Goal: Task Accomplishment & Management: Use online tool/utility

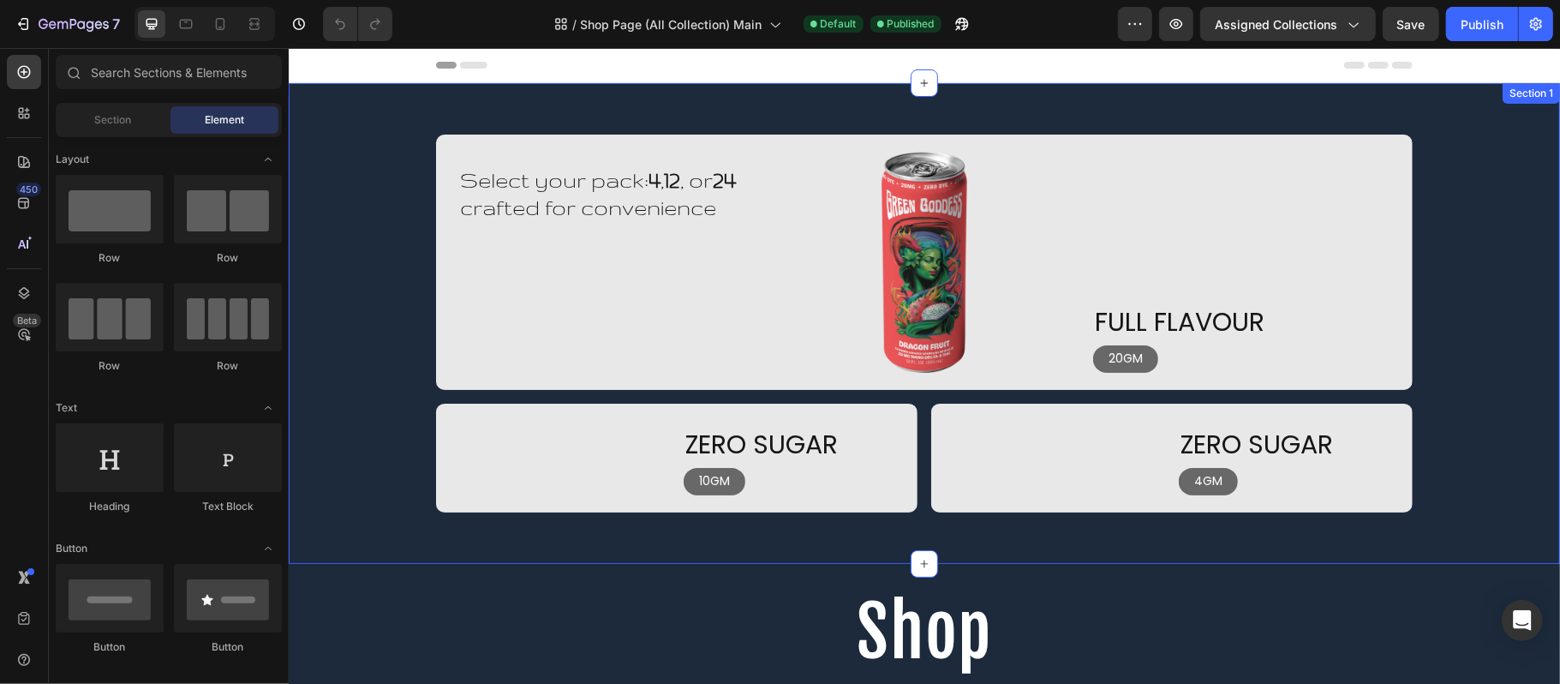
click at [377, 161] on div "Select your pack: 4 , 12 , or 24 crafted for convenience Heading Row Image Imag…" at bounding box center [923, 323] width 1271 height 378
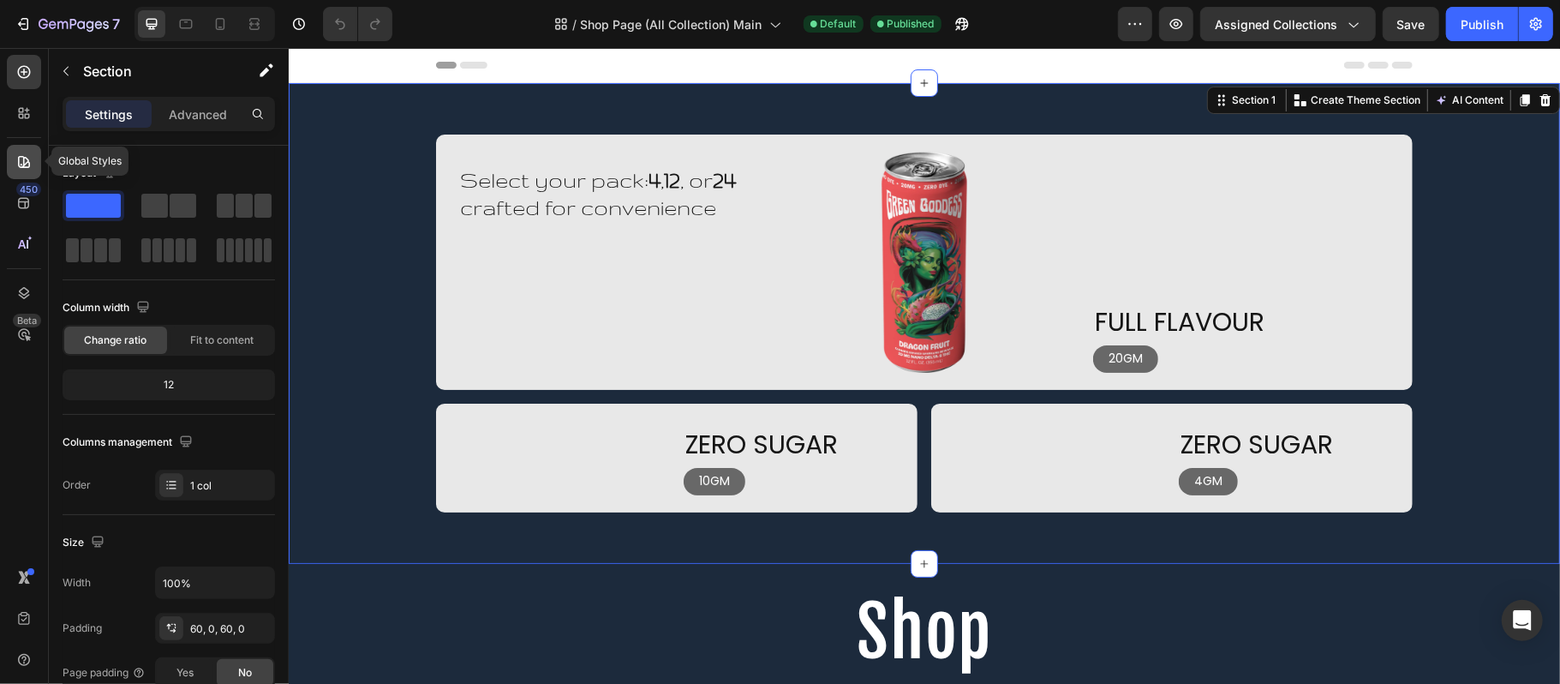
click at [26, 163] on icon at bounding box center [23, 161] width 17 height 17
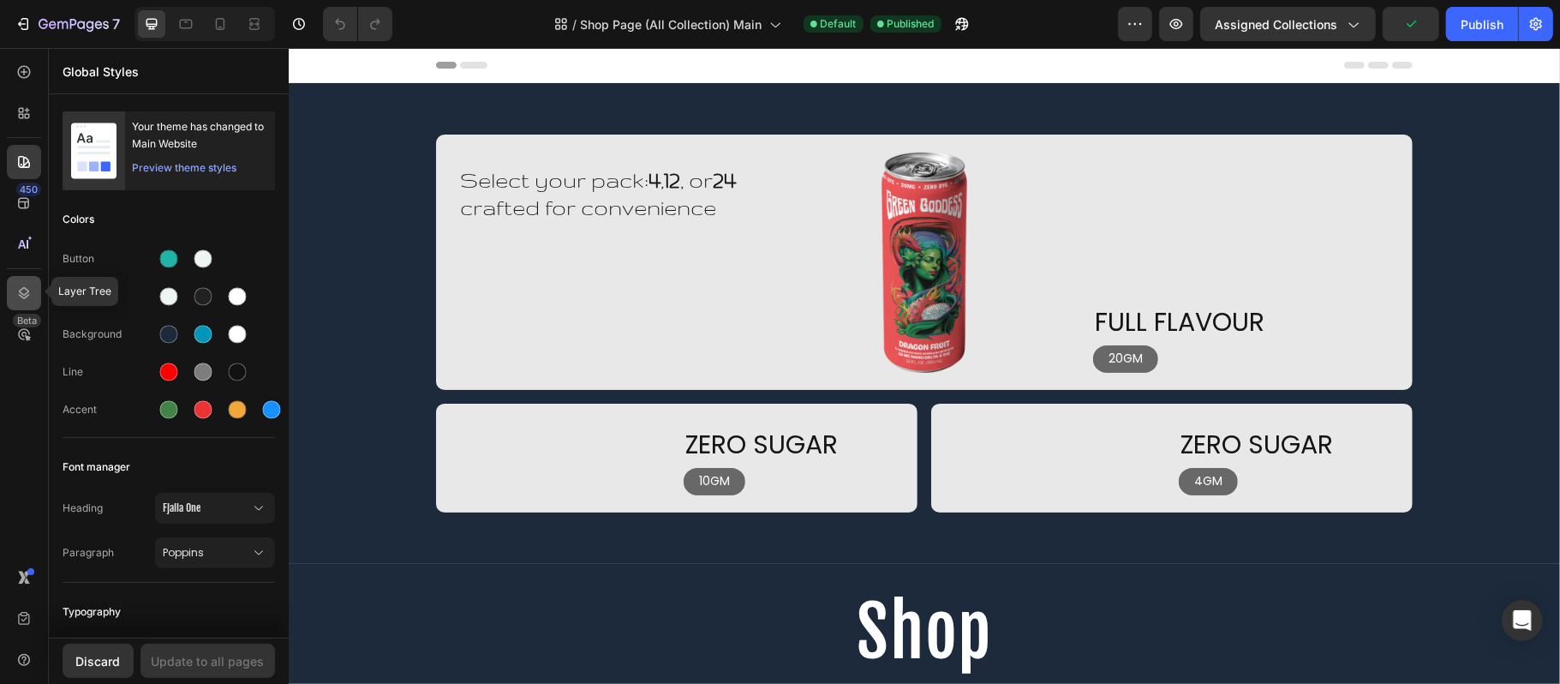
click at [27, 284] on icon at bounding box center [23, 292] width 17 height 17
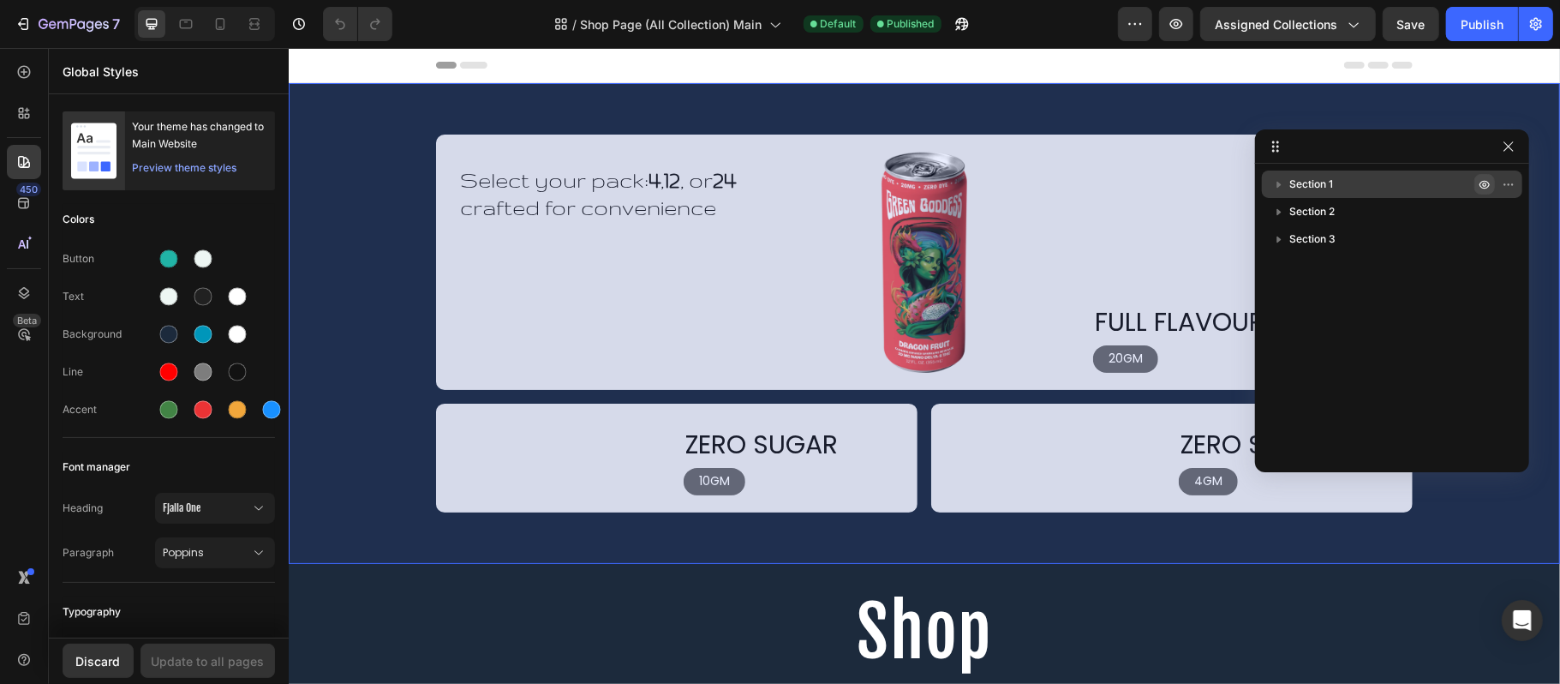
click at [1482, 177] on icon "button" at bounding box center [1485, 184] width 14 height 14
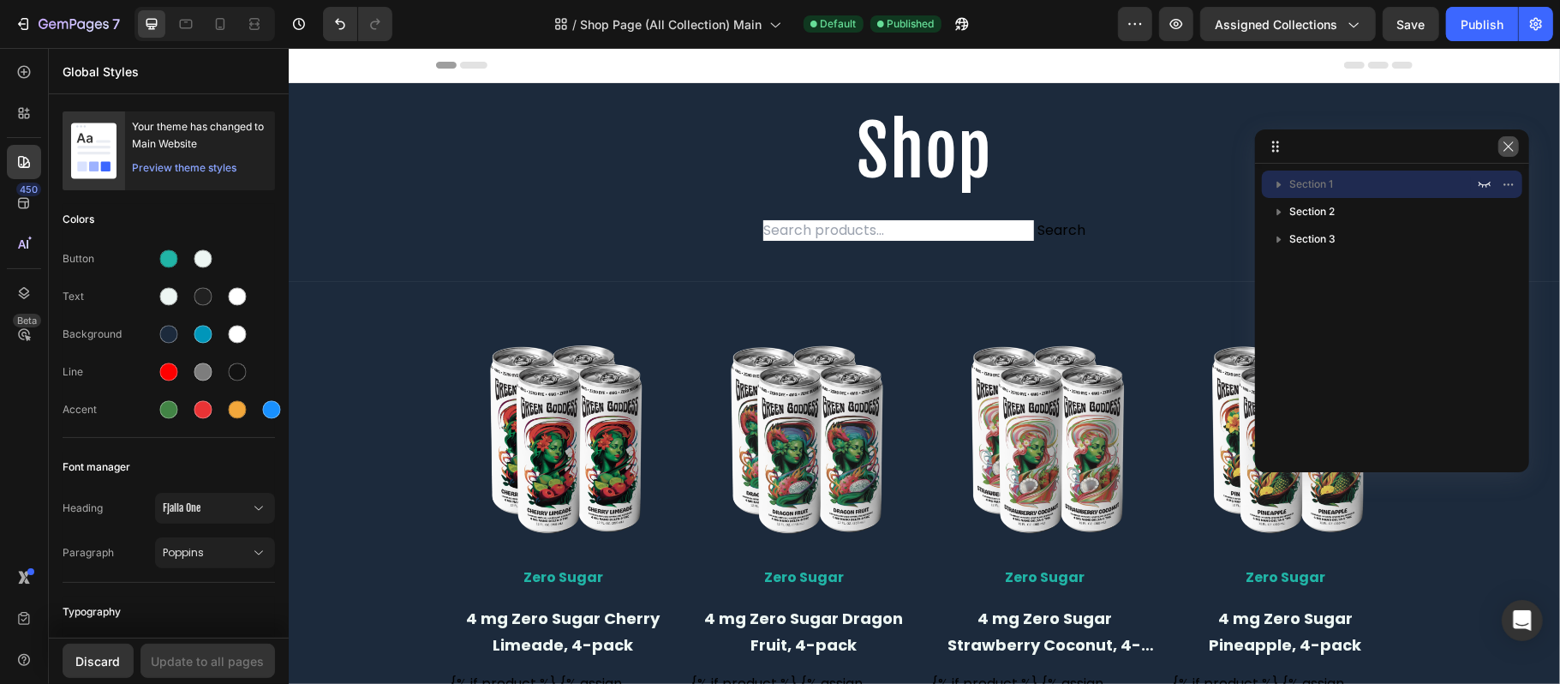
drag, startPoint x: 1511, startPoint y: 142, endPoint x: 1217, endPoint y: 94, distance: 297.7
click at [1511, 142] on icon "button" at bounding box center [1509, 147] width 14 height 14
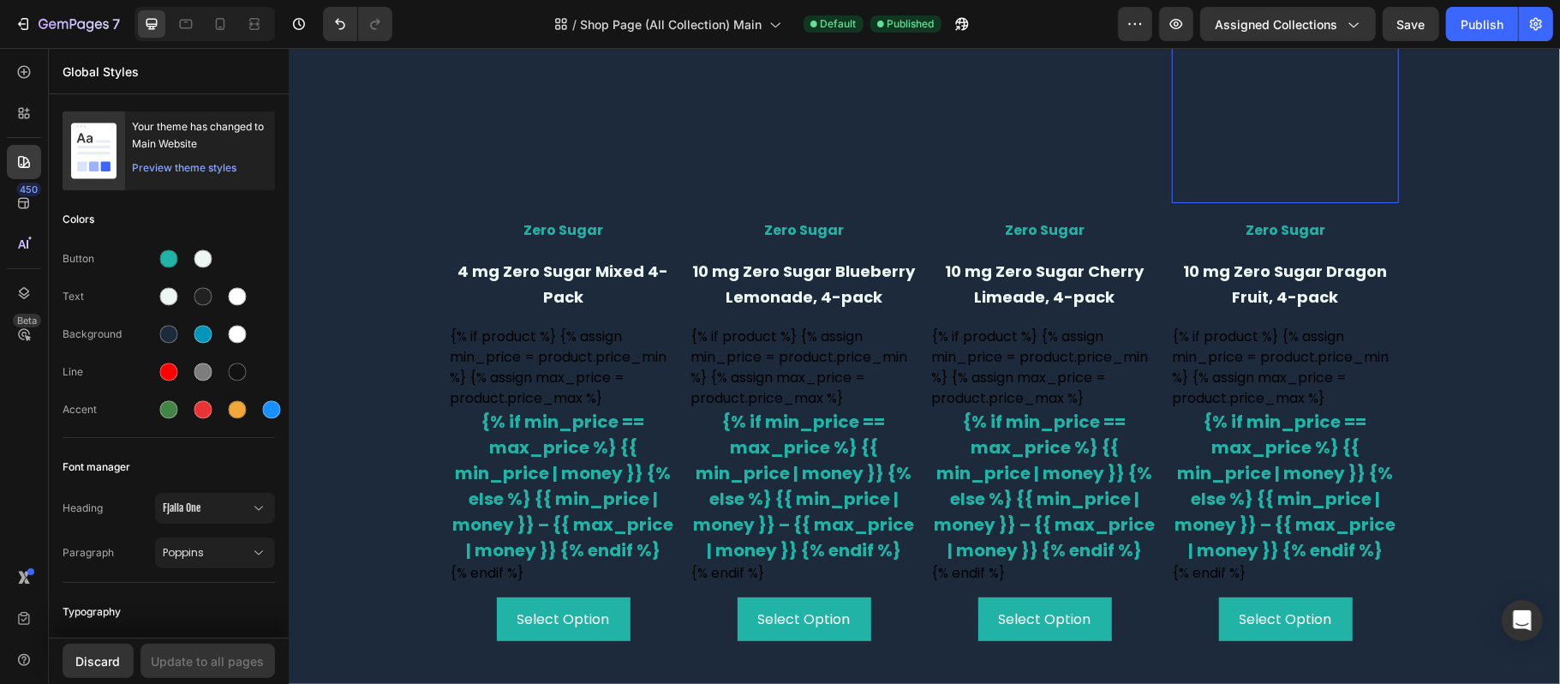
scroll to position [1028, 0]
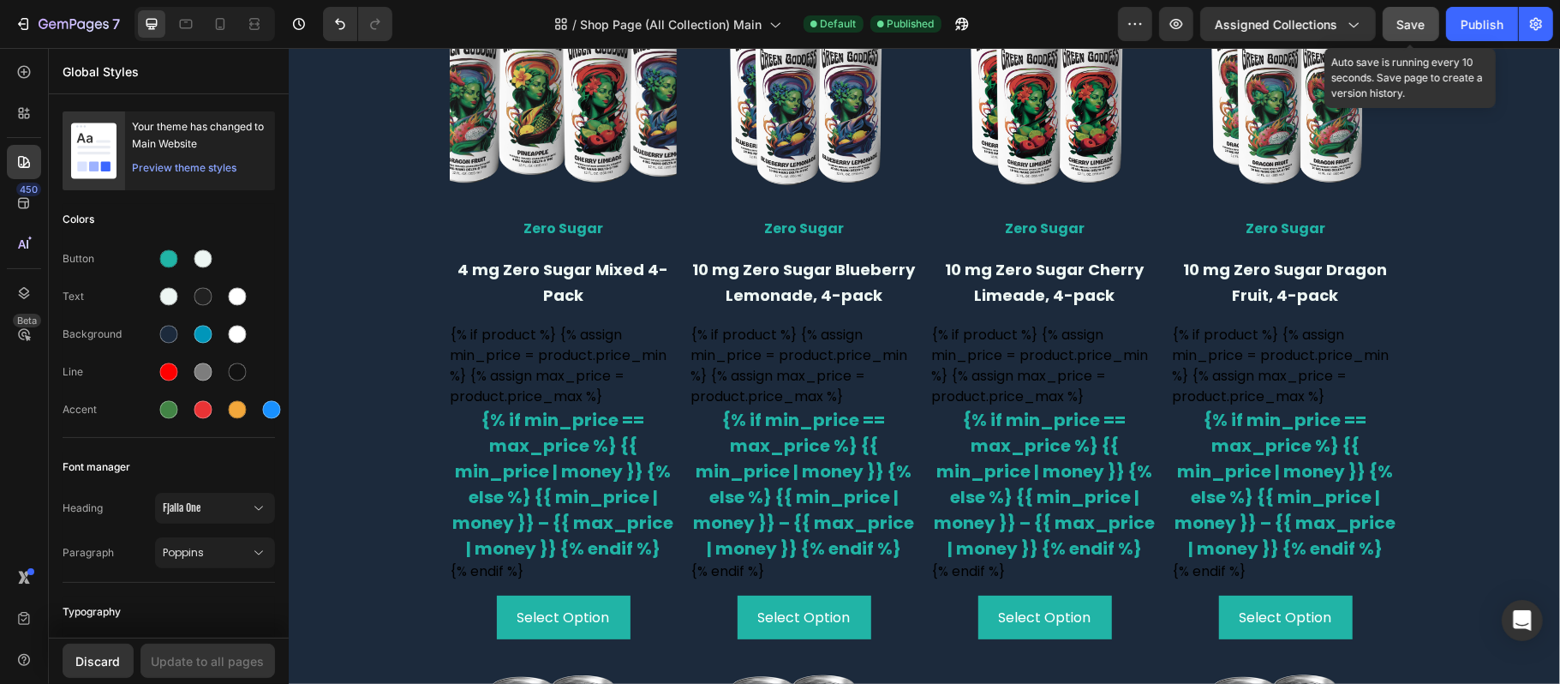
click at [1412, 22] on span "Save" at bounding box center [1411, 24] width 28 height 15
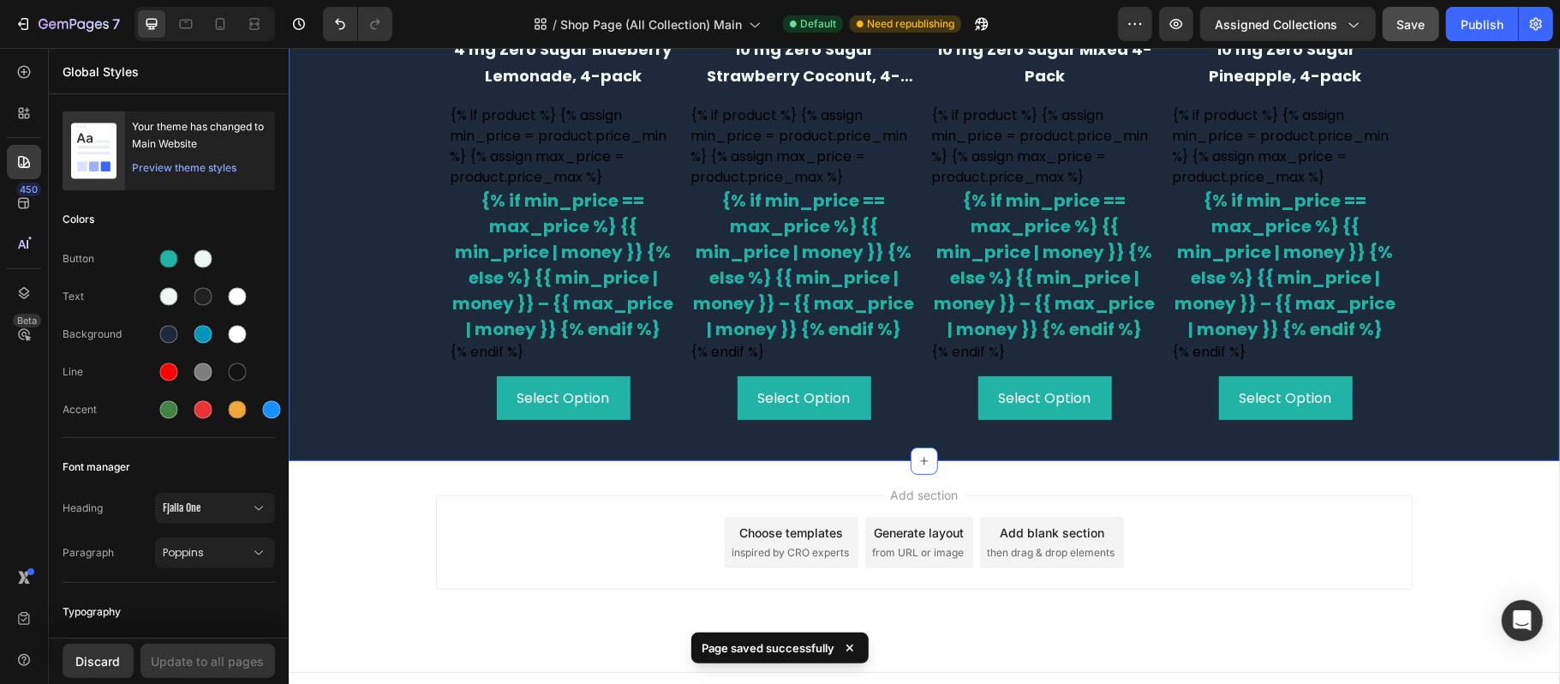
scroll to position [1951, 0]
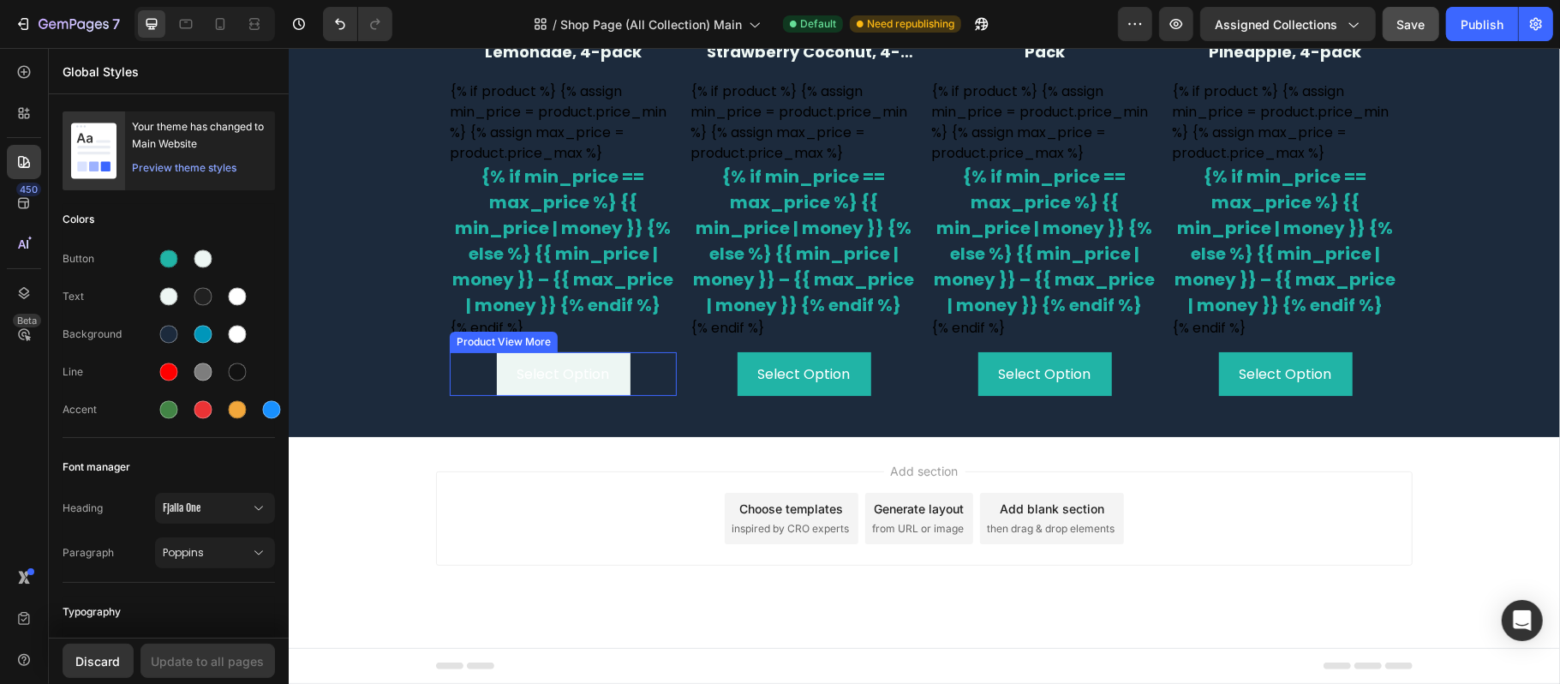
click at [603, 374] on button "Select Option" at bounding box center [563, 373] width 134 height 44
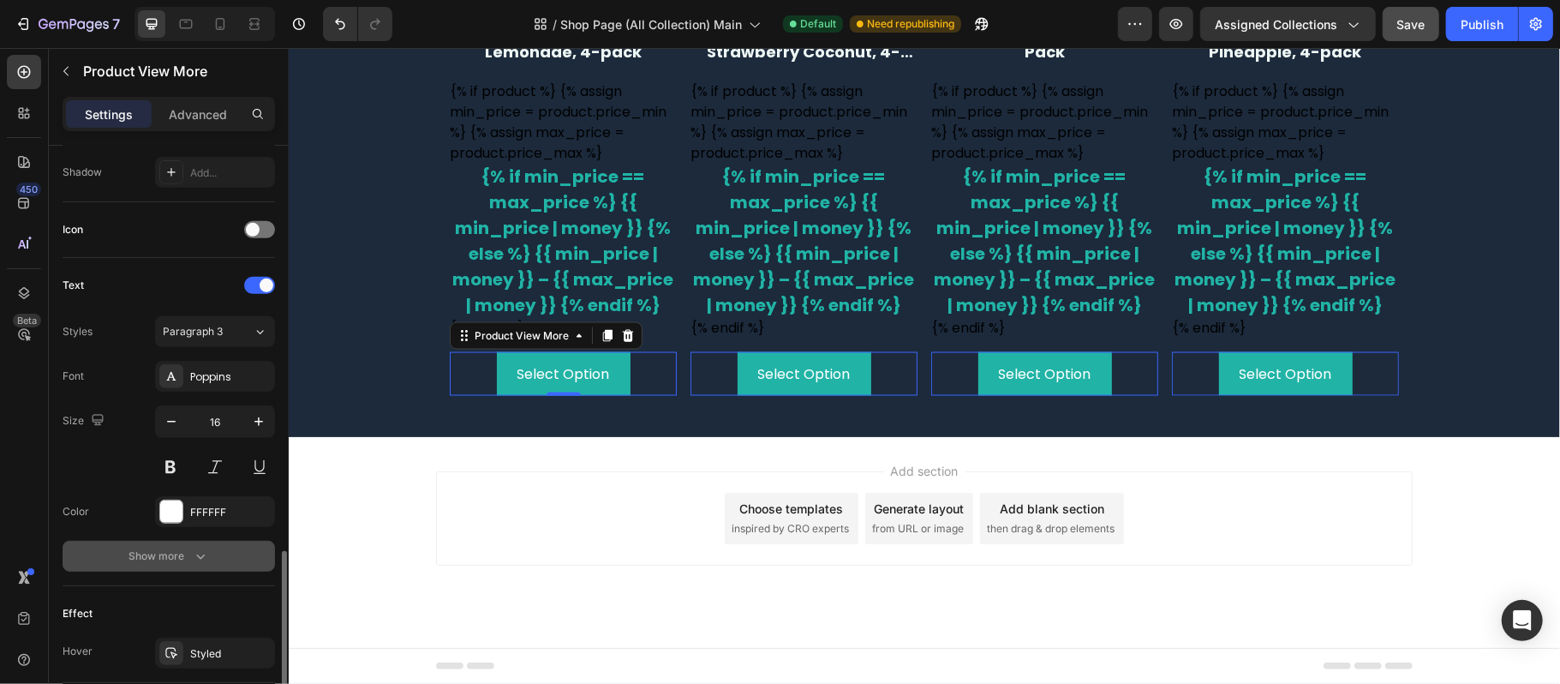
scroll to position [685, 0]
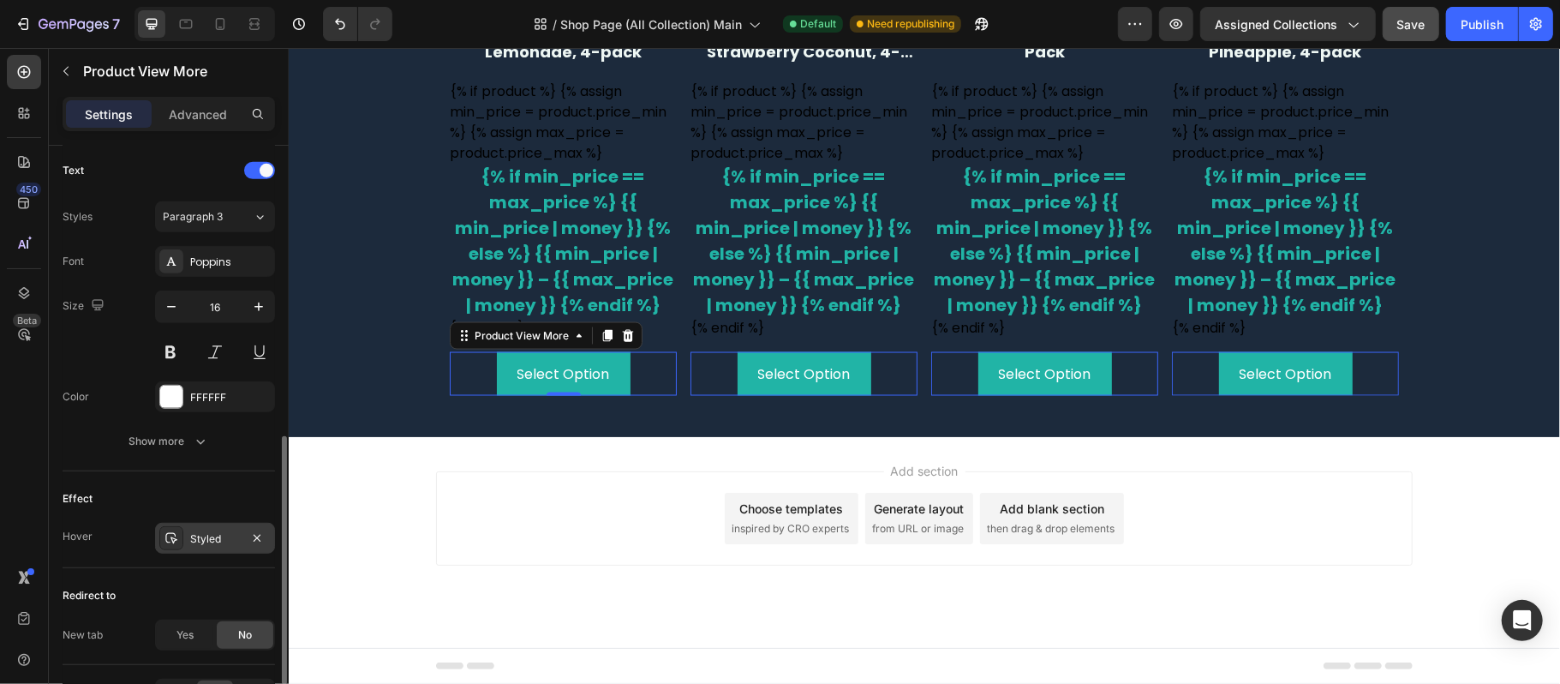
click at [202, 540] on div "Styled" at bounding box center [215, 538] width 50 height 15
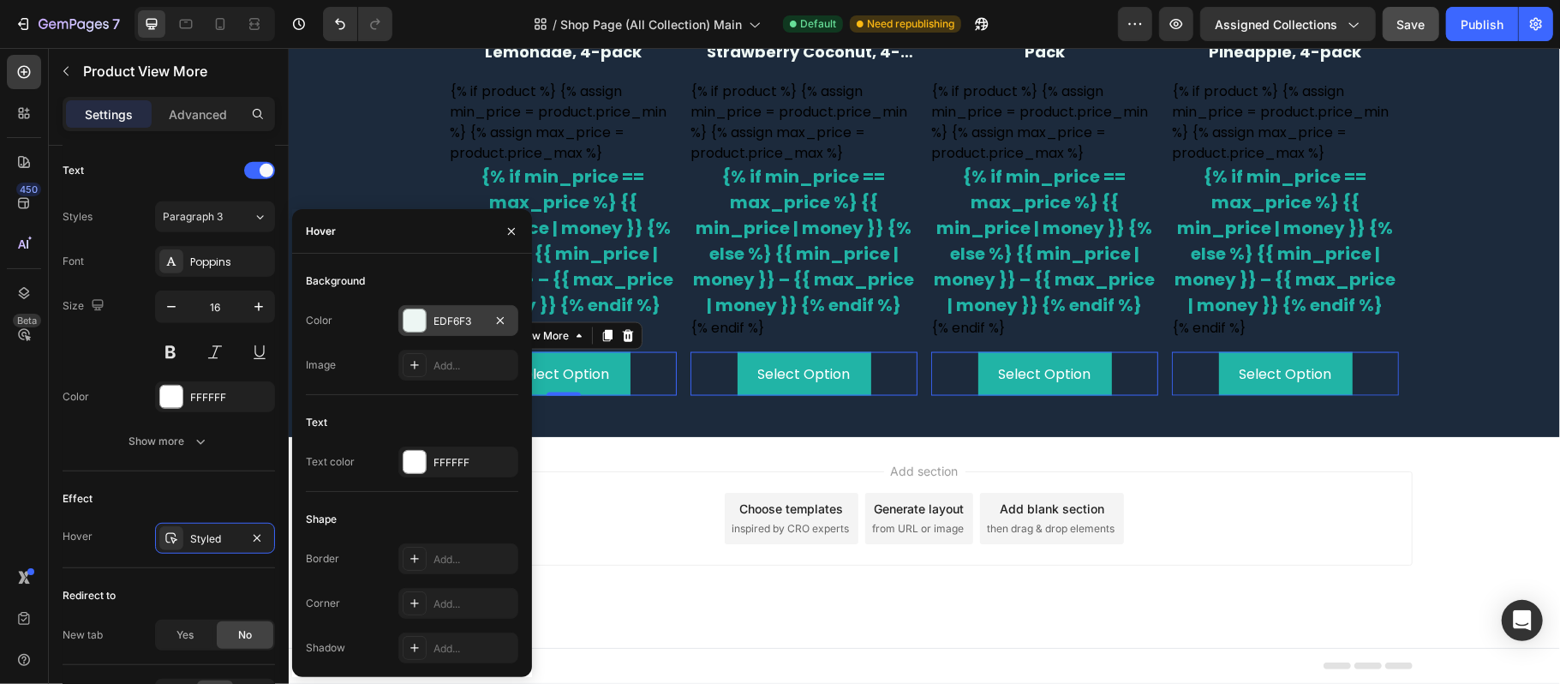
click at [411, 309] on div at bounding box center [414, 320] width 22 height 22
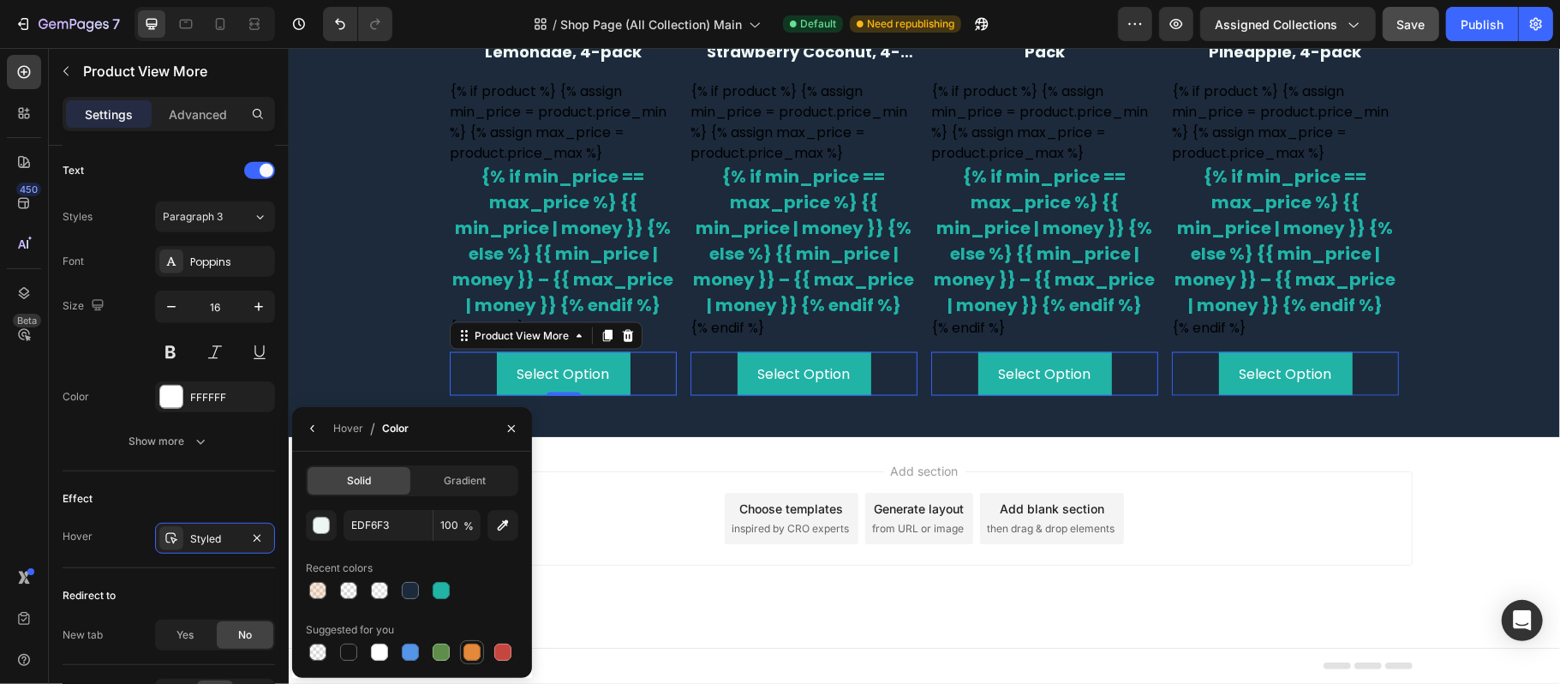
click at [463, 649] on div at bounding box center [471, 651] width 17 height 17
click at [353, 646] on div at bounding box center [348, 651] width 17 height 17
type input "151515"
click at [313, 423] on icon "button" at bounding box center [313, 428] width 14 height 14
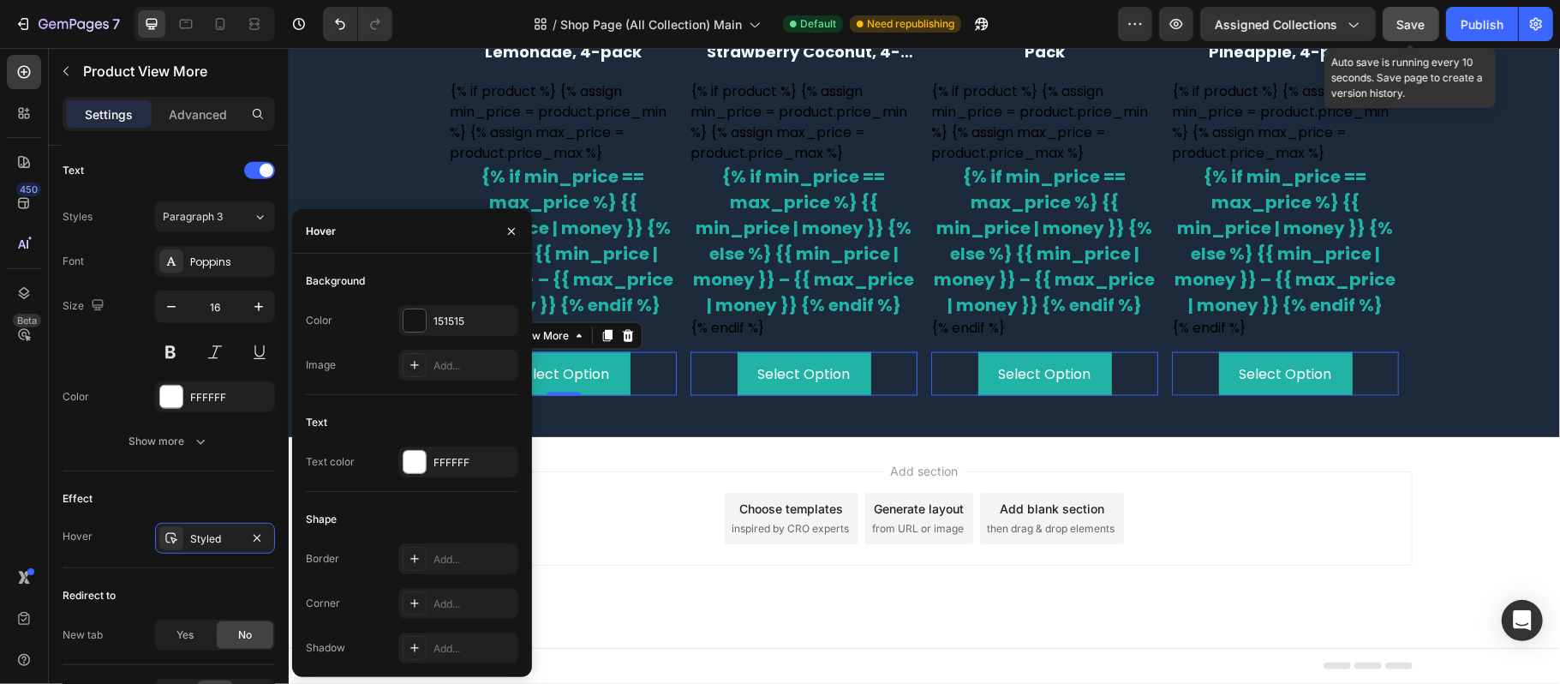
click at [1402, 25] on span "Save" at bounding box center [1411, 24] width 28 height 15
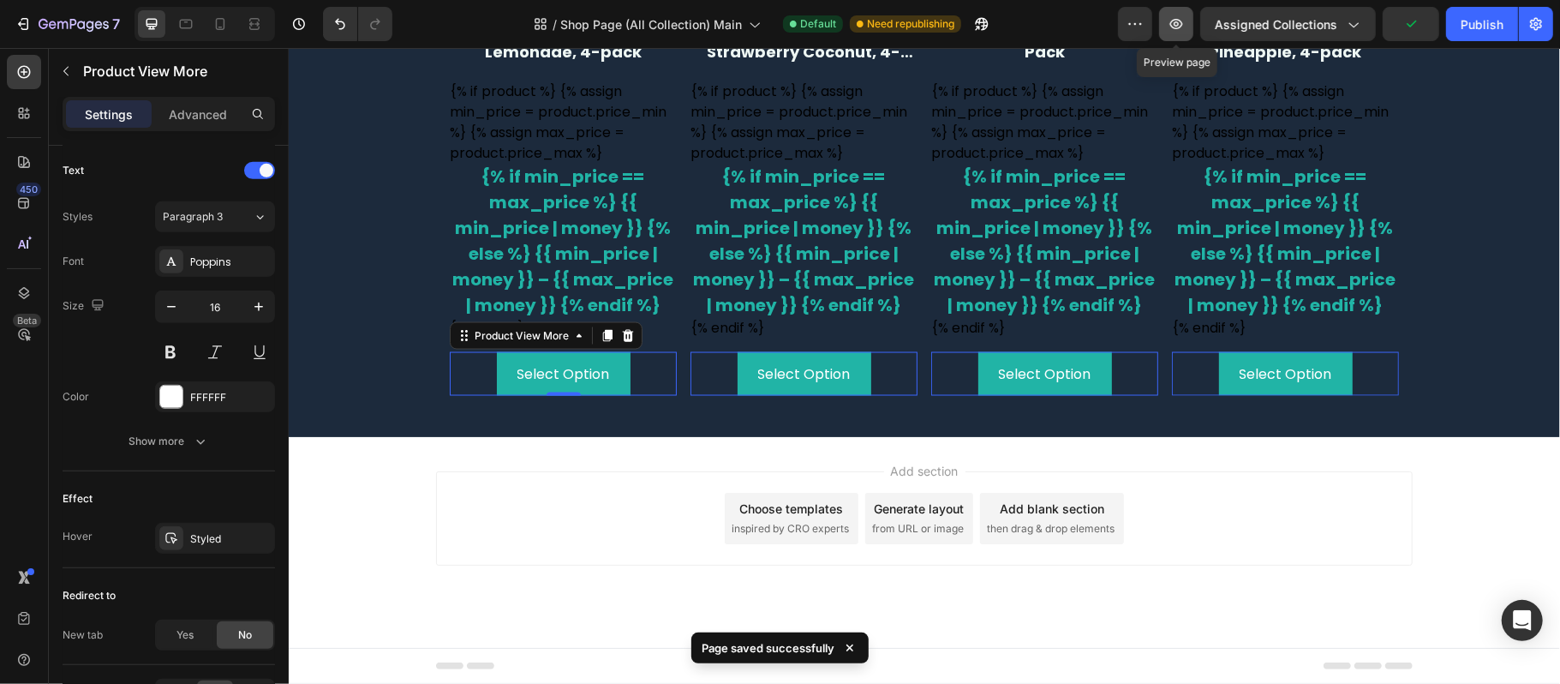
click at [1181, 27] on icon "button" at bounding box center [1176, 24] width 13 height 10
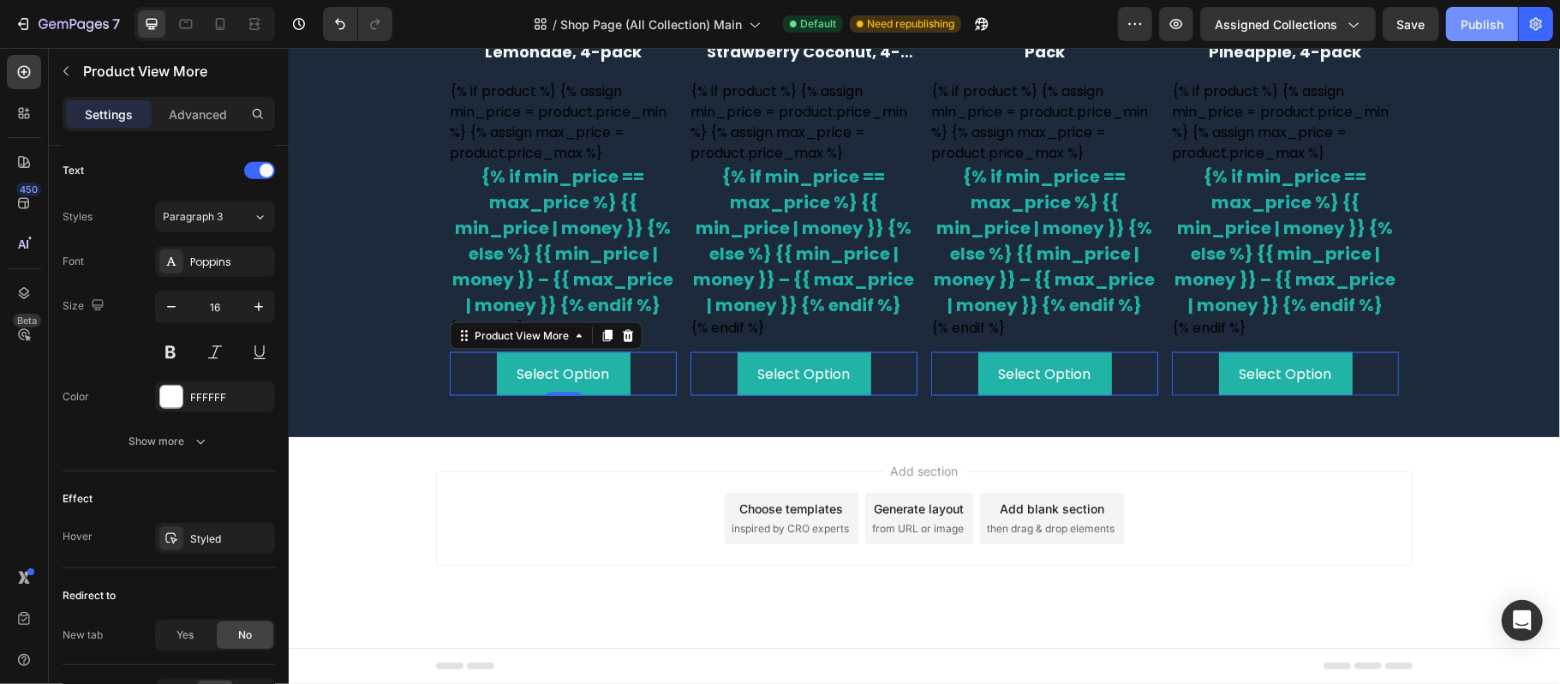
click at [1455, 22] on button "Publish" at bounding box center [1482, 24] width 72 height 34
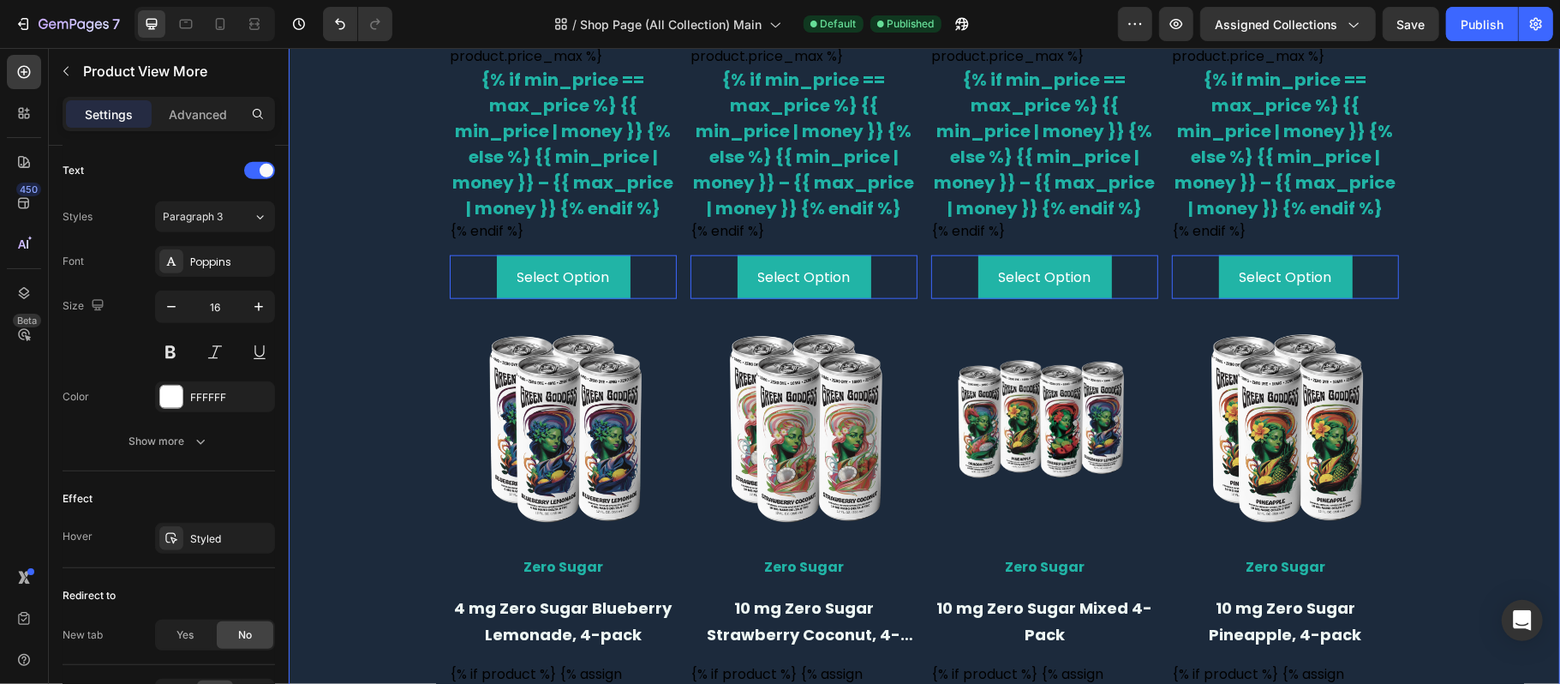
scroll to position [1151, 0]
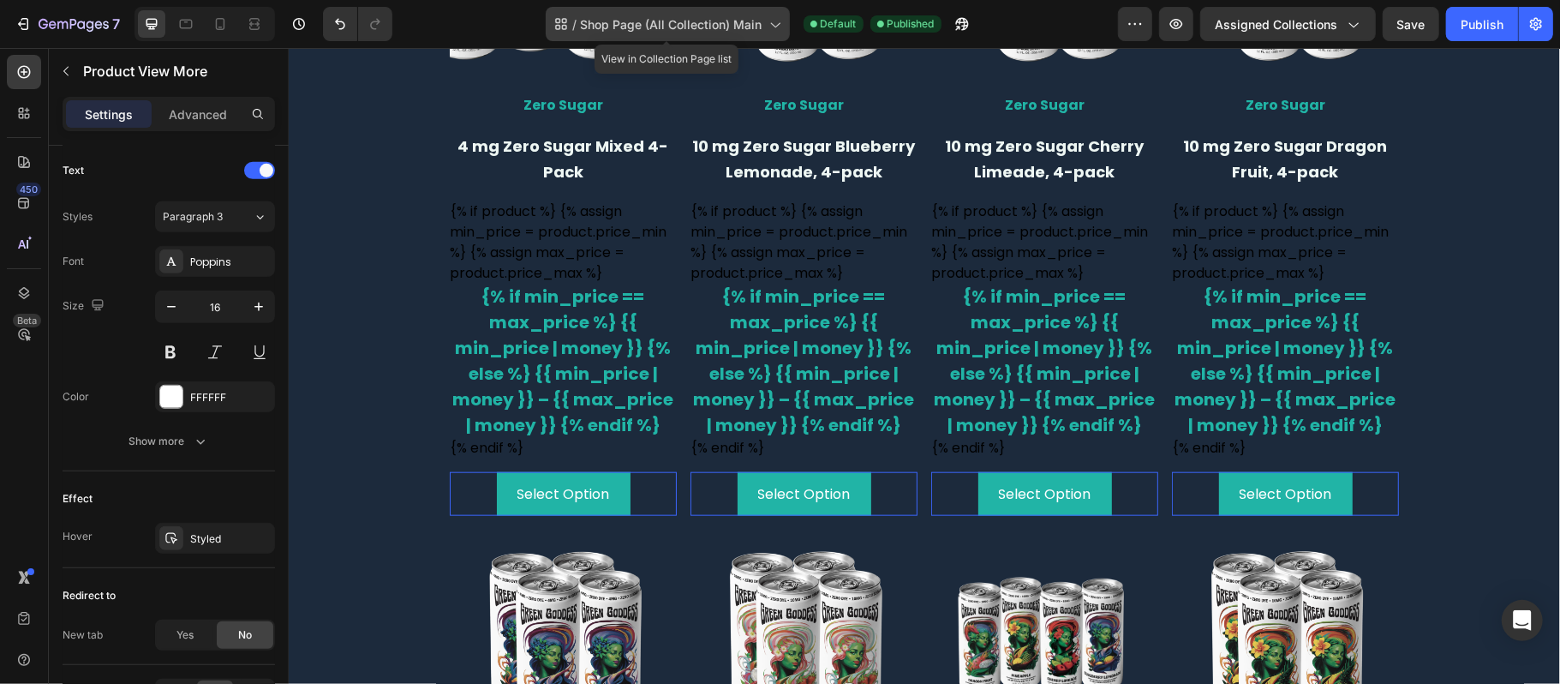
click at [768, 11] on div "/ Shop Page (All Collection) Main" at bounding box center [668, 24] width 244 height 34
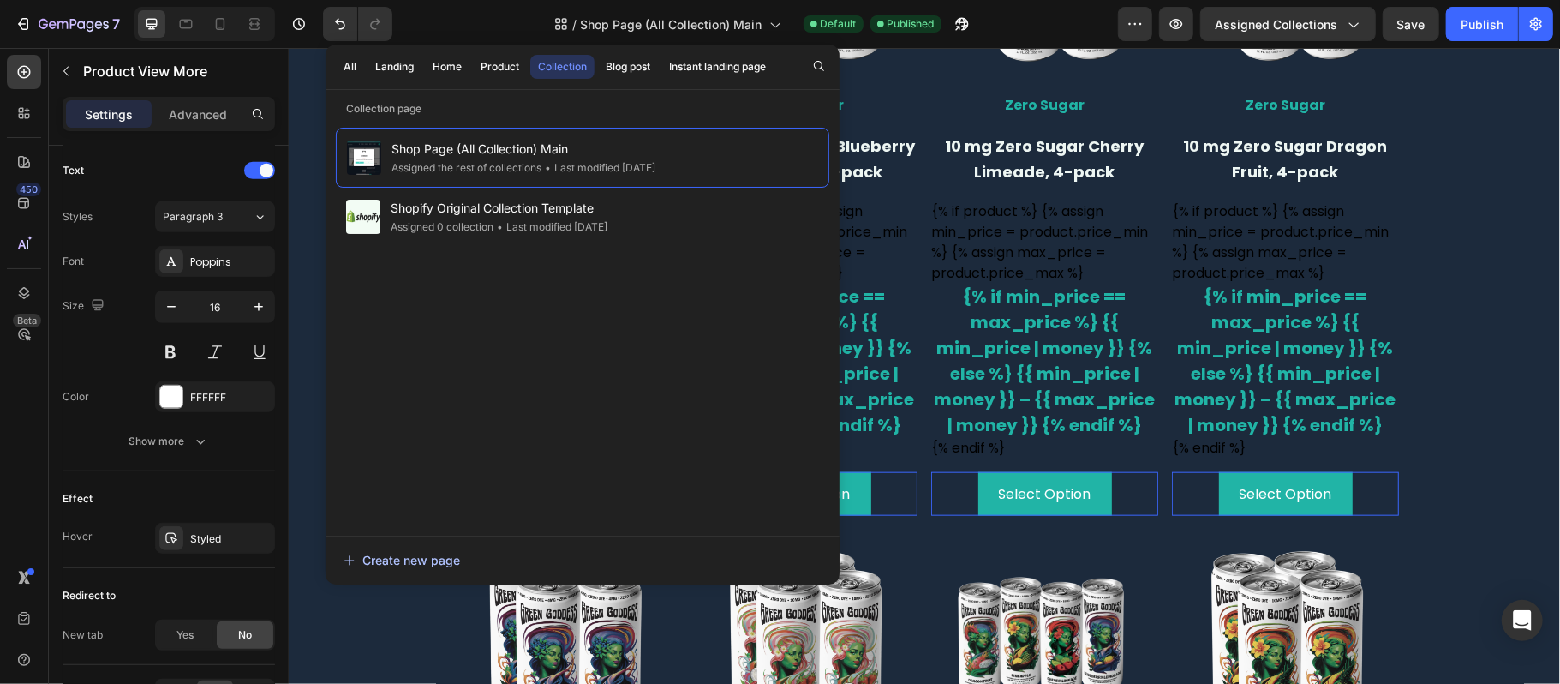
click at [426, 566] on div "Create new page" at bounding box center [402, 560] width 117 height 18
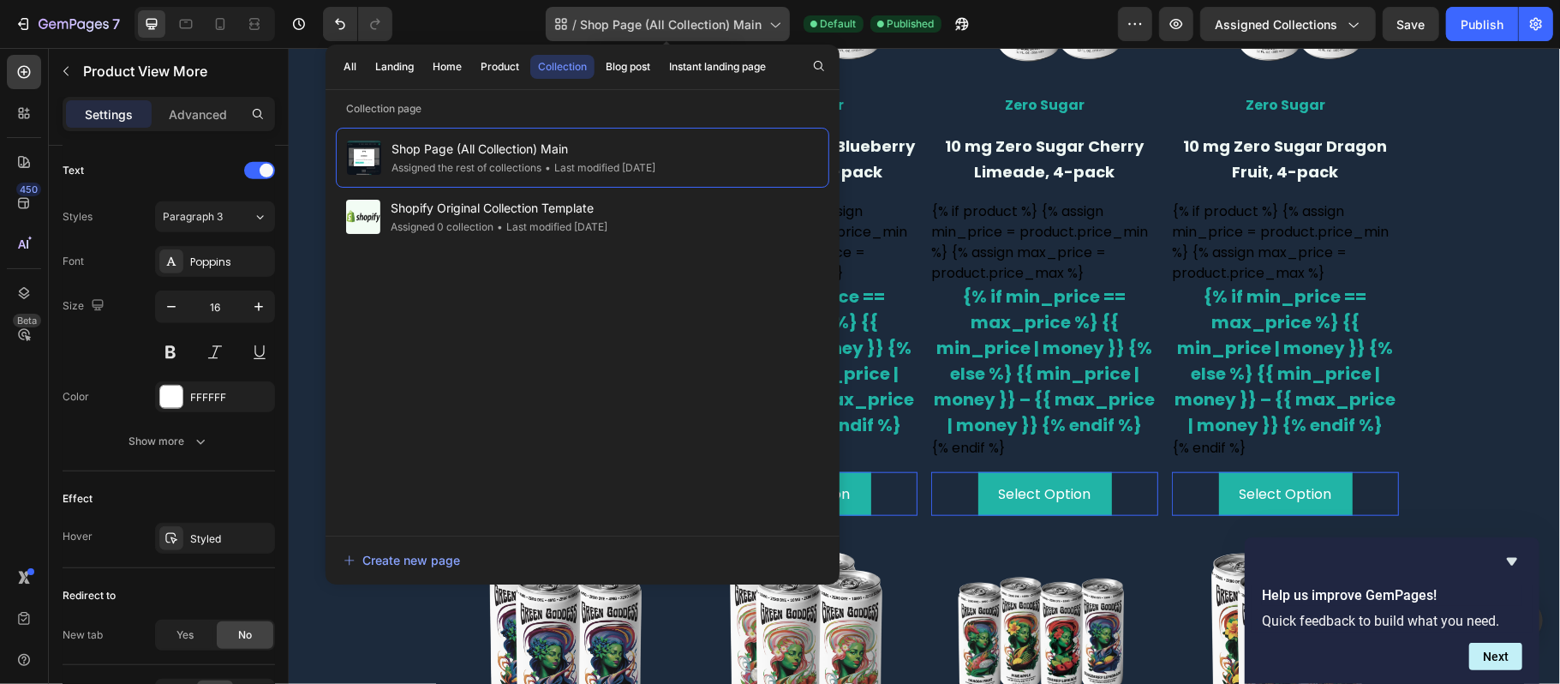
click at [769, 27] on icon at bounding box center [774, 23] width 17 height 17
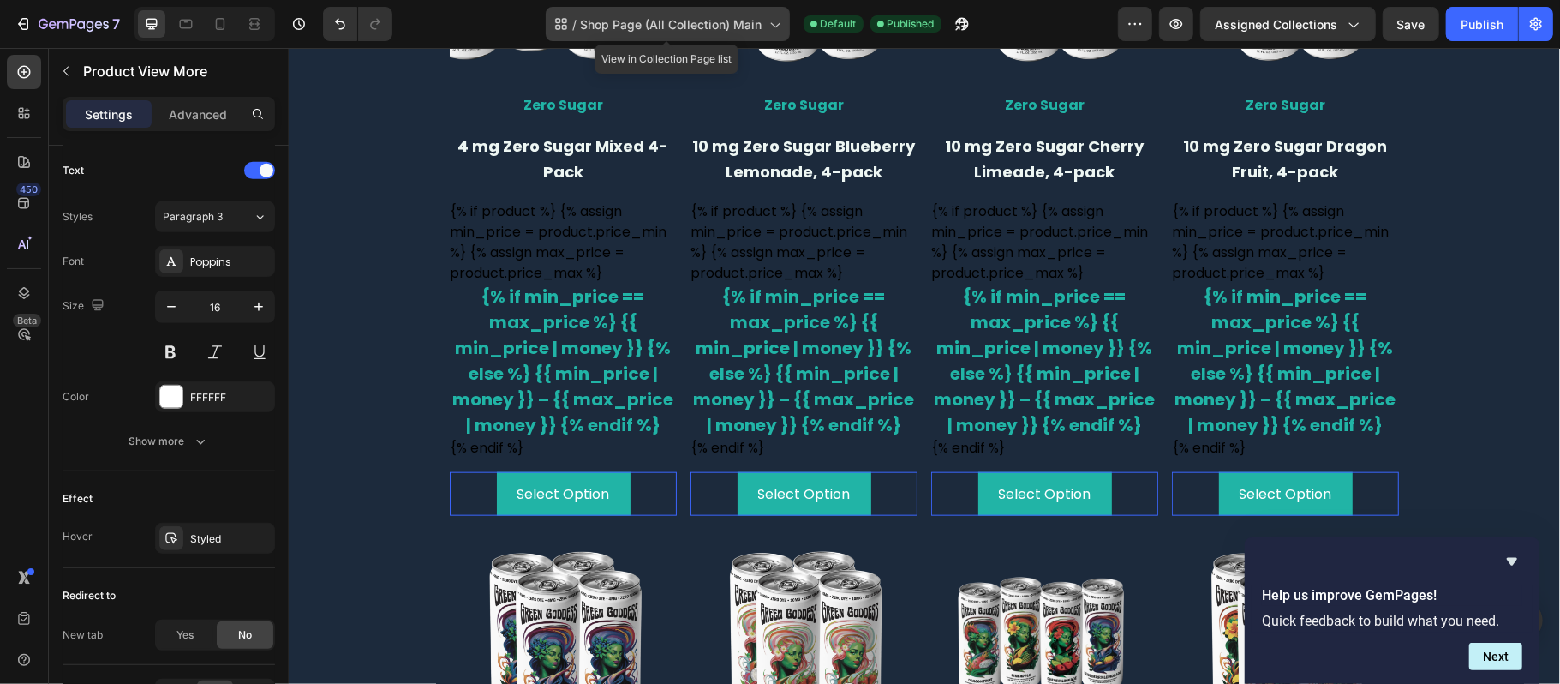
click at [769, 27] on icon at bounding box center [774, 23] width 17 height 17
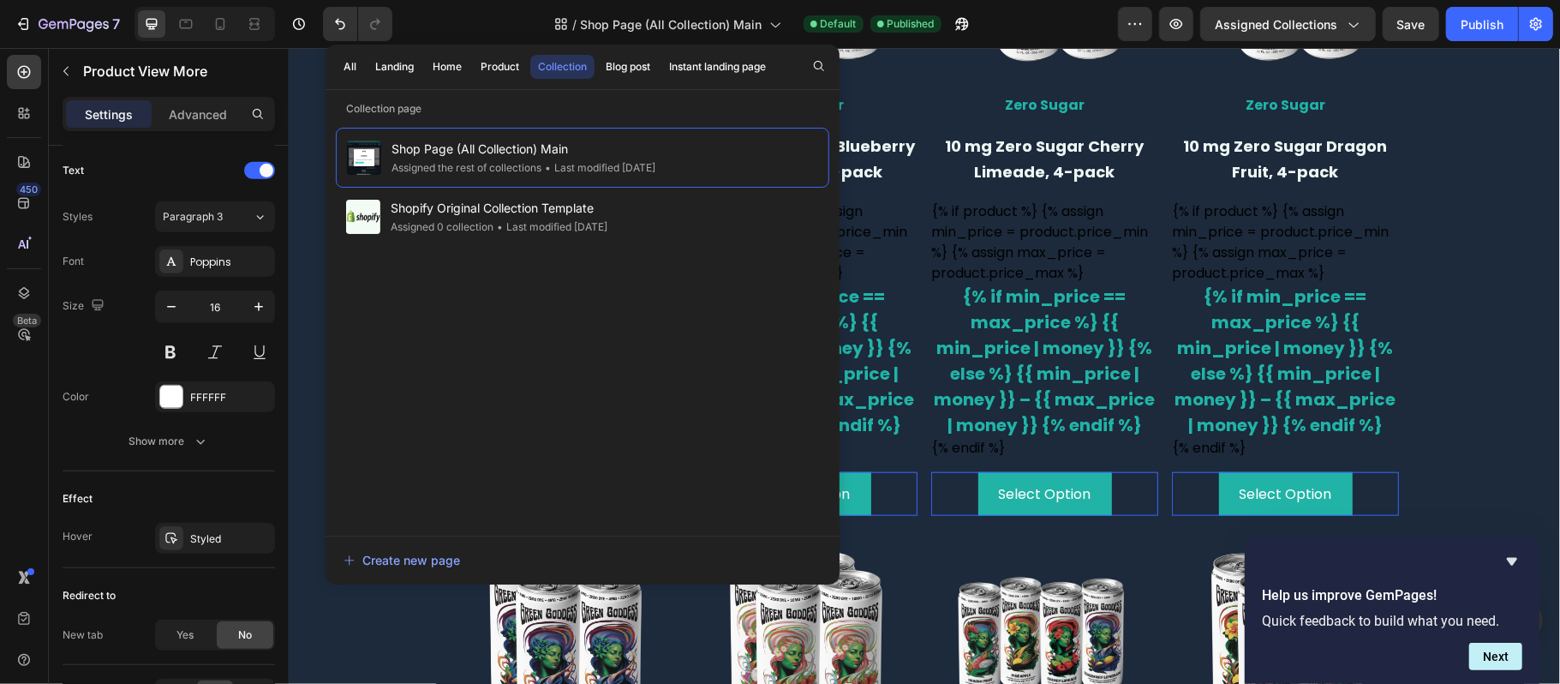
click at [566, 66] on div "Collection" at bounding box center [562, 66] width 49 height 15
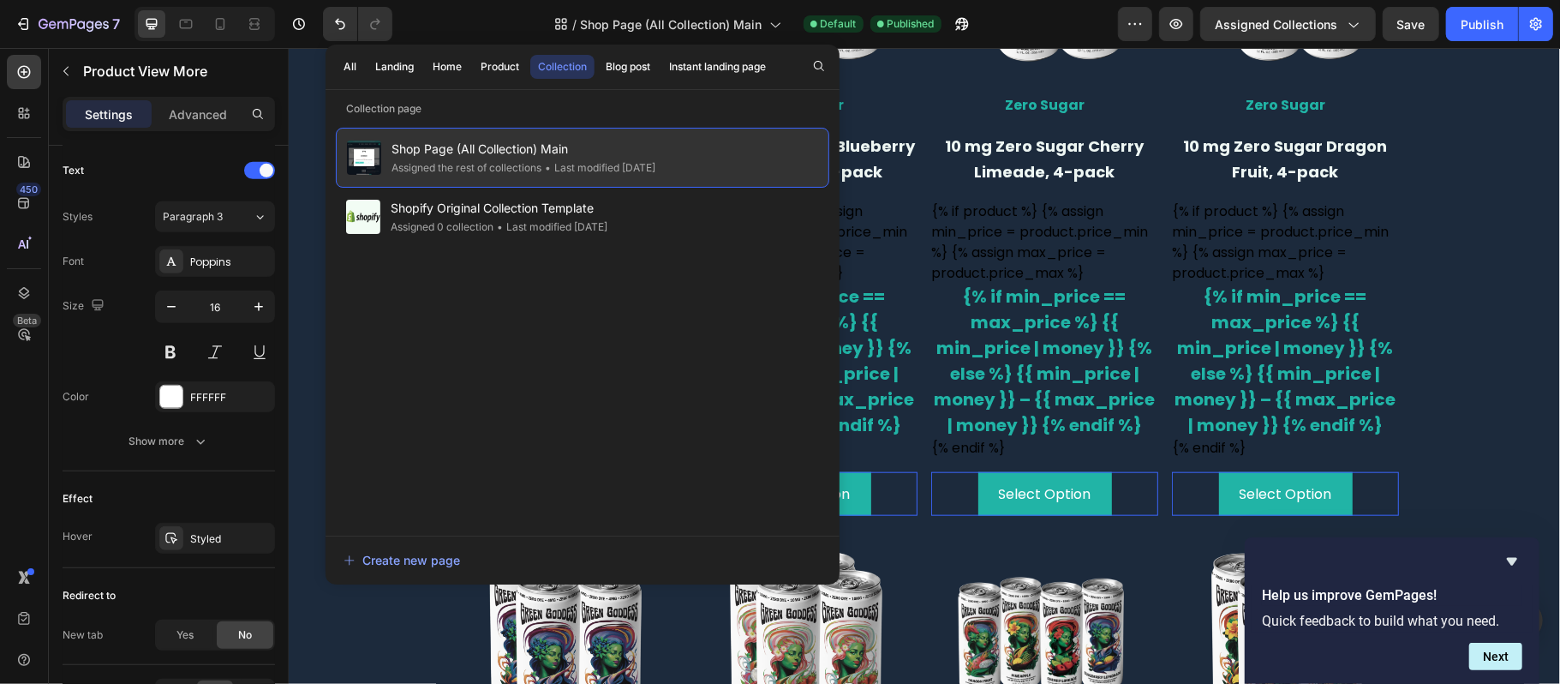
click at [555, 149] on span "Shop Page (All Collection) Main" at bounding box center [524, 149] width 264 height 21
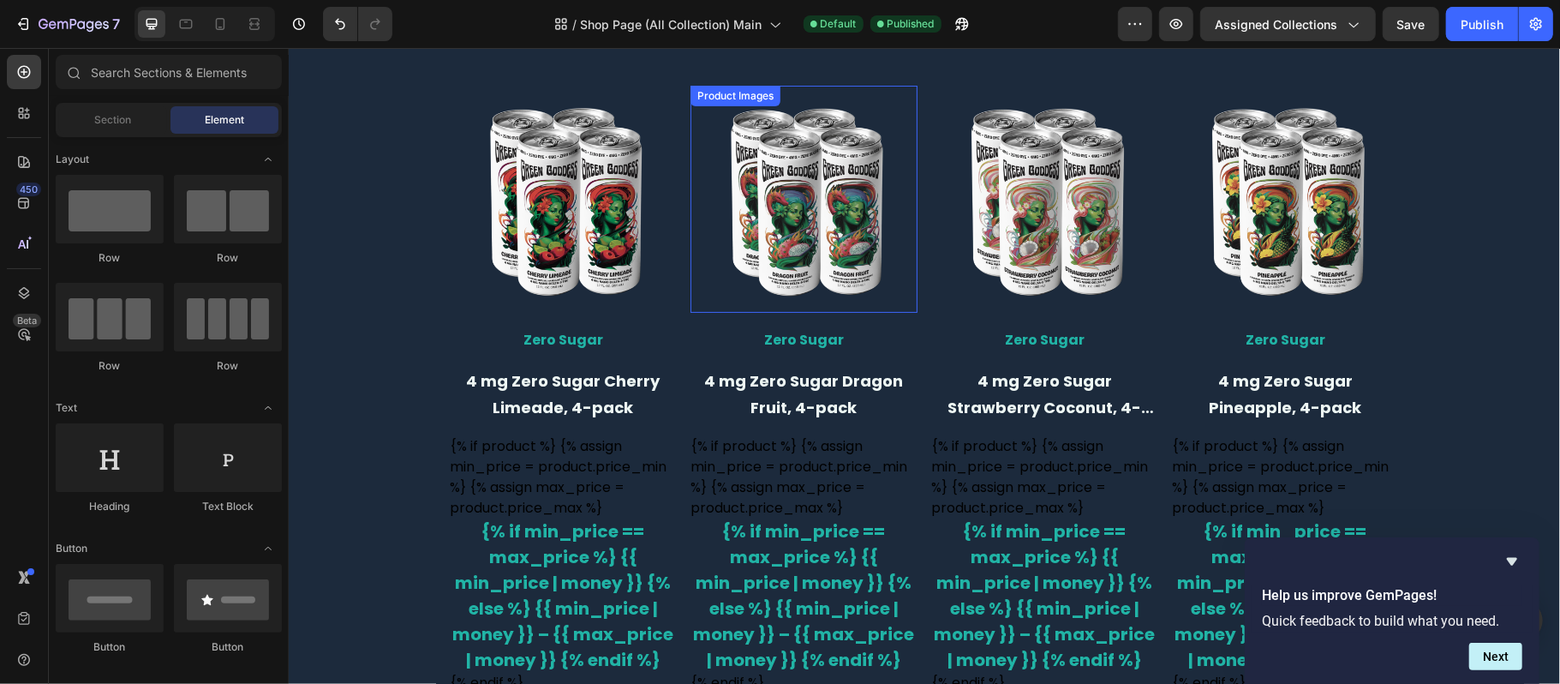
scroll to position [0, 0]
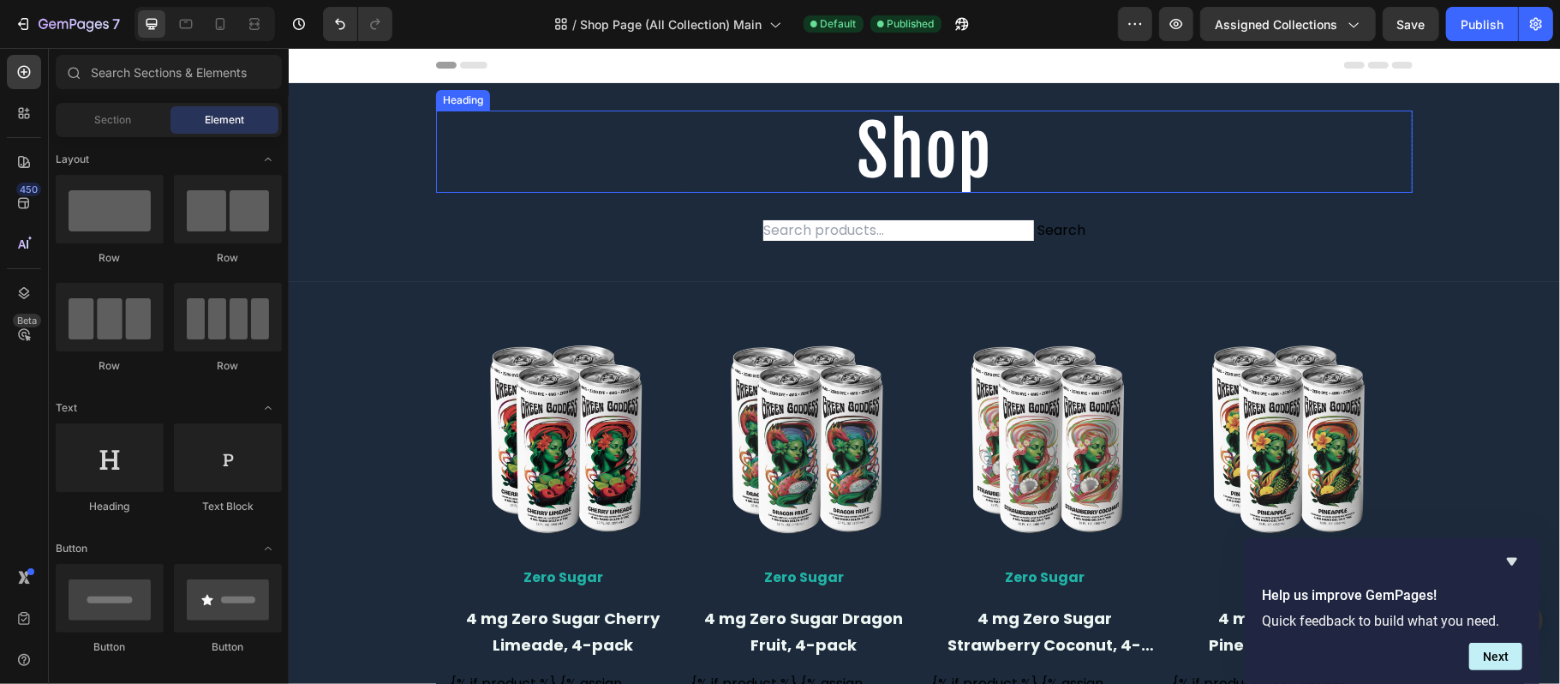
click at [899, 136] on h2 "Shop" at bounding box center [923, 151] width 977 height 82
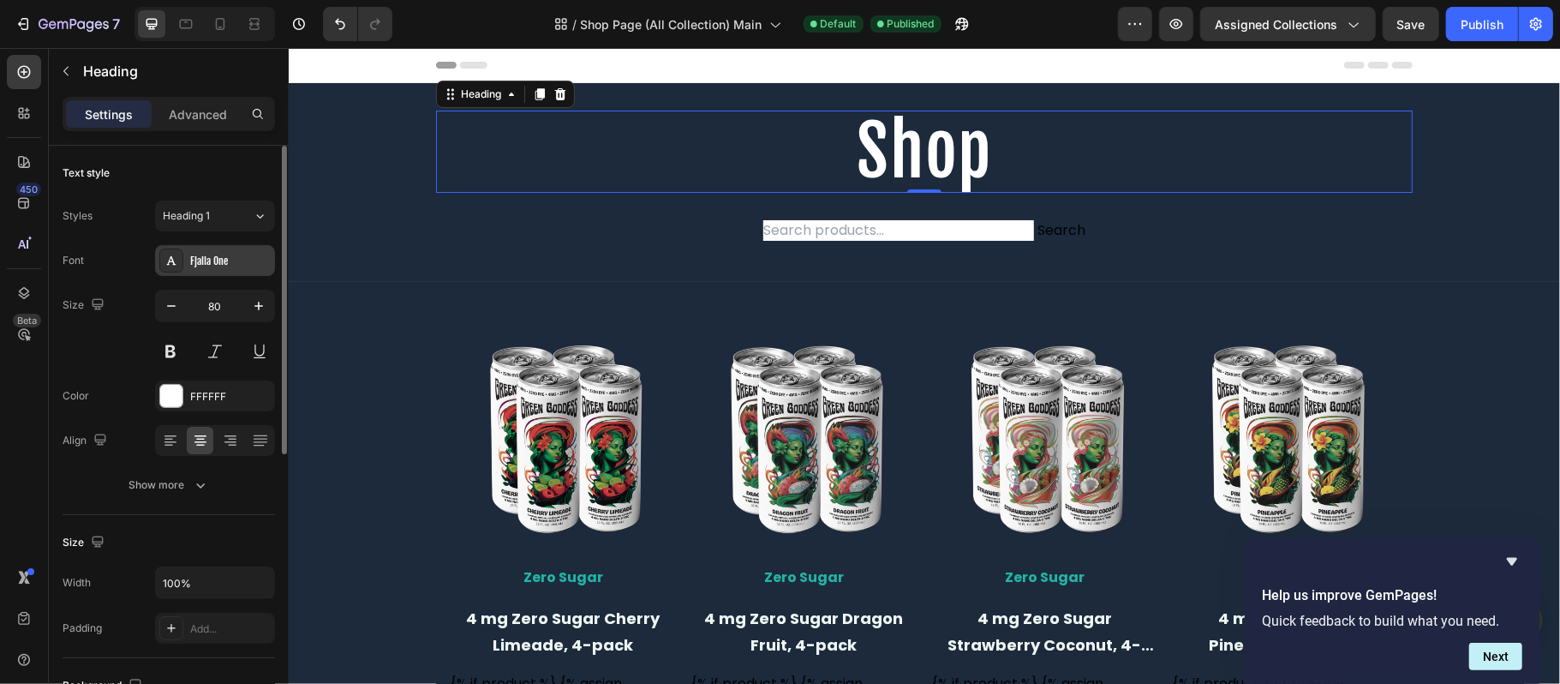
click at [245, 257] on div "Fjalla One" at bounding box center [230, 261] width 81 height 15
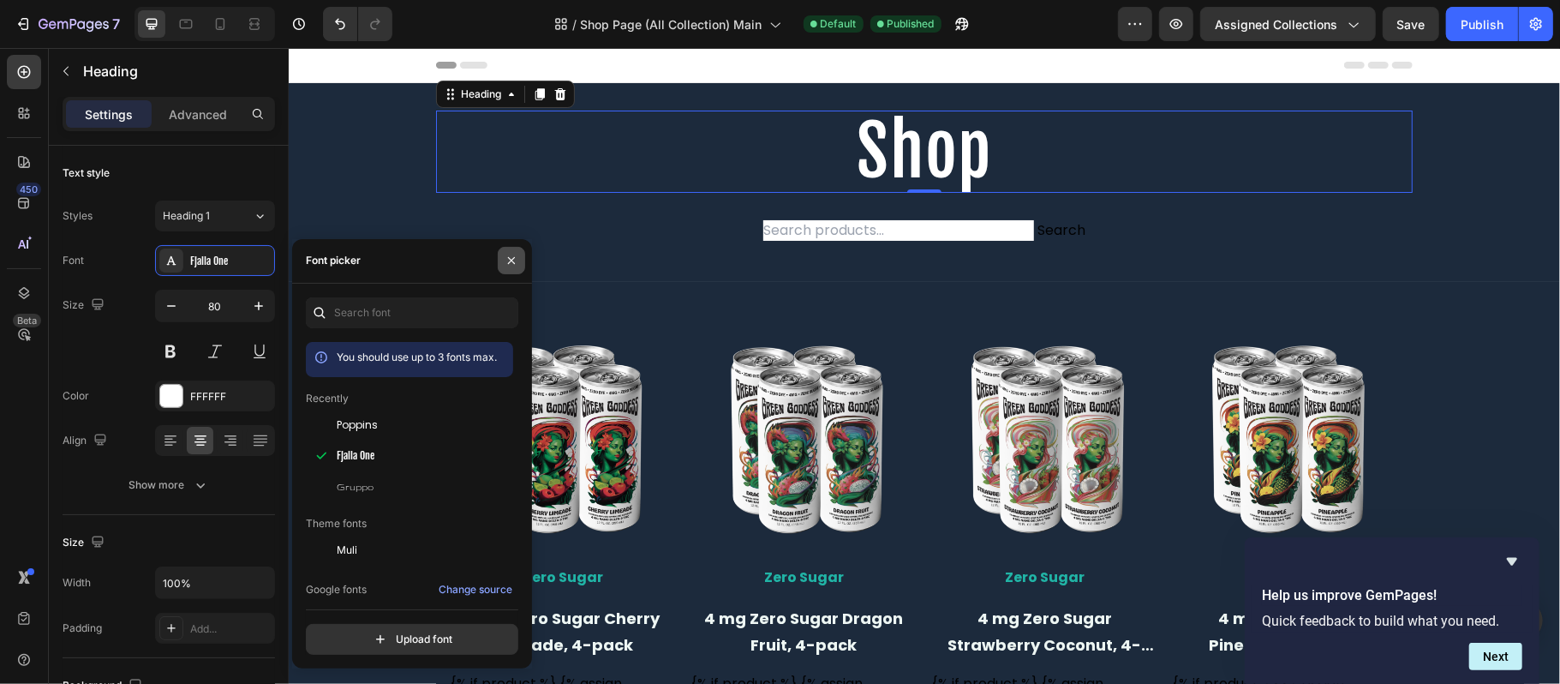
click at [516, 262] on icon "button" at bounding box center [512, 261] width 14 height 14
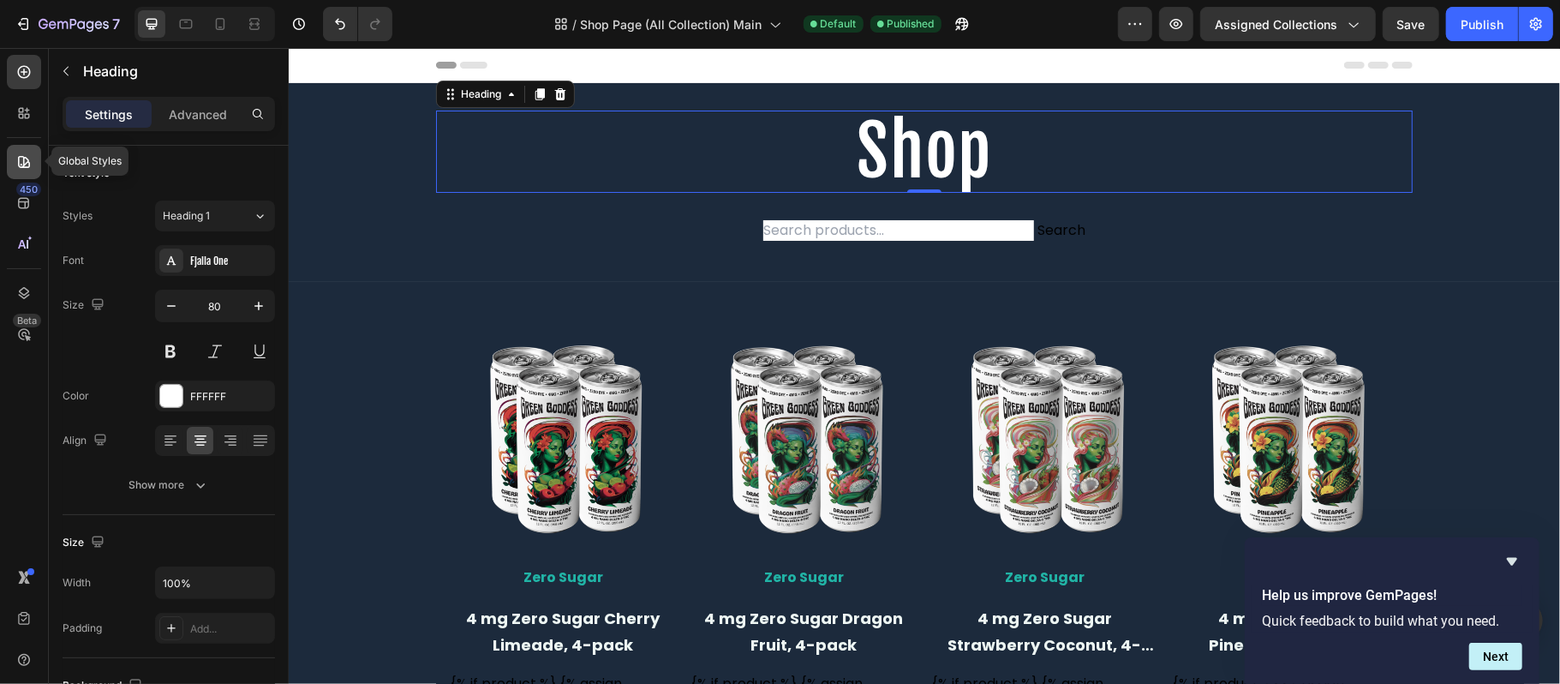
click at [29, 155] on icon at bounding box center [23, 161] width 17 height 17
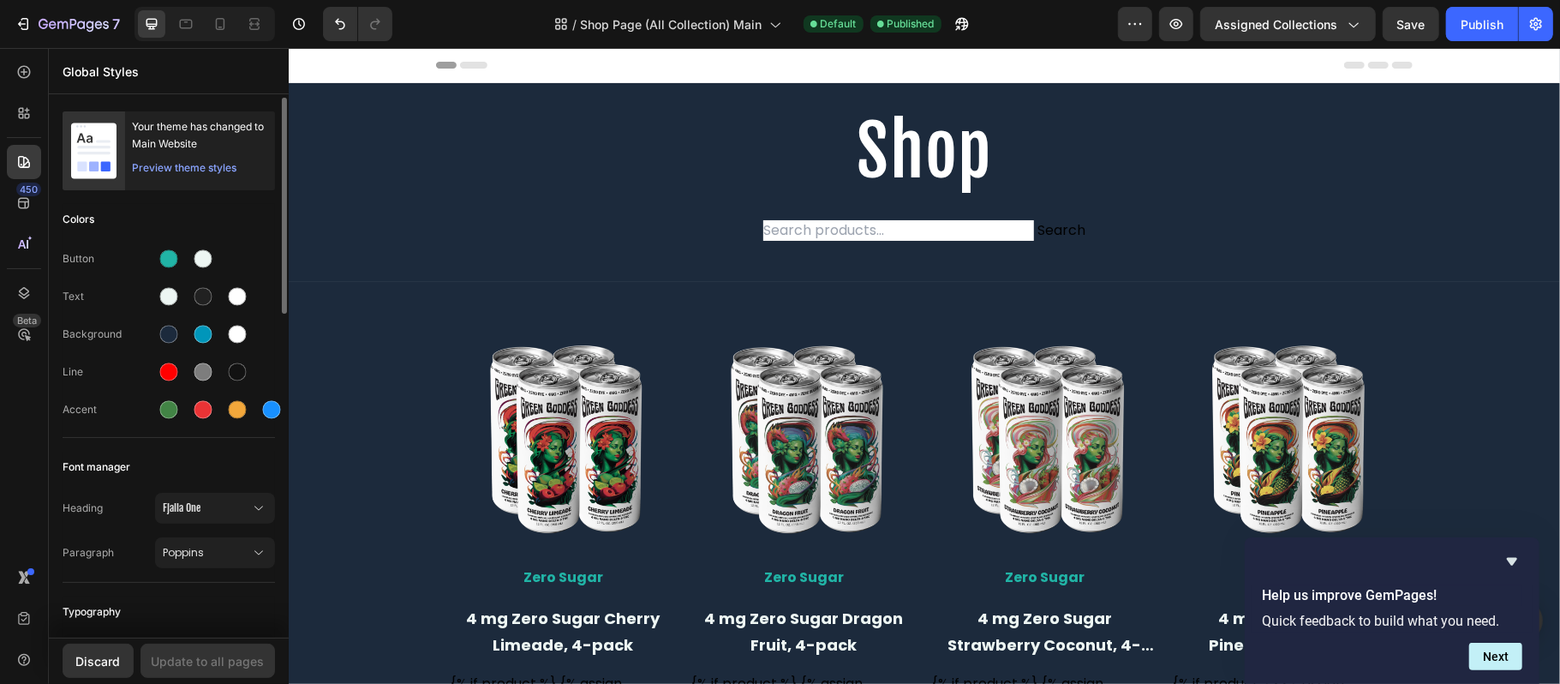
scroll to position [114, 0]
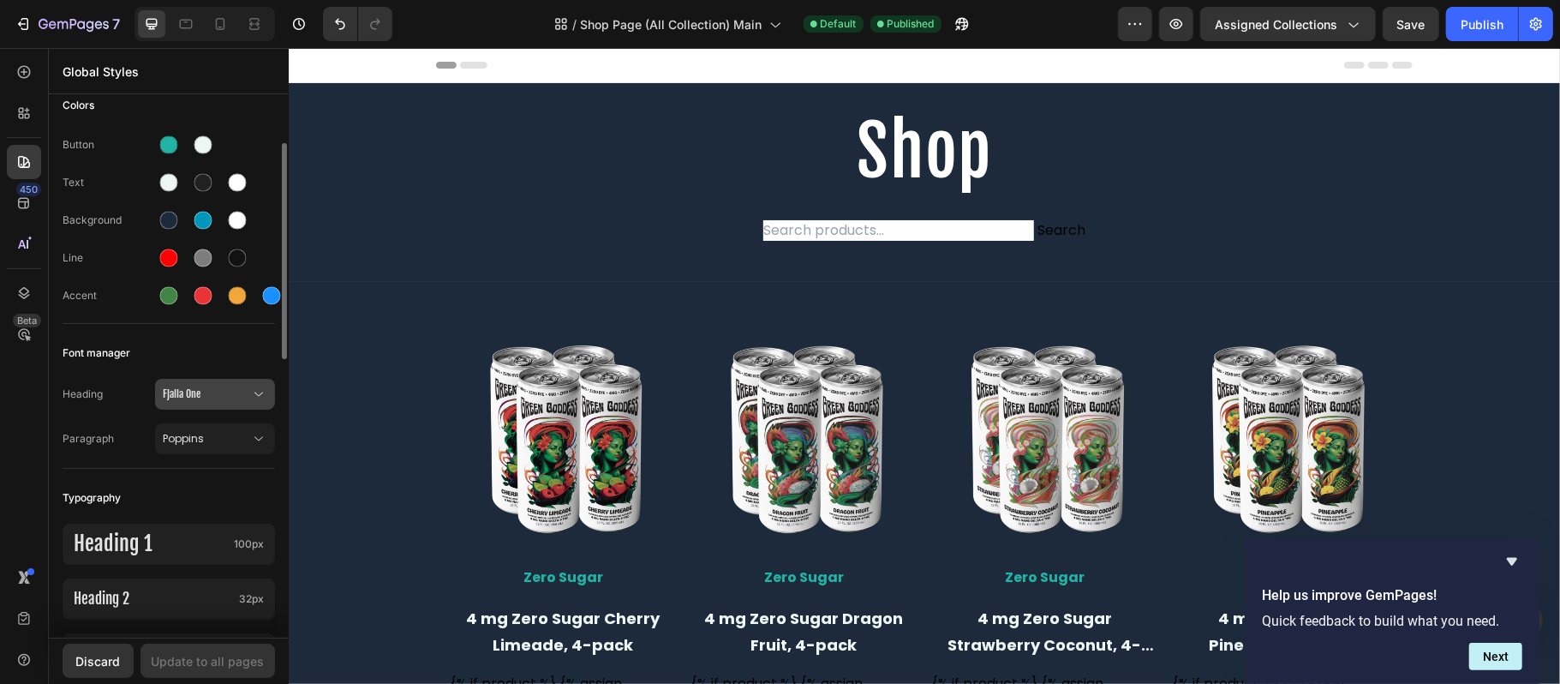
click at [261, 397] on icon at bounding box center [258, 394] width 17 height 17
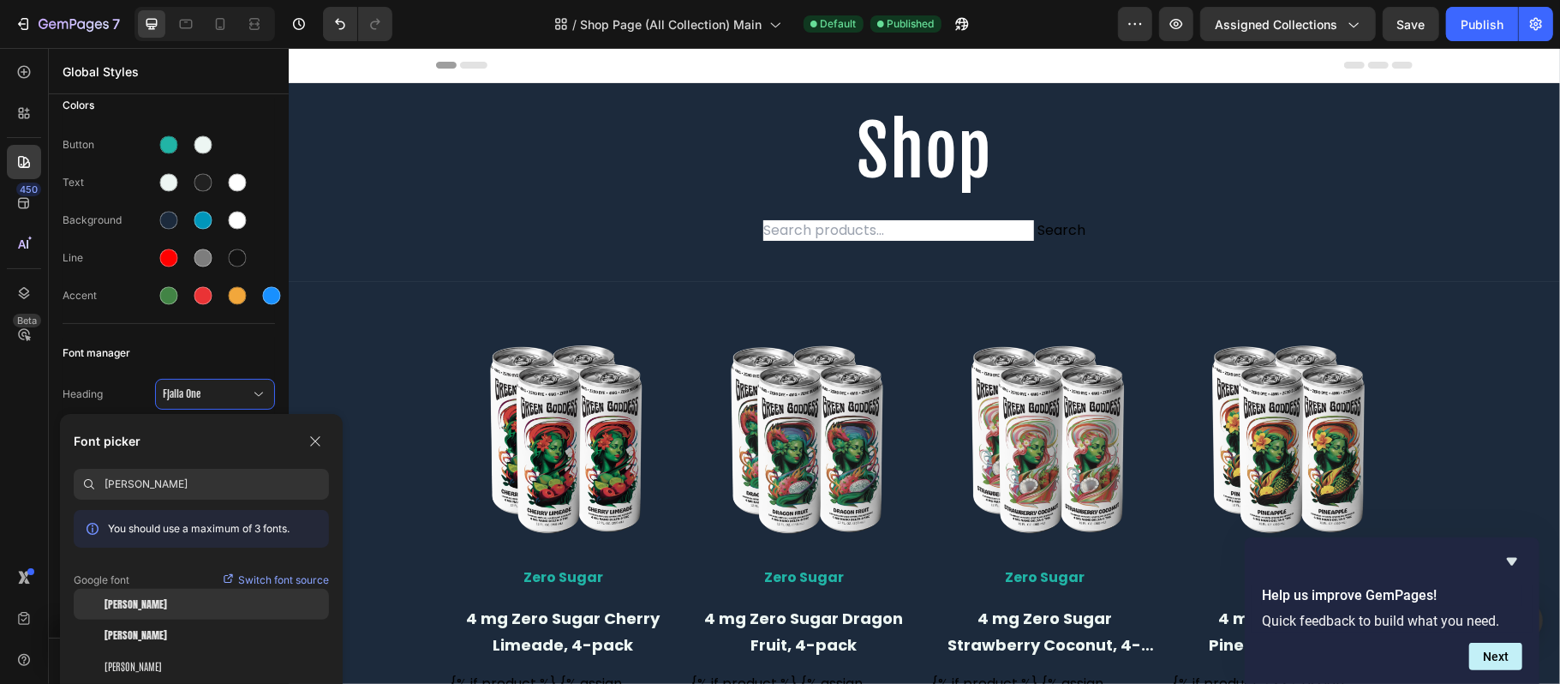
type input "[PERSON_NAME]"
click at [170, 607] on div "[PERSON_NAME]" at bounding box center [217, 603] width 224 height 15
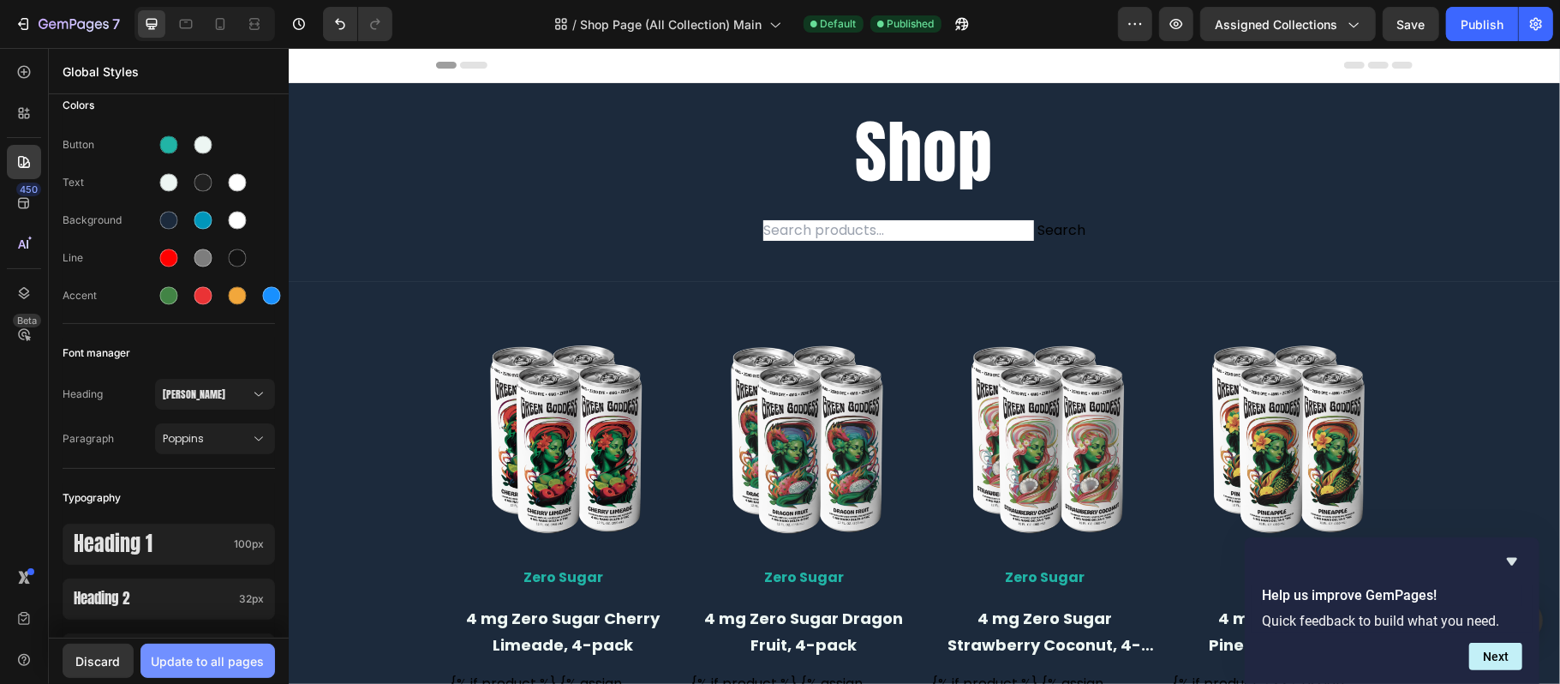
click at [231, 663] on div "Update to all pages" at bounding box center [208, 661] width 113 height 18
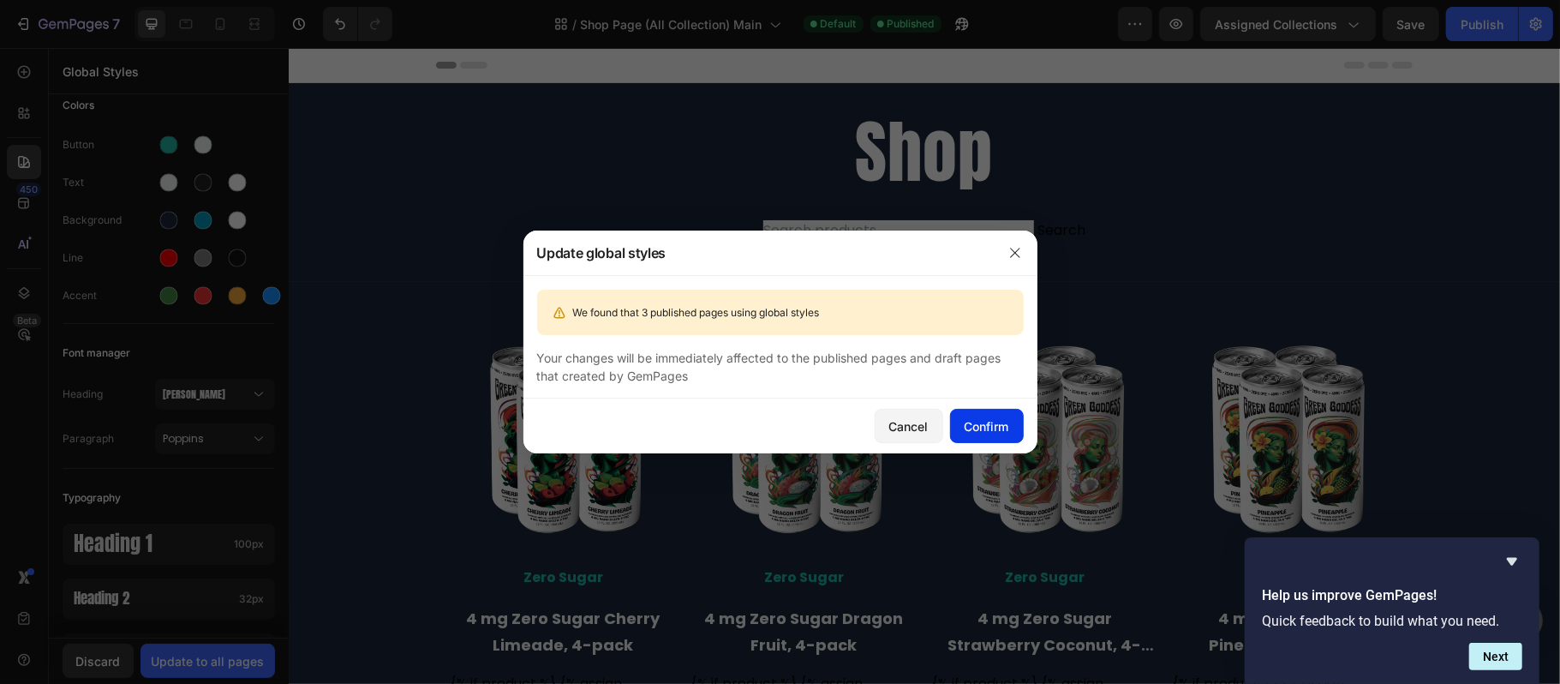
click at [1001, 420] on div "Confirm" at bounding box center [987, 426] width 45 height 18
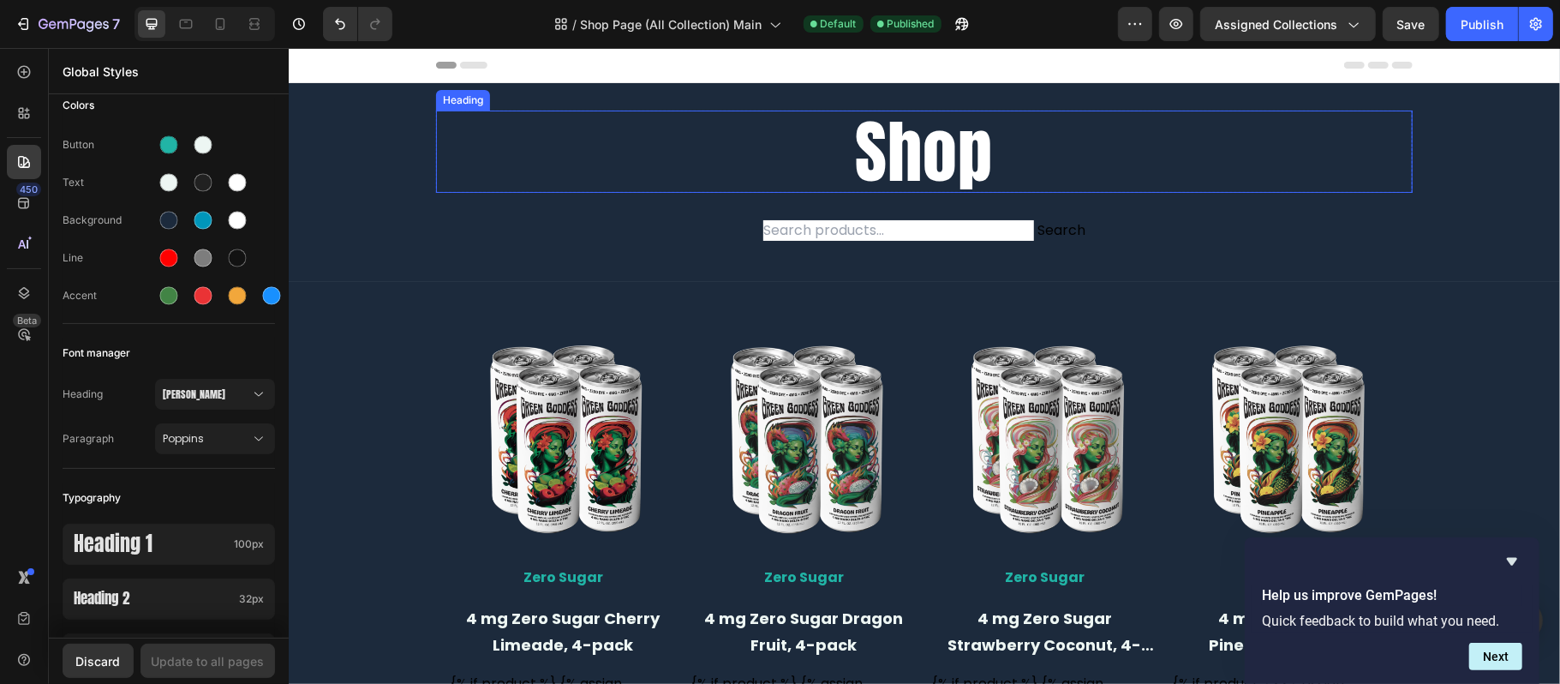
click at [902, 165] on h2 "Shop" at bounding box center [923, 151] width 977 height 82
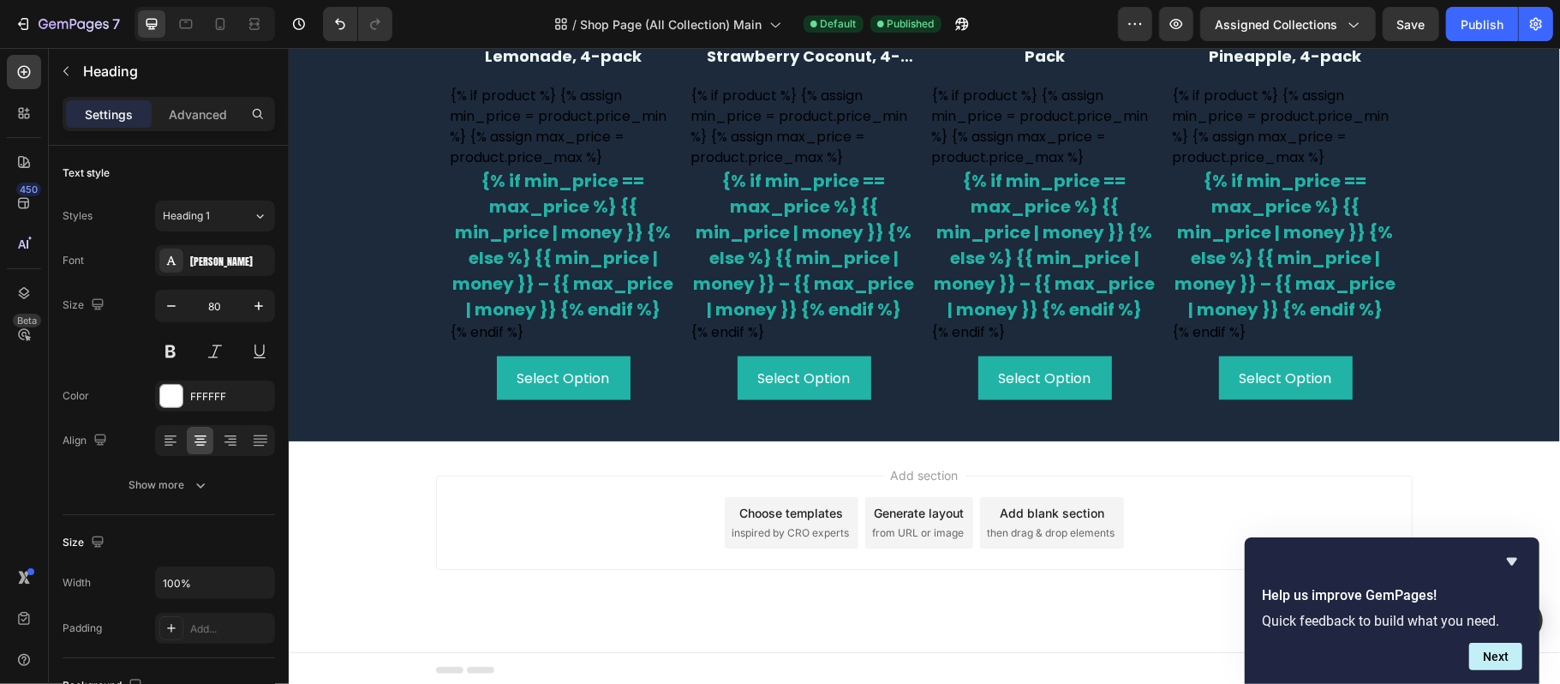
scroll to position [1951, 0]
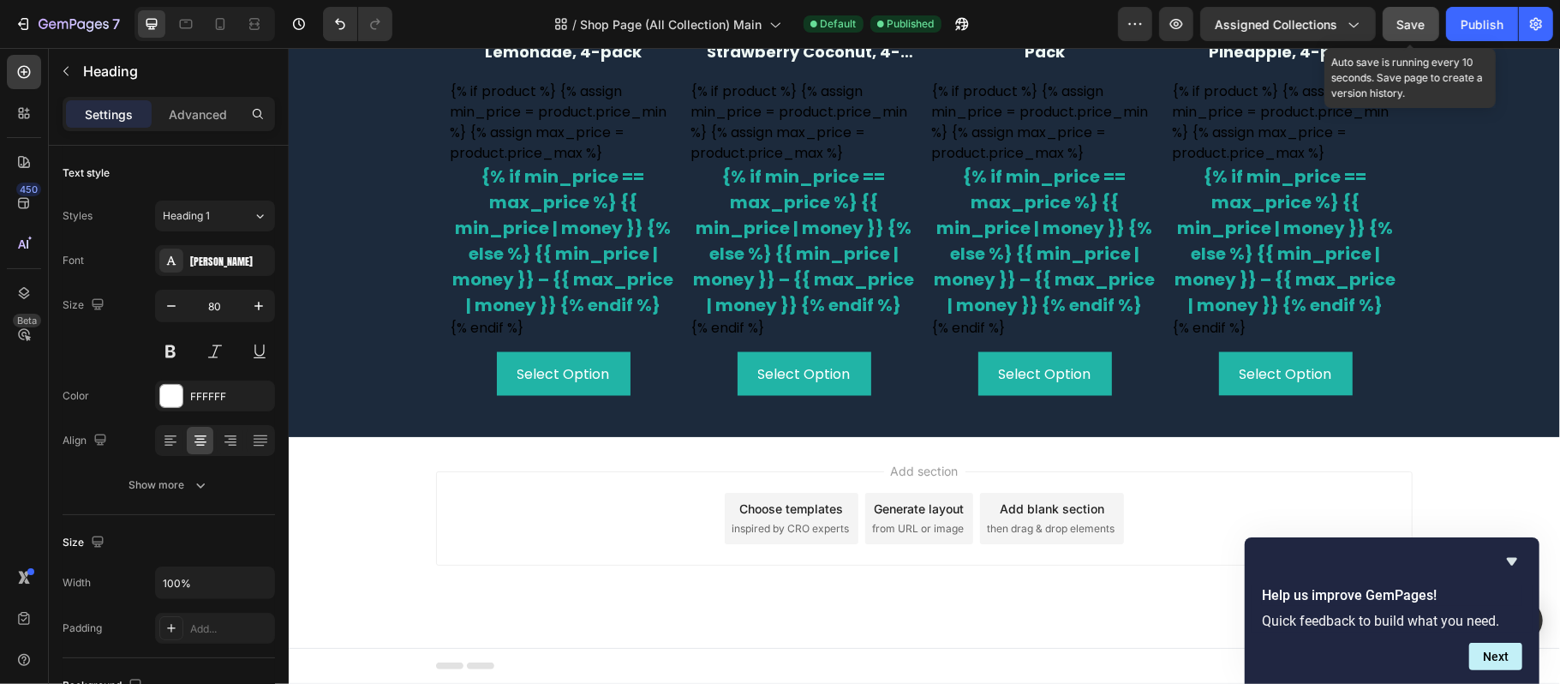
click at [1419, 28] on span "Save" at bounding box center [1411, 24] width 28 height 15
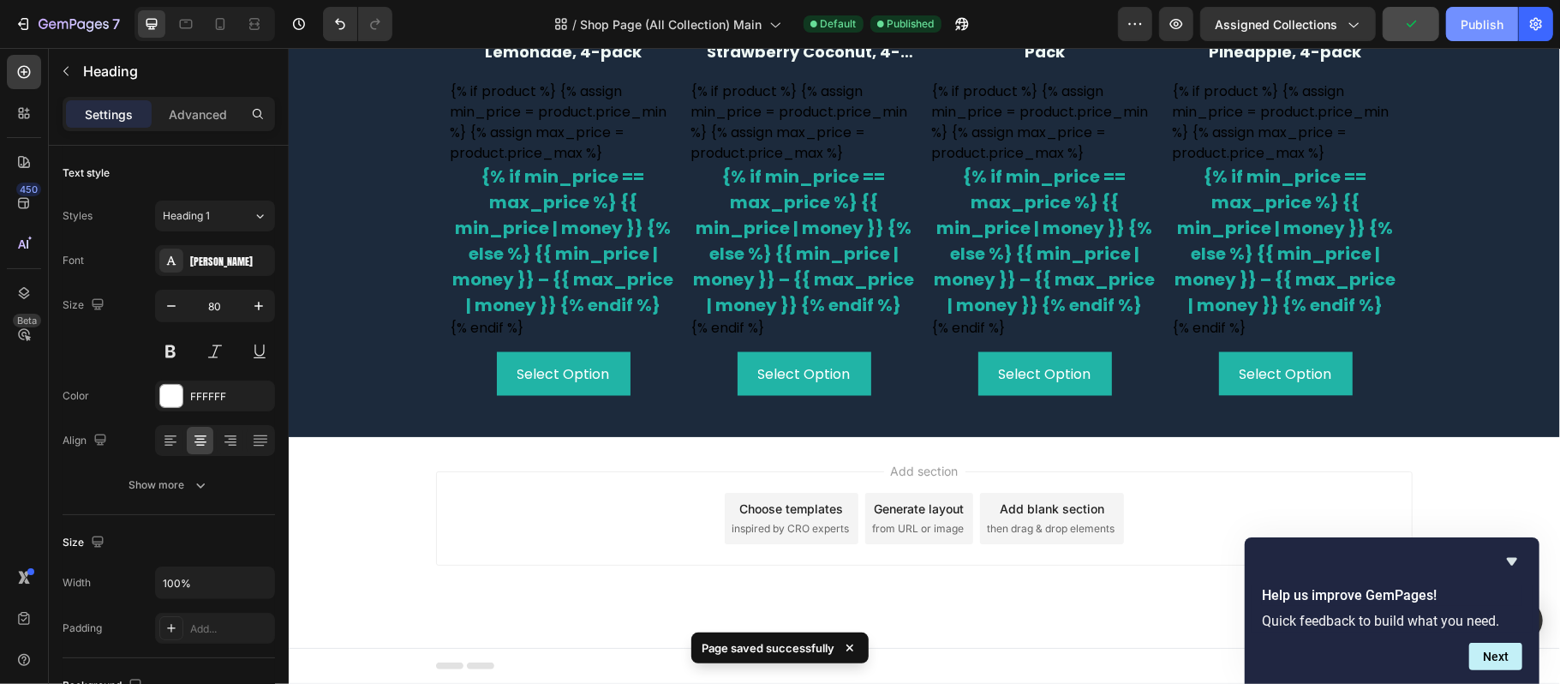
click at [1472, 22] on div "Publish" at bounding box center [1482, 24] width 43 height 18
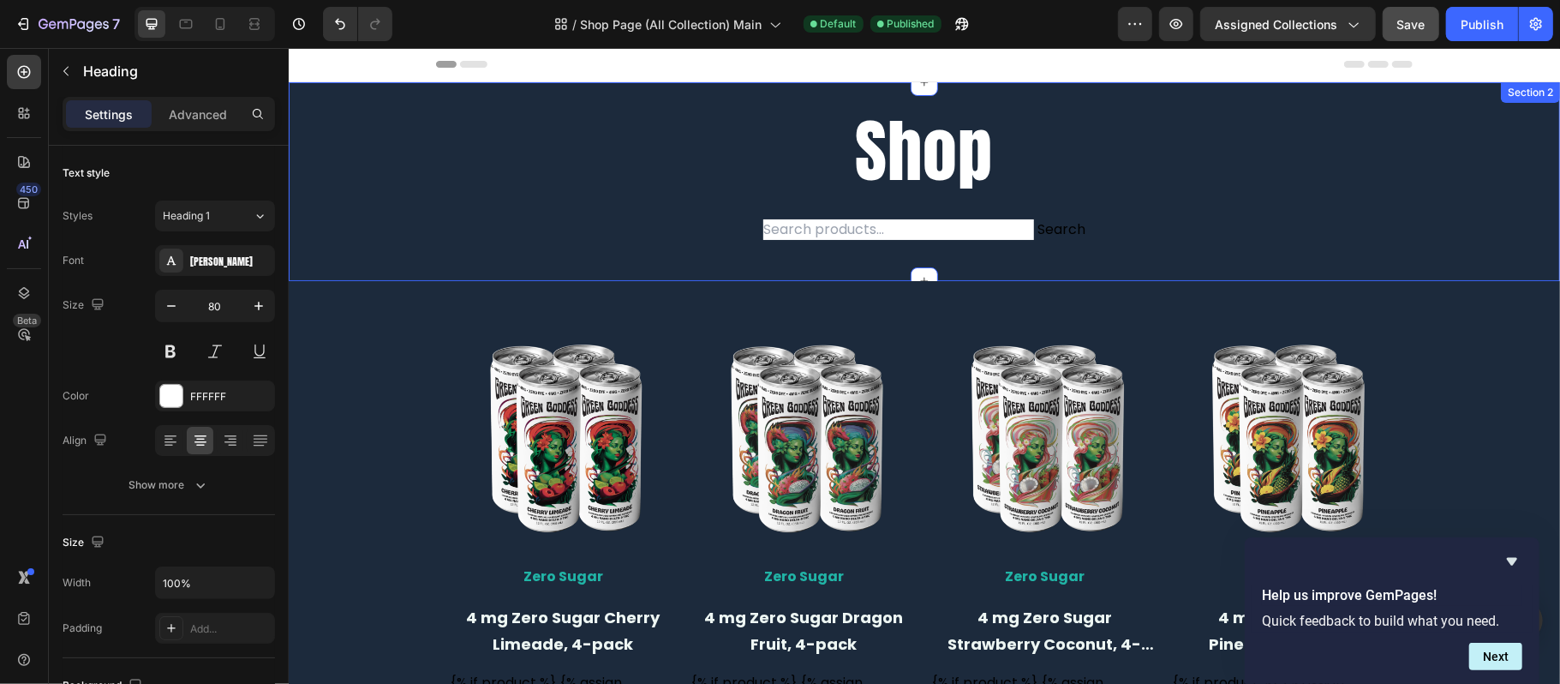
scroll to position [0, 0]
click at [908, 148] on h2 "Shop" at bounding box center [923, 151] width 977 height 82
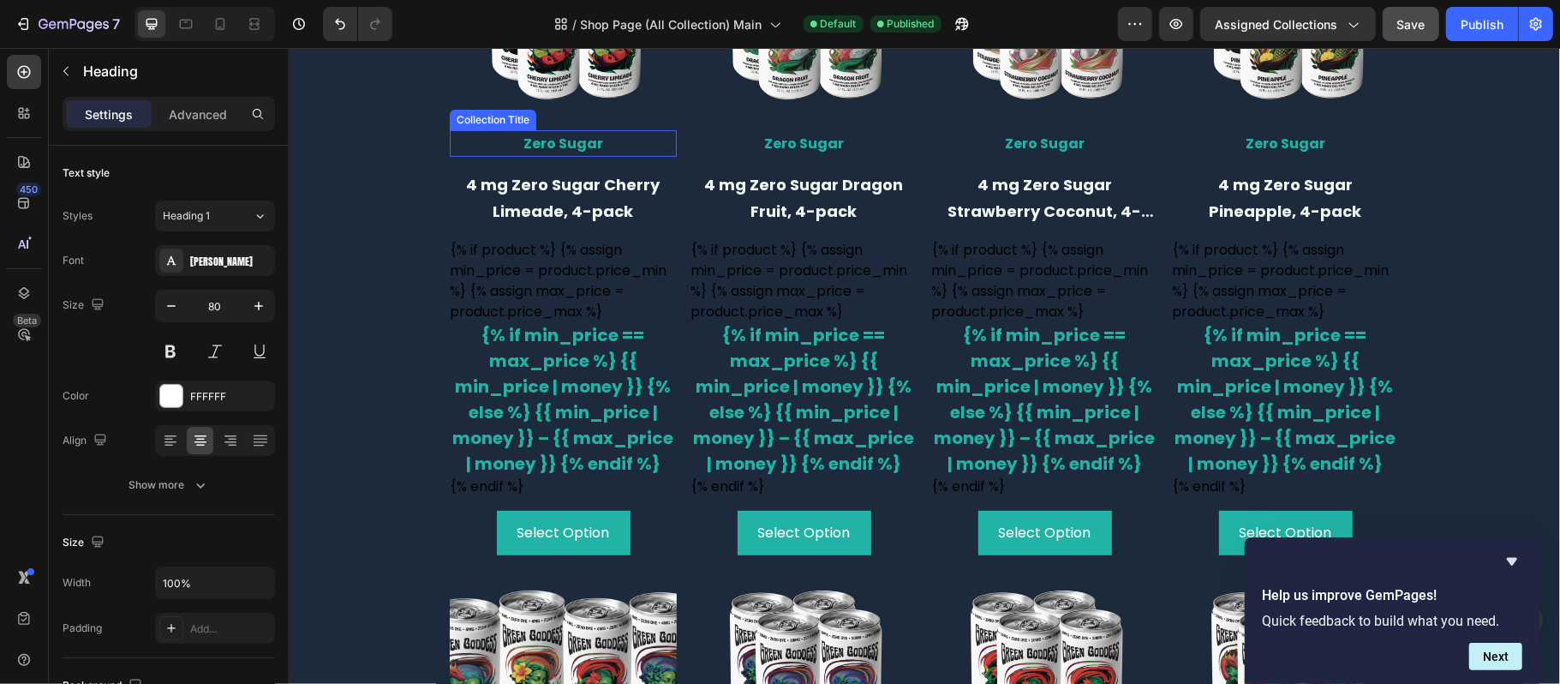
scroll to position [457, 0]
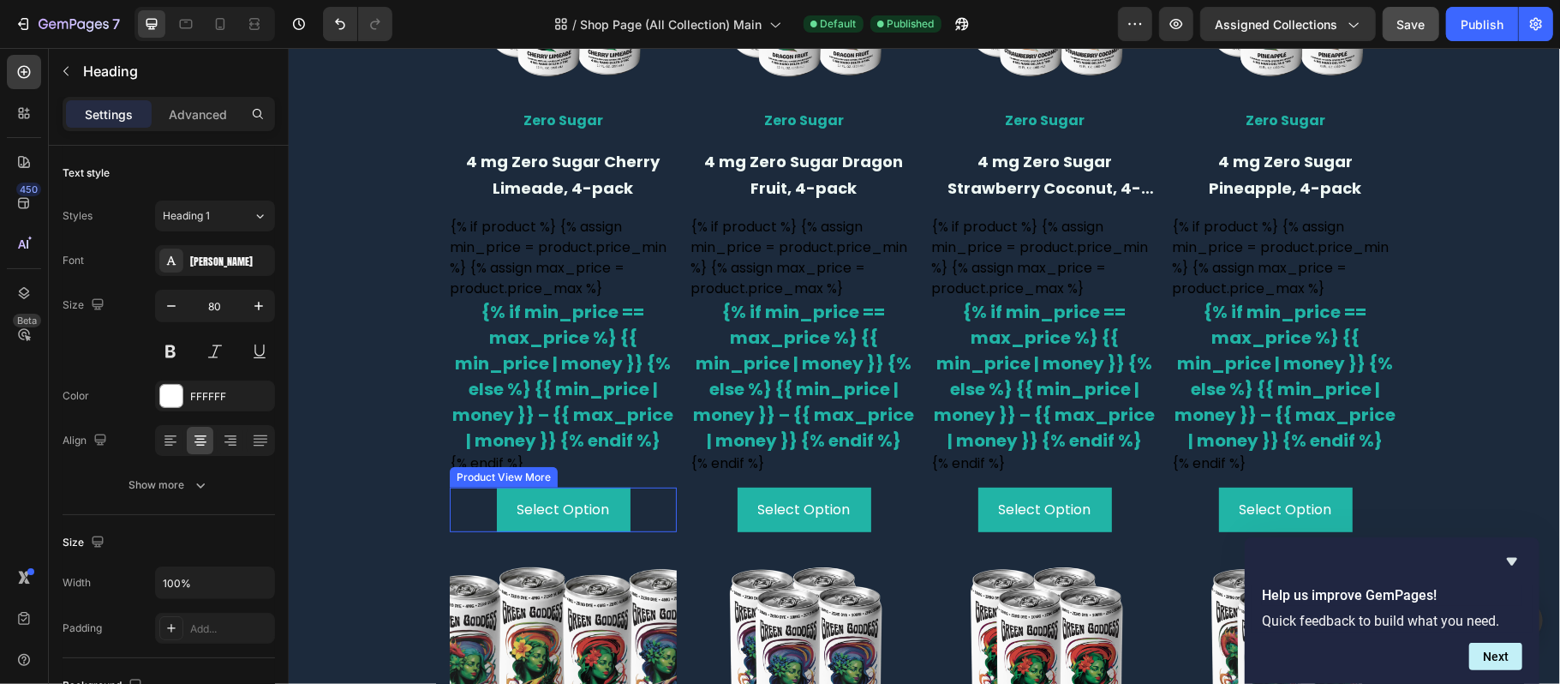
click at [624, 521] on div "Select Option" at bounding box center [562, 509] width 227 height 44
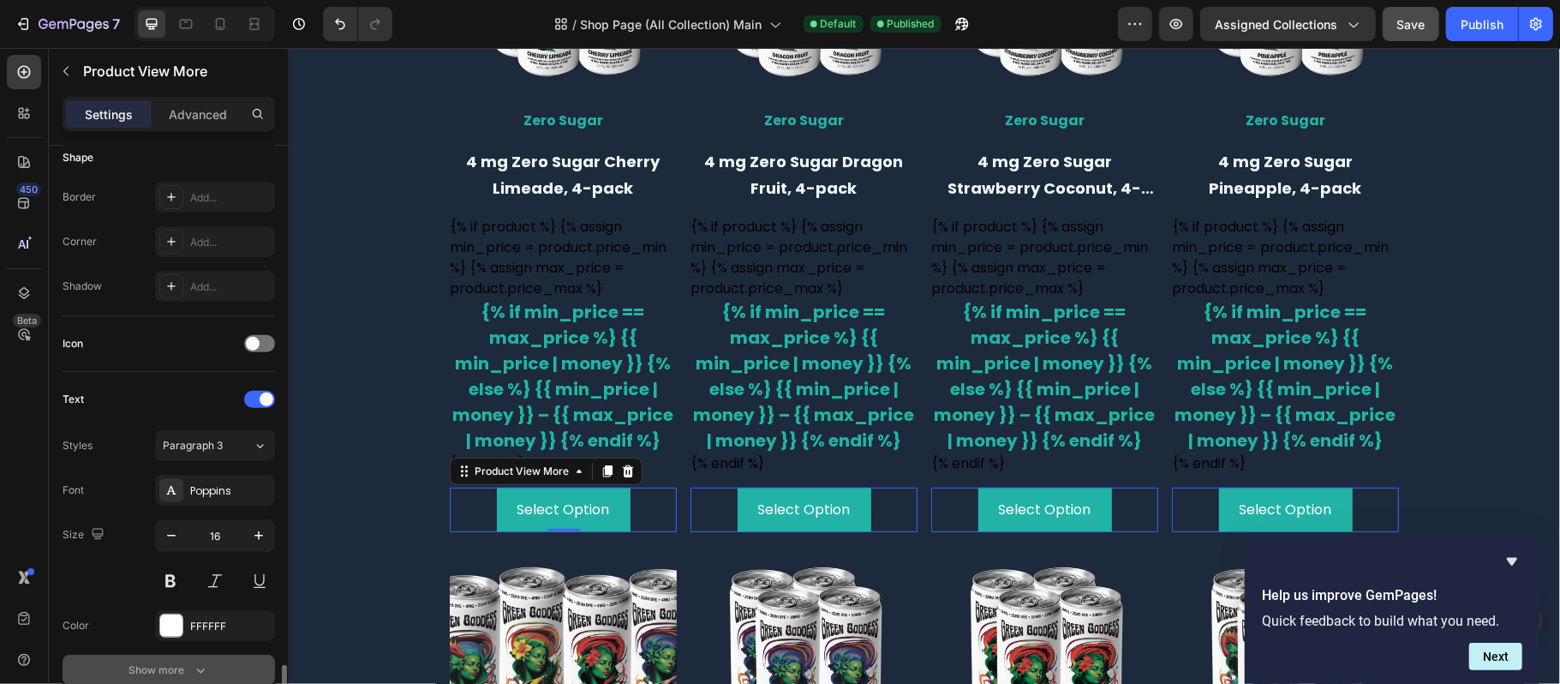
scroll to position [685, 0]
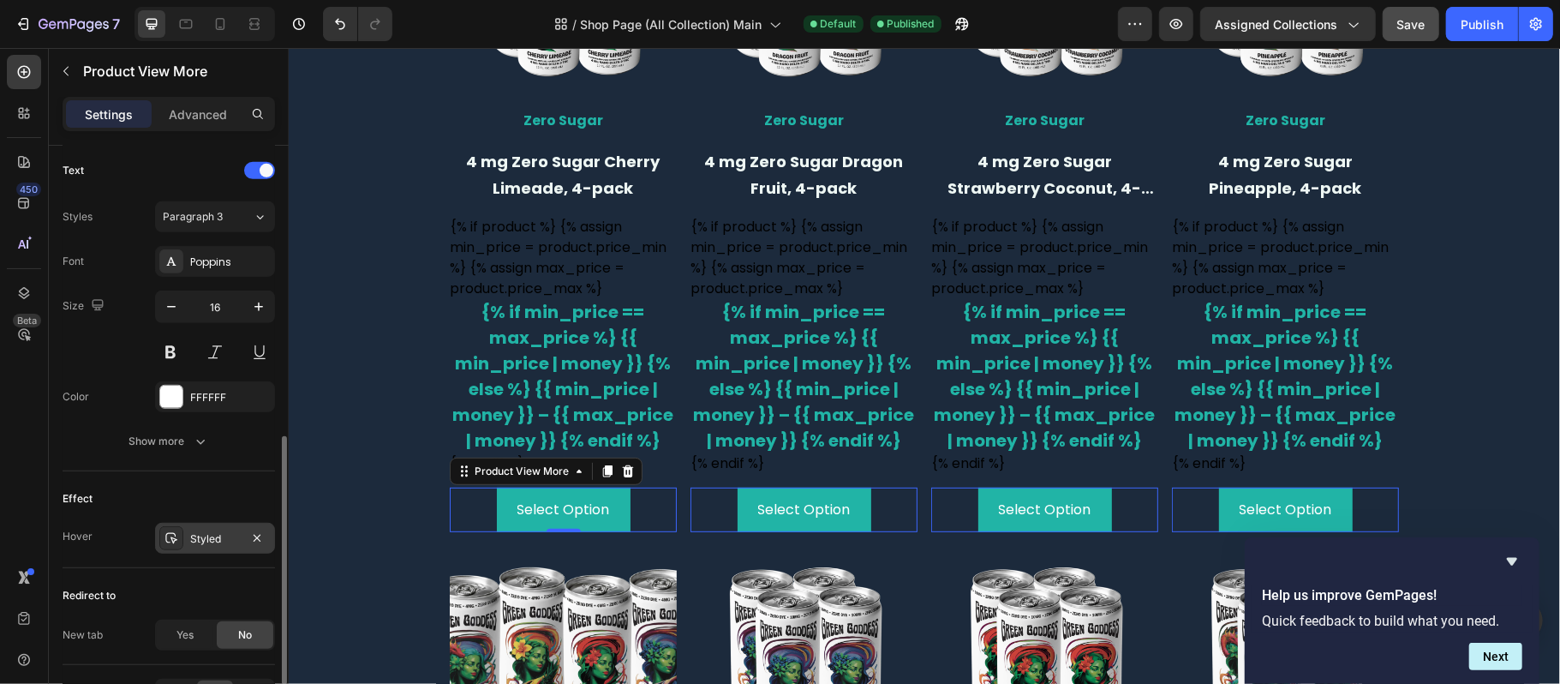
click at [209, 553] on div "Styled" at bounding box center [215, 538] width 120 height 31
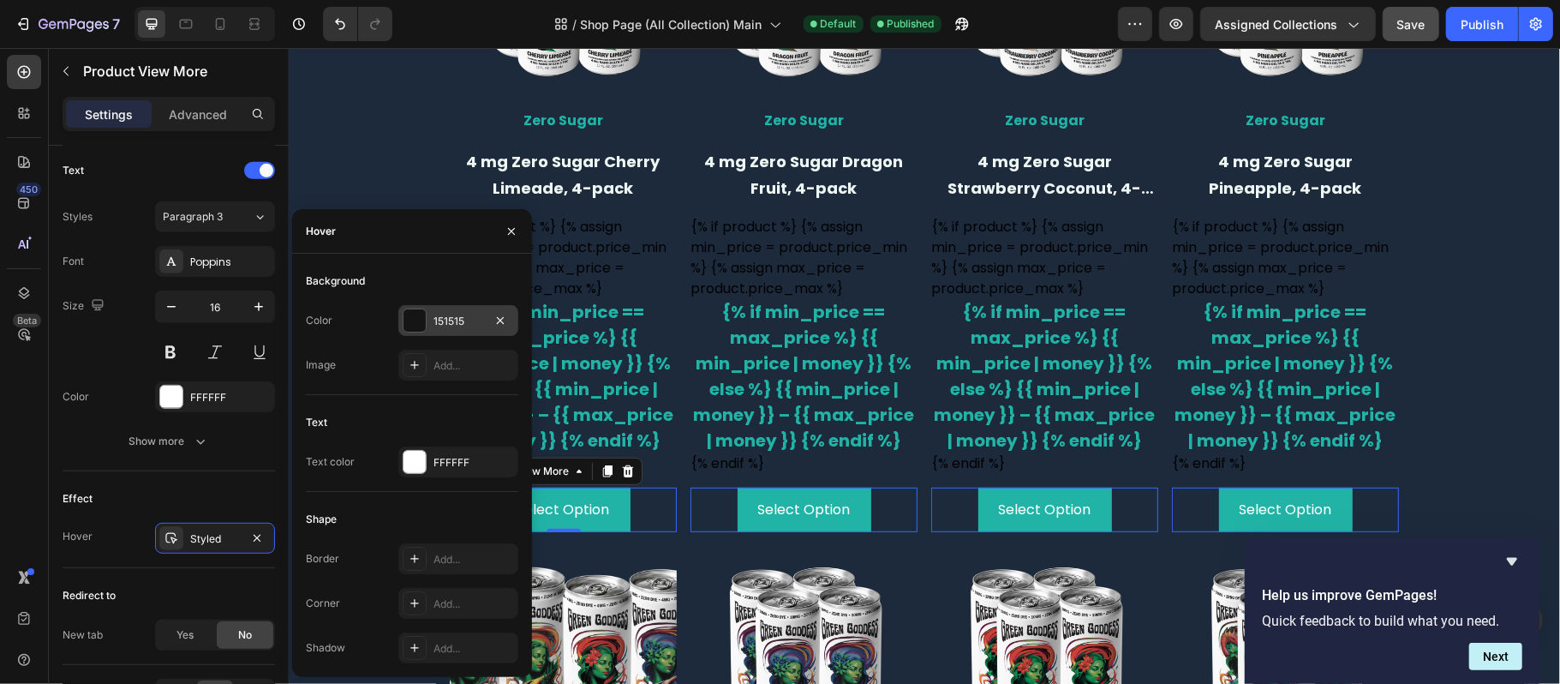
click at [439, 314] on div "151515" at bounding box center [458, 321] width 50 height 15
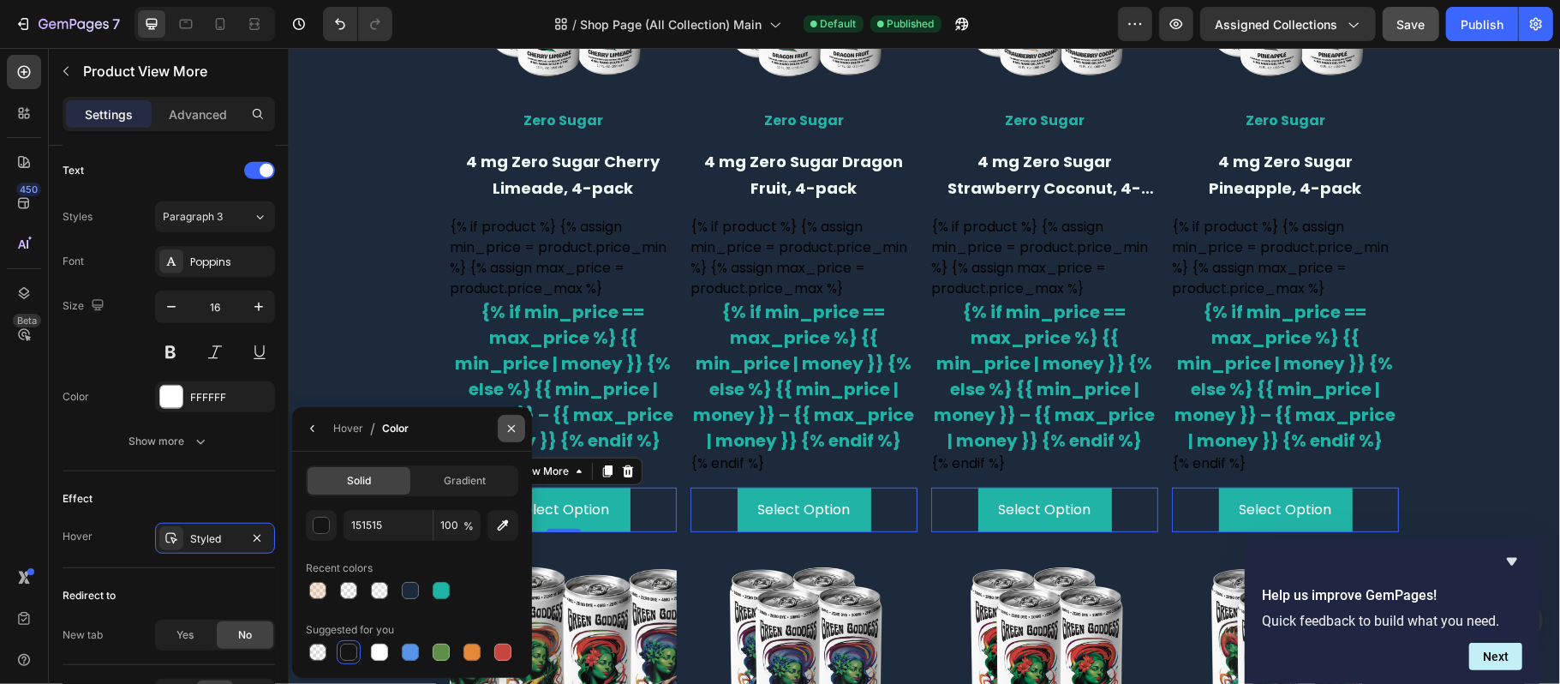
click at [518, 416] on button "button" at bounding box center [511, 428] width 27 height 27
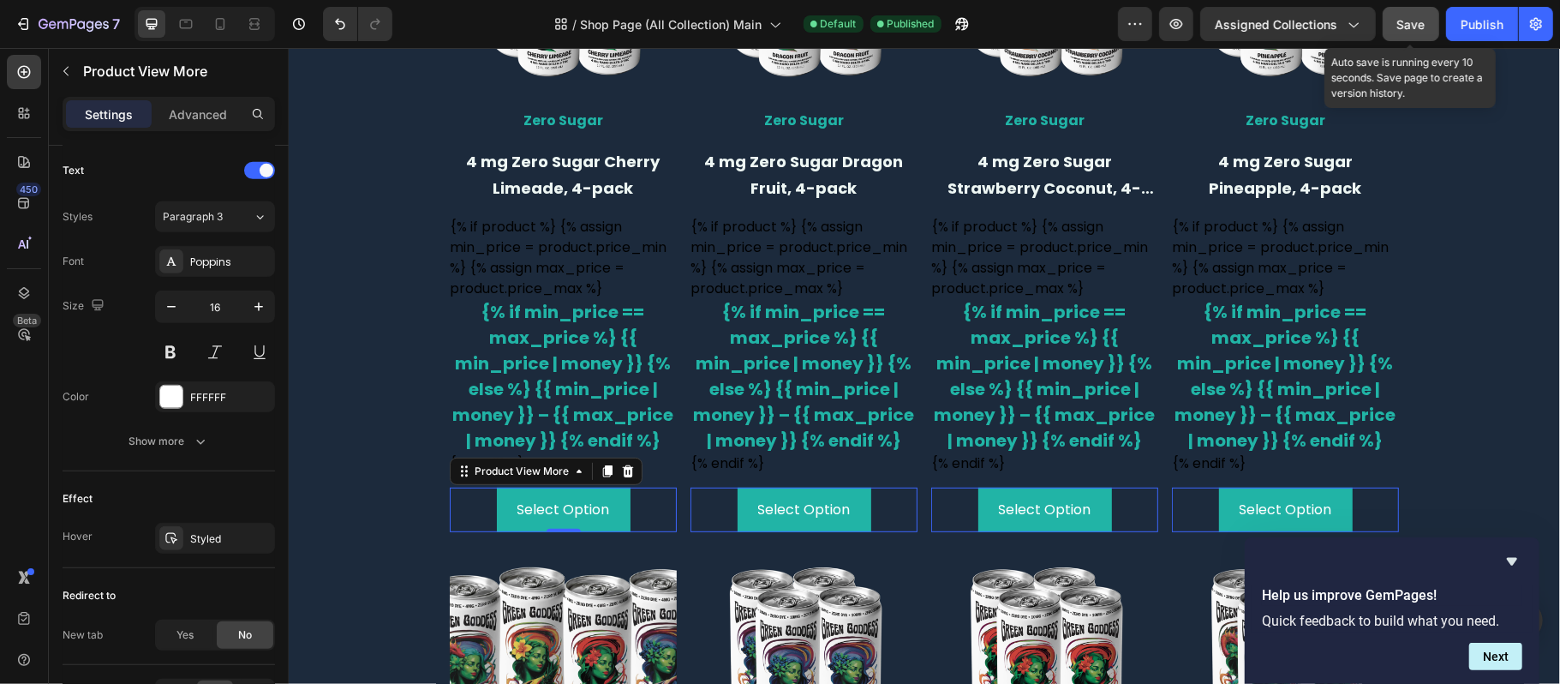
click at [1420, 10] on button "Save" at bounding box center [1411, 24] width 57 height 34
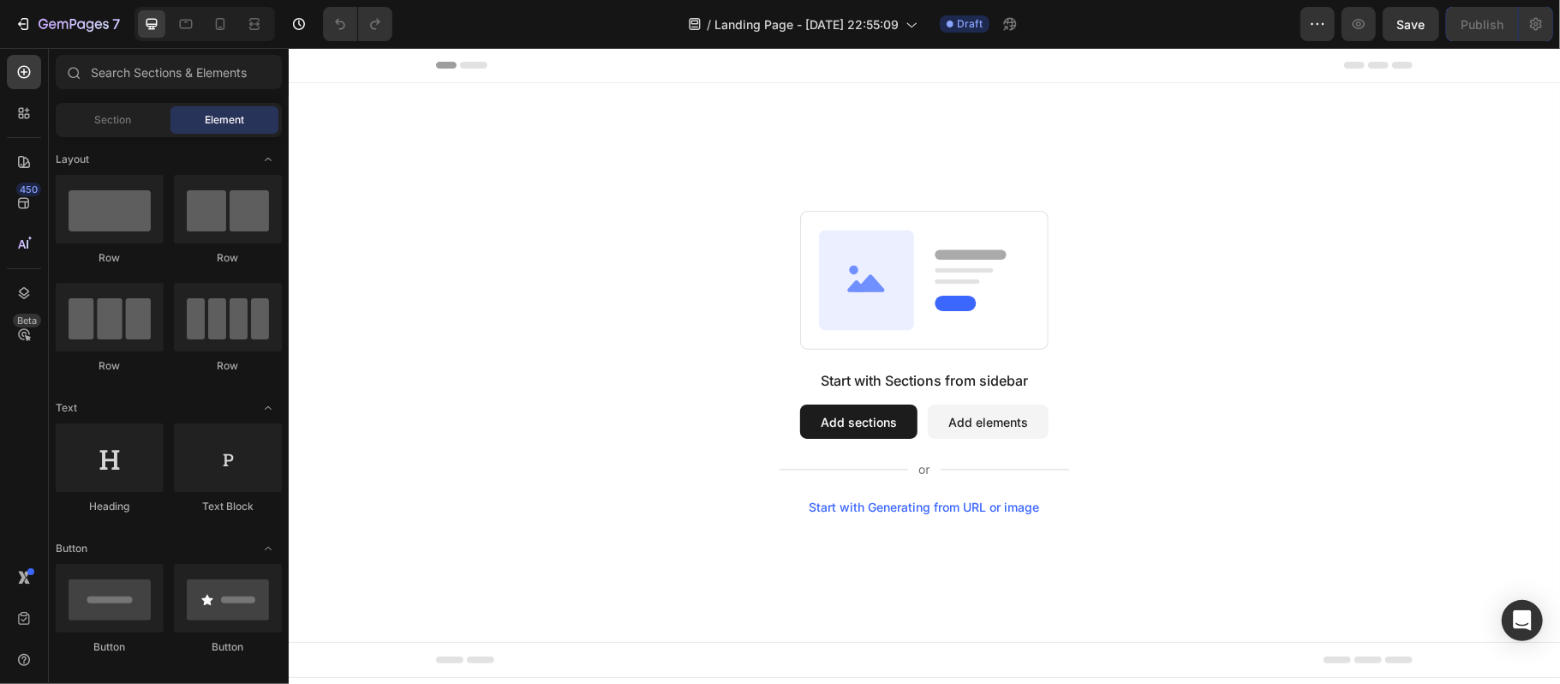
click at [840, 412] on button "Add sections" at bounding box center [857, 420] width 117 height 34
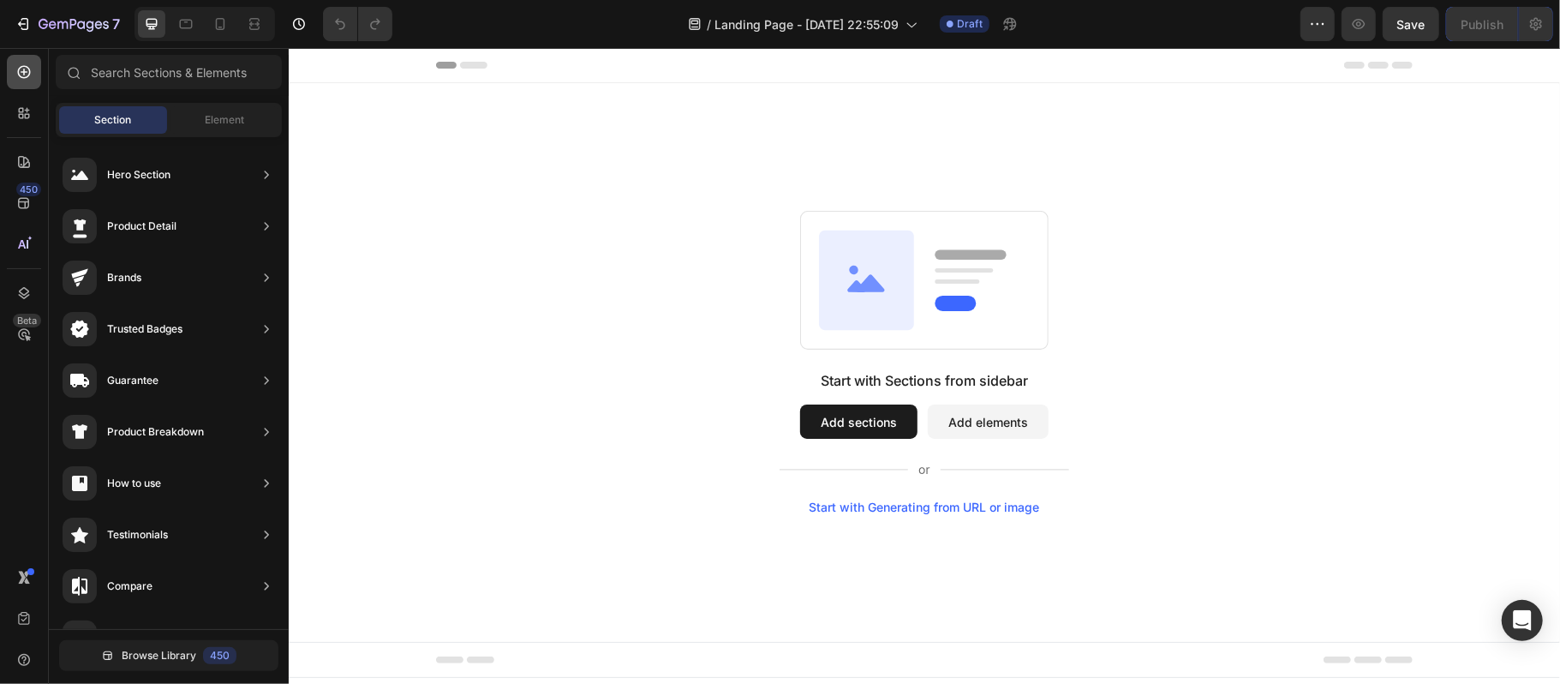
click at [25, 66] on icon at bounding box center [24, 72] width 13 height 13
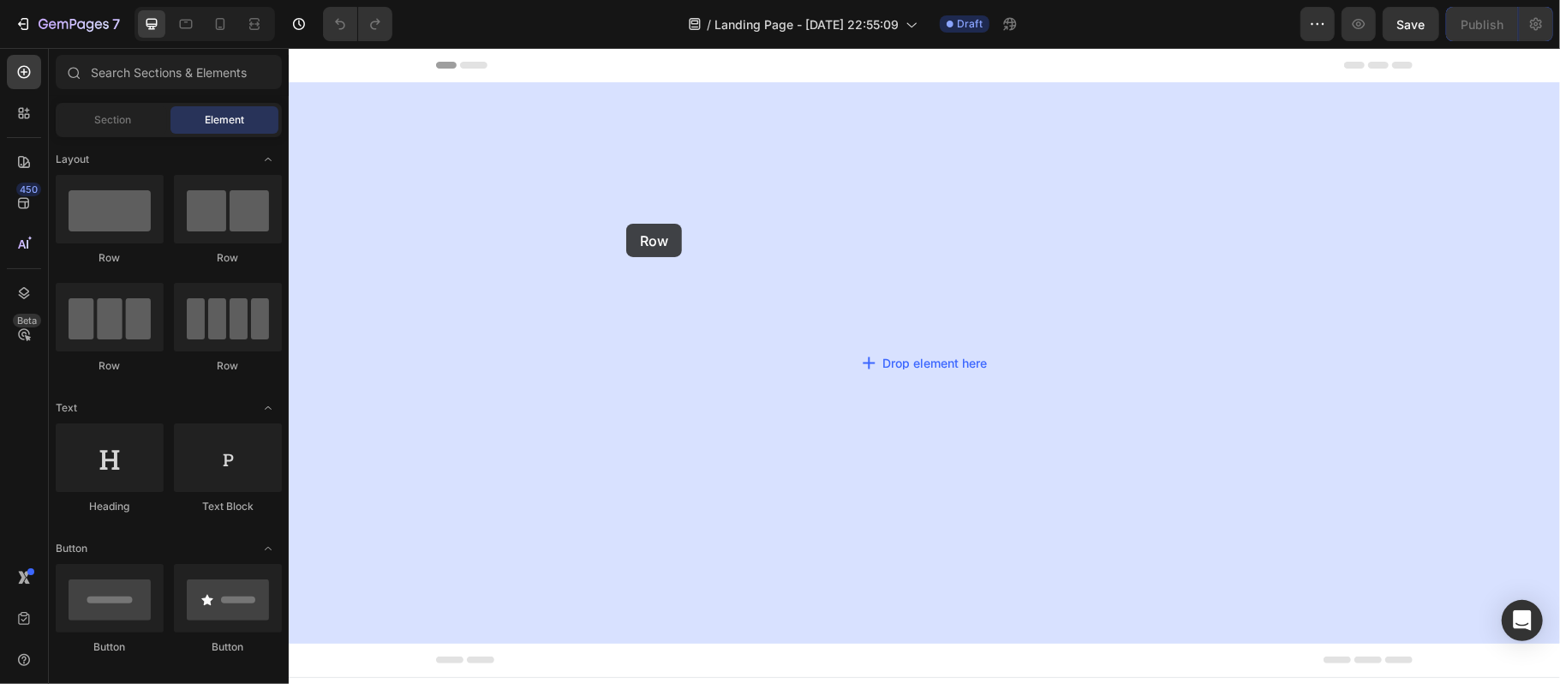
drag, startPoint x: 403, startPoint y: 268, endPoint x: 632, endPoint y: 224, distance: 233.9
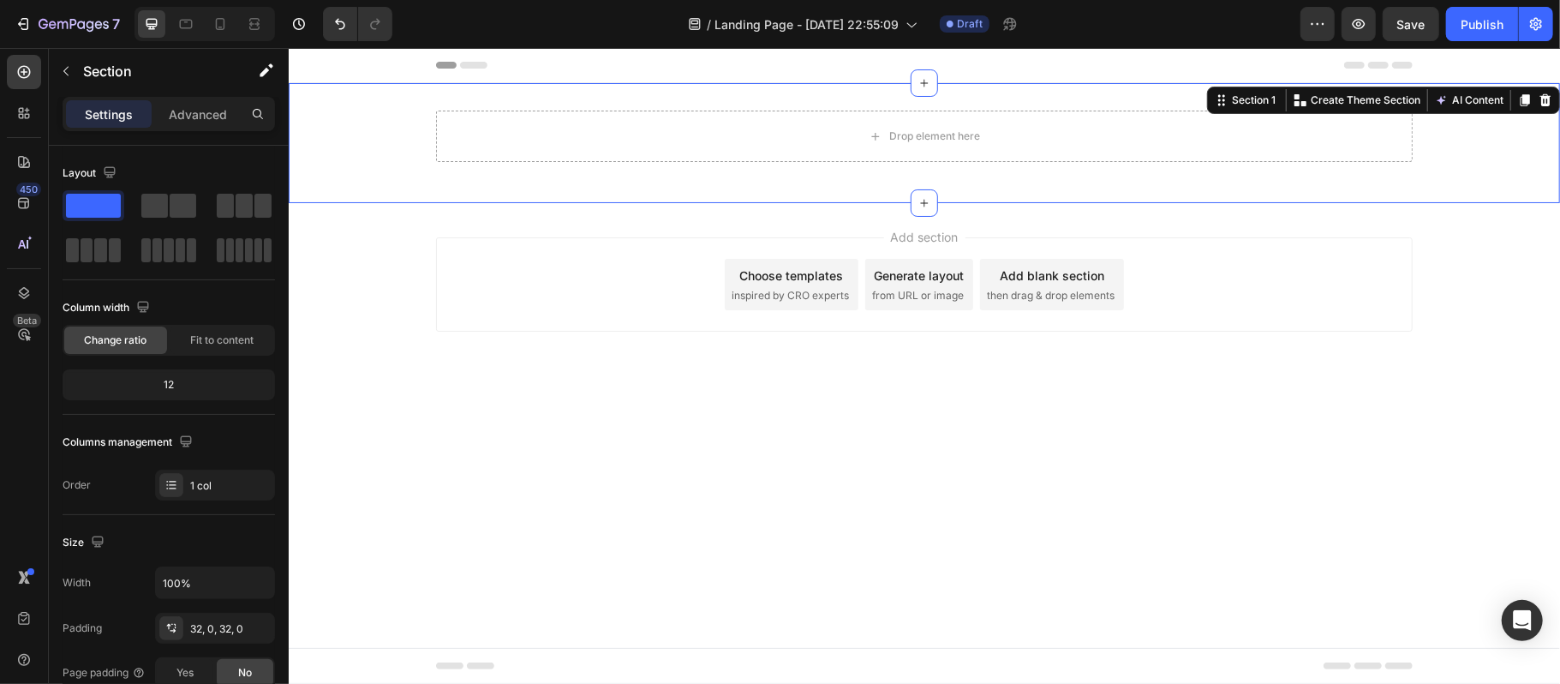
click at [313, 164] on div "Drop element here Row" at bounding box center [923, 142] width 1271 height 65
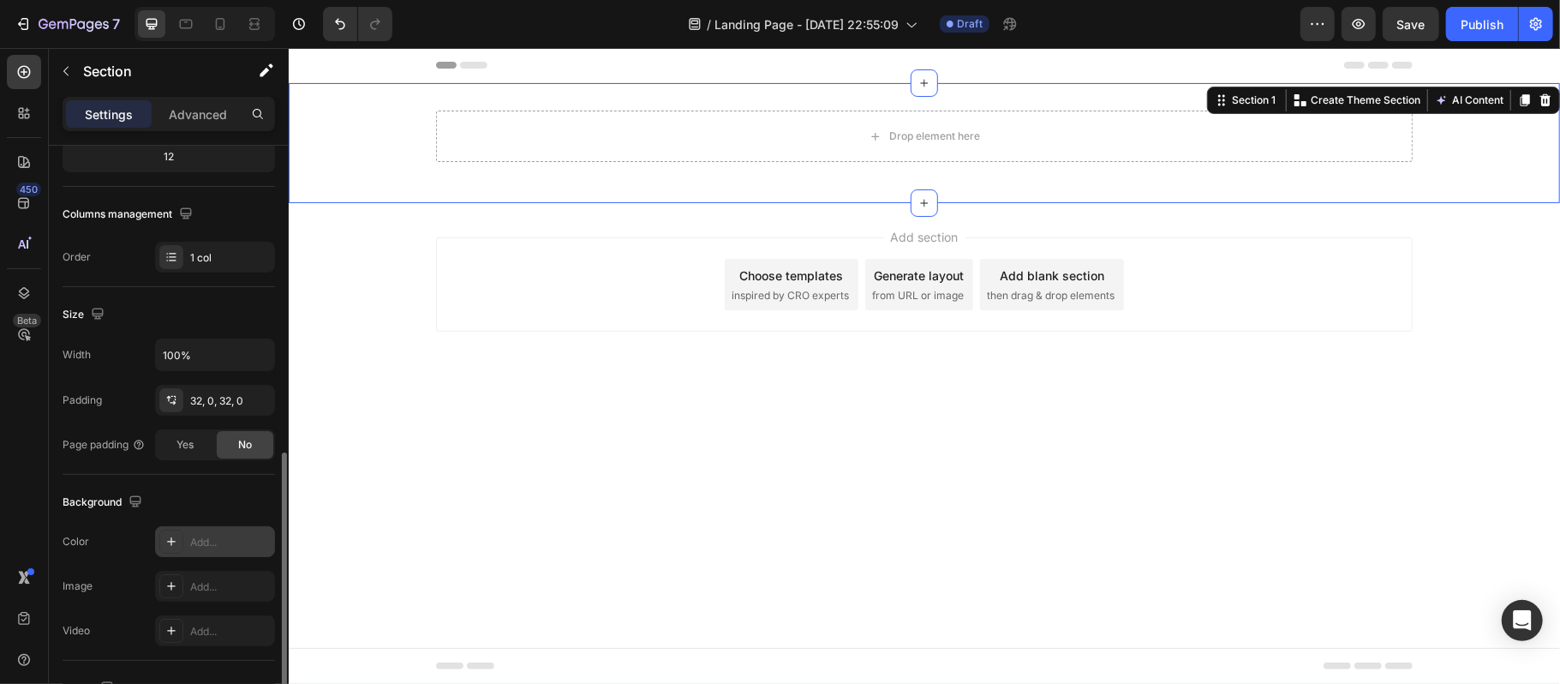
scroll to position [343, 0]
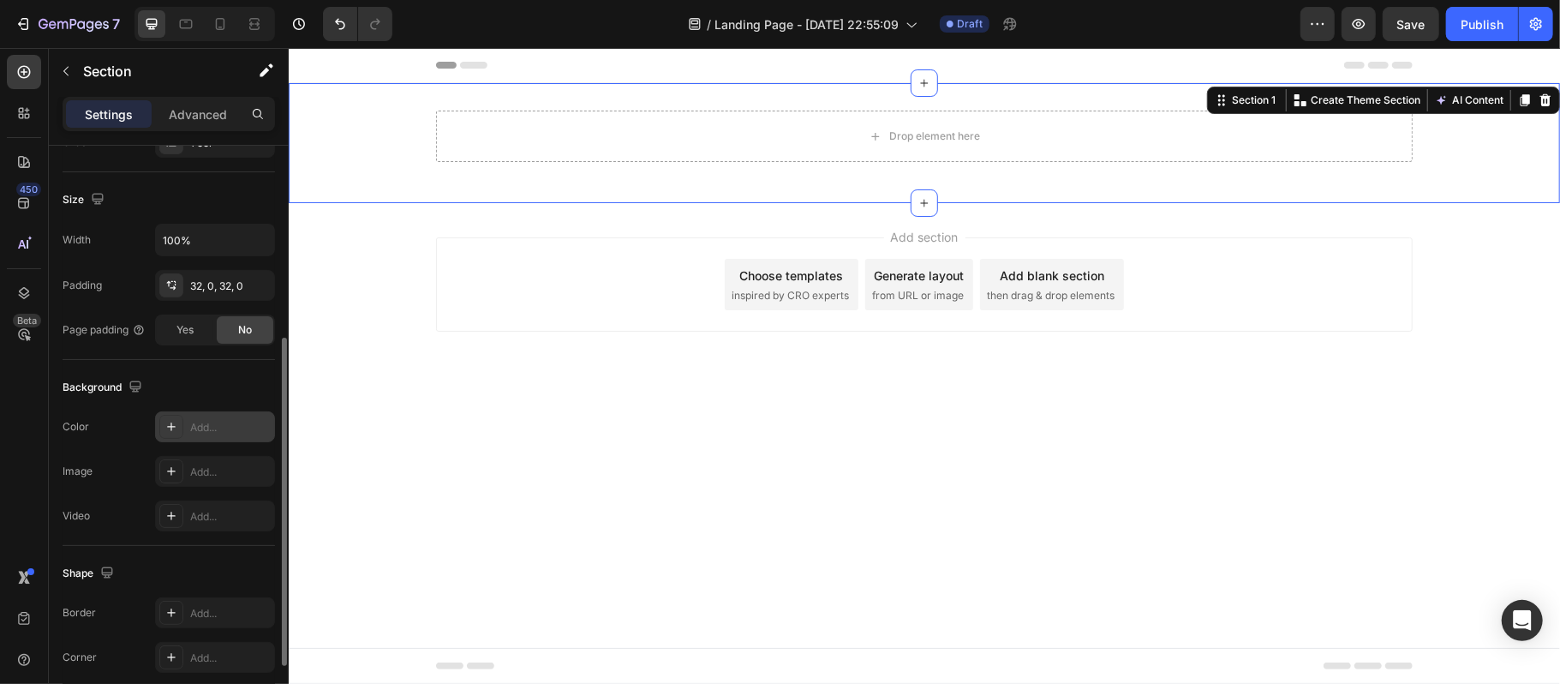
click at [230, 433] on div "Add..." at bounding box center [230, 427] width 81 height 15
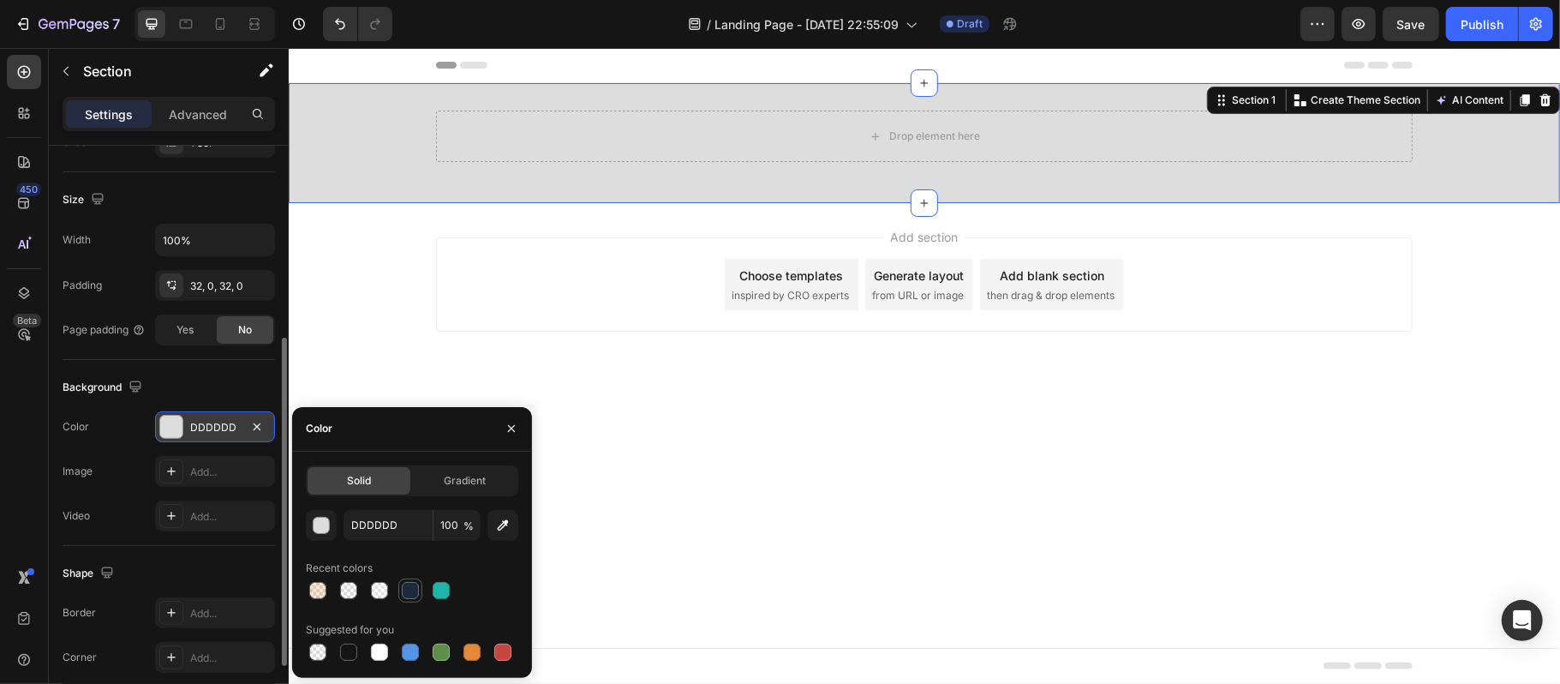
click at [409, 594] on div at bounding box center [410, 590] width 17 height 17
type input "1C2A3C"
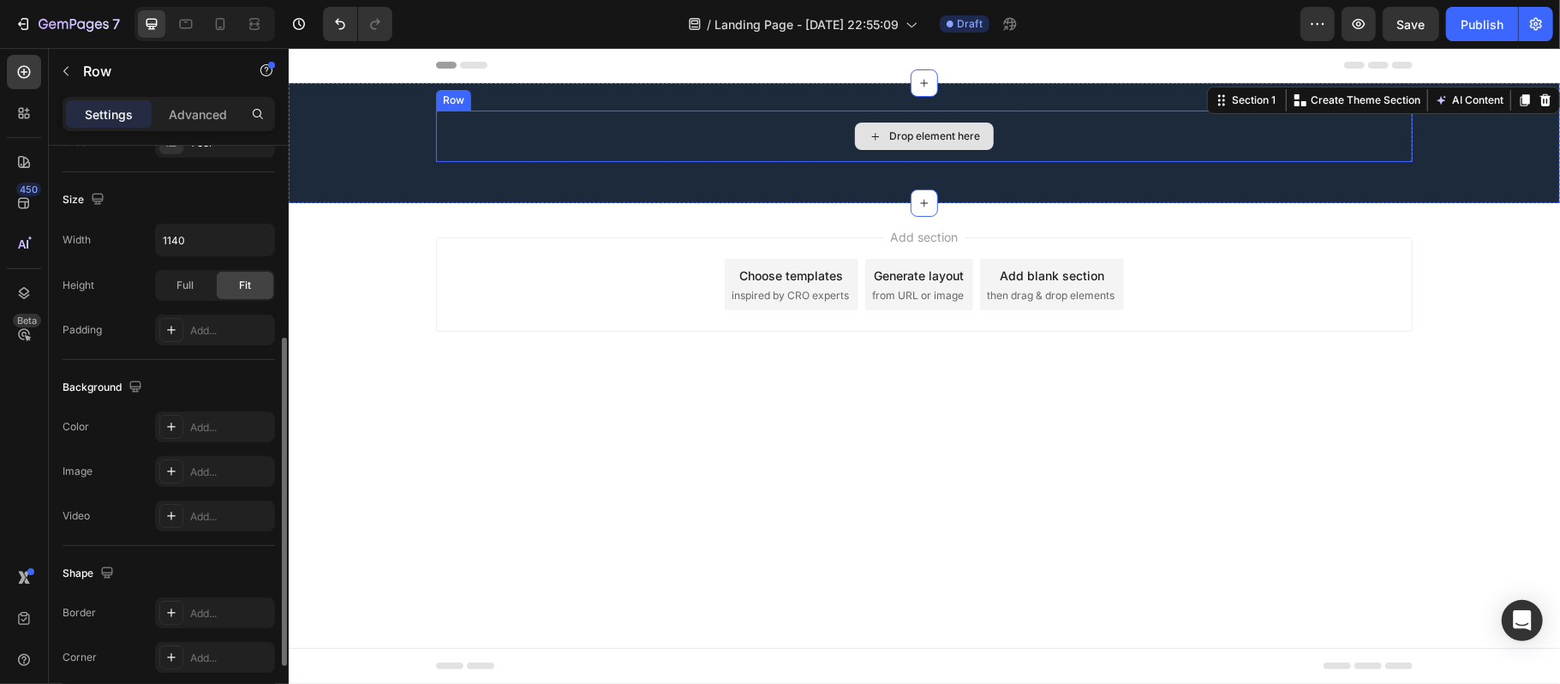
click at [553, 153] on div "Drop element here" at bounding box center [923, 135] width 977 height 51
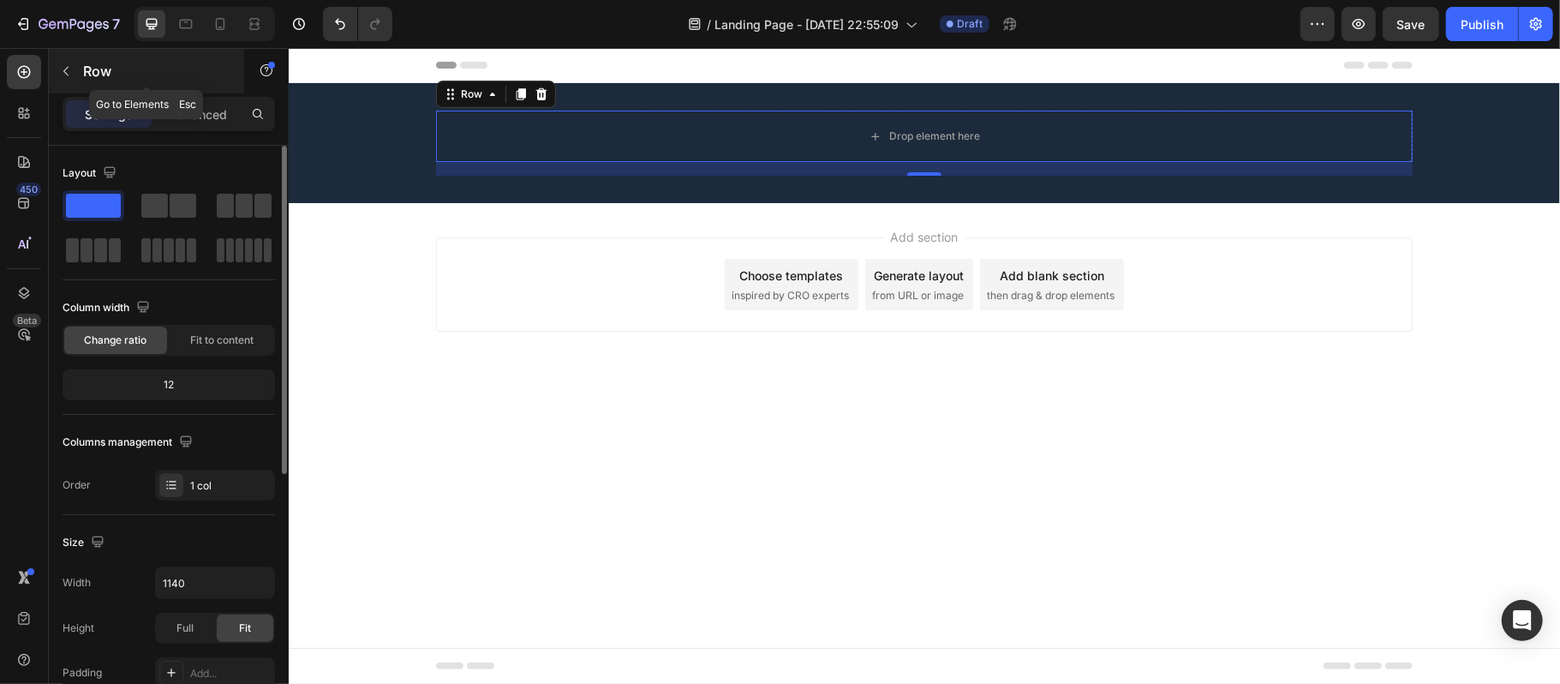
click at [73, 69] on button "button" at bounding box center [65, 70] width 27 height 27
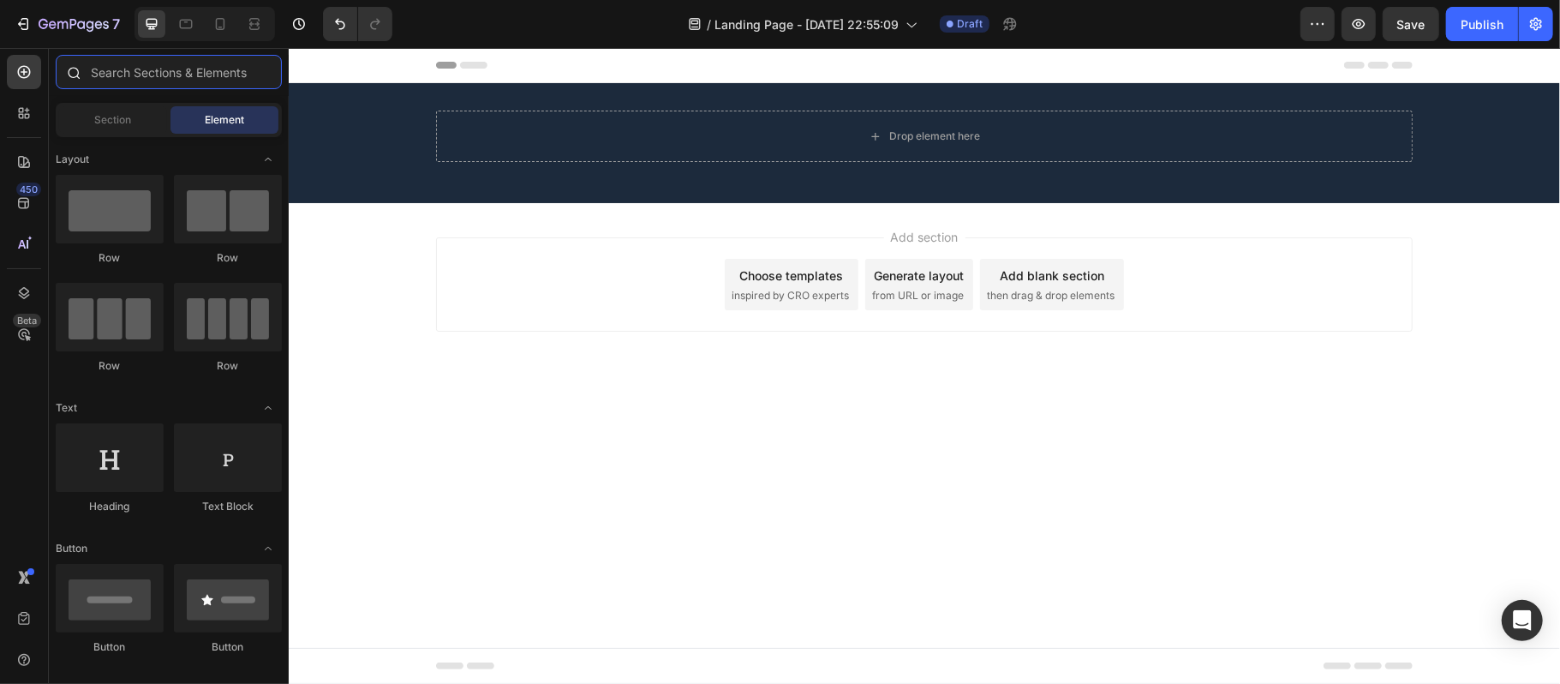
click at [139, 67] on input "text" at bounding box center [169, 72] width 226 height 34
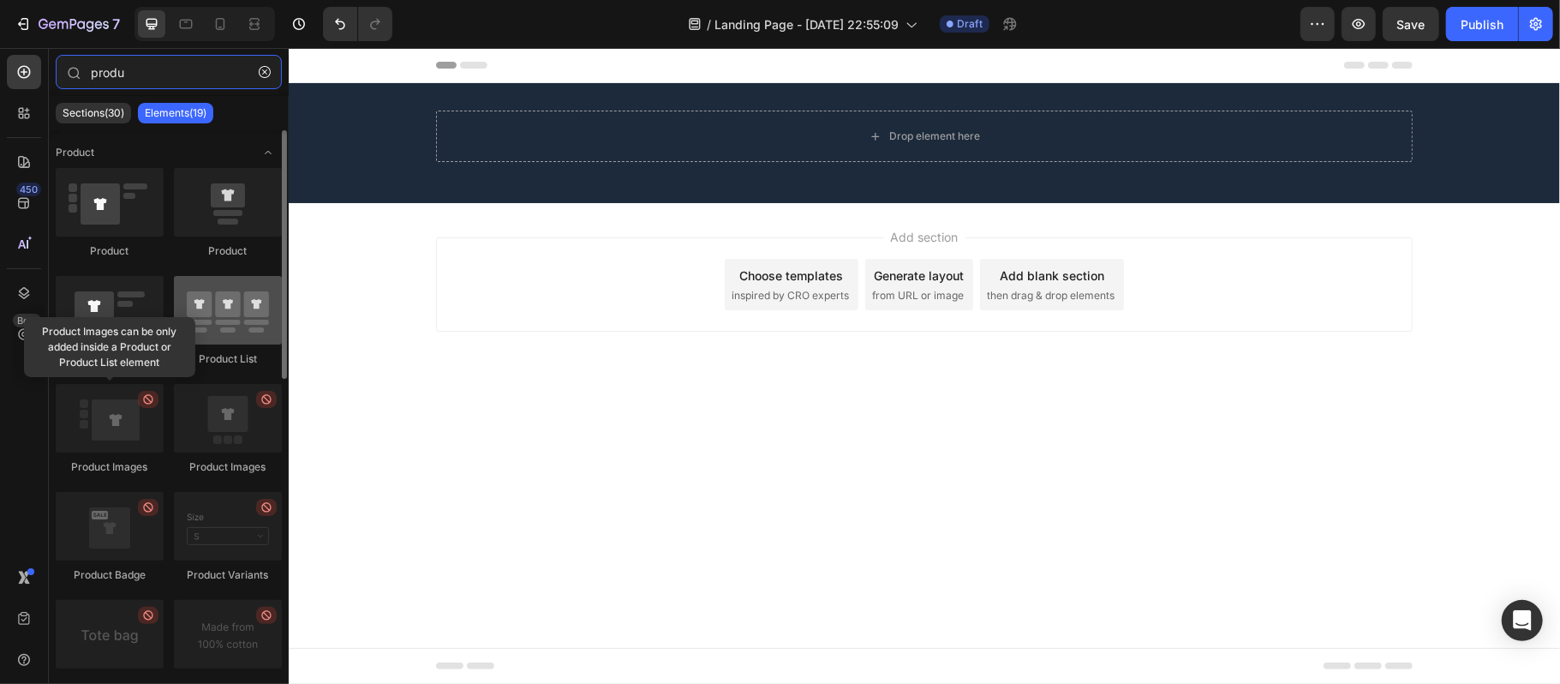
type input "produ"
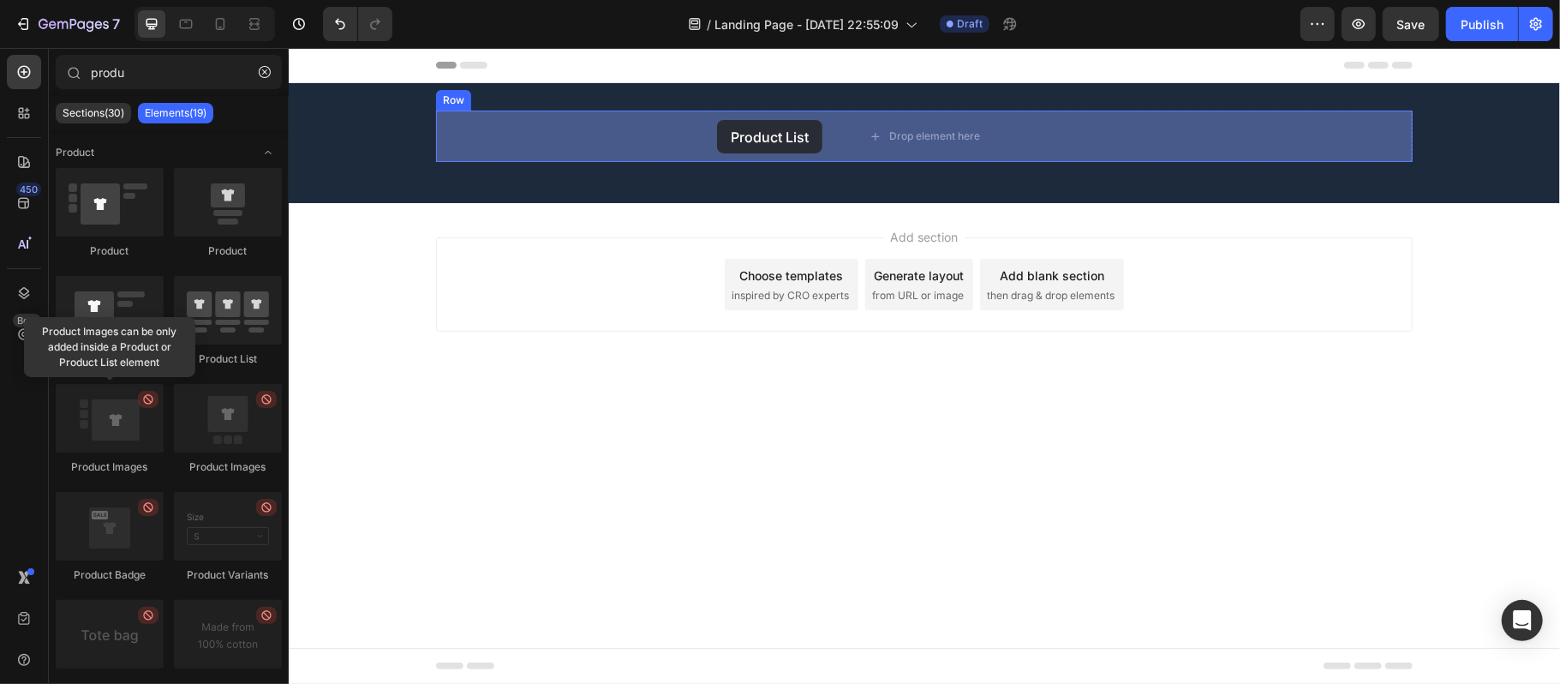
drag, startPoint x: 538, startPoint y: 363, endPoint x: 716, endPoint y: 119, distance: 302.3
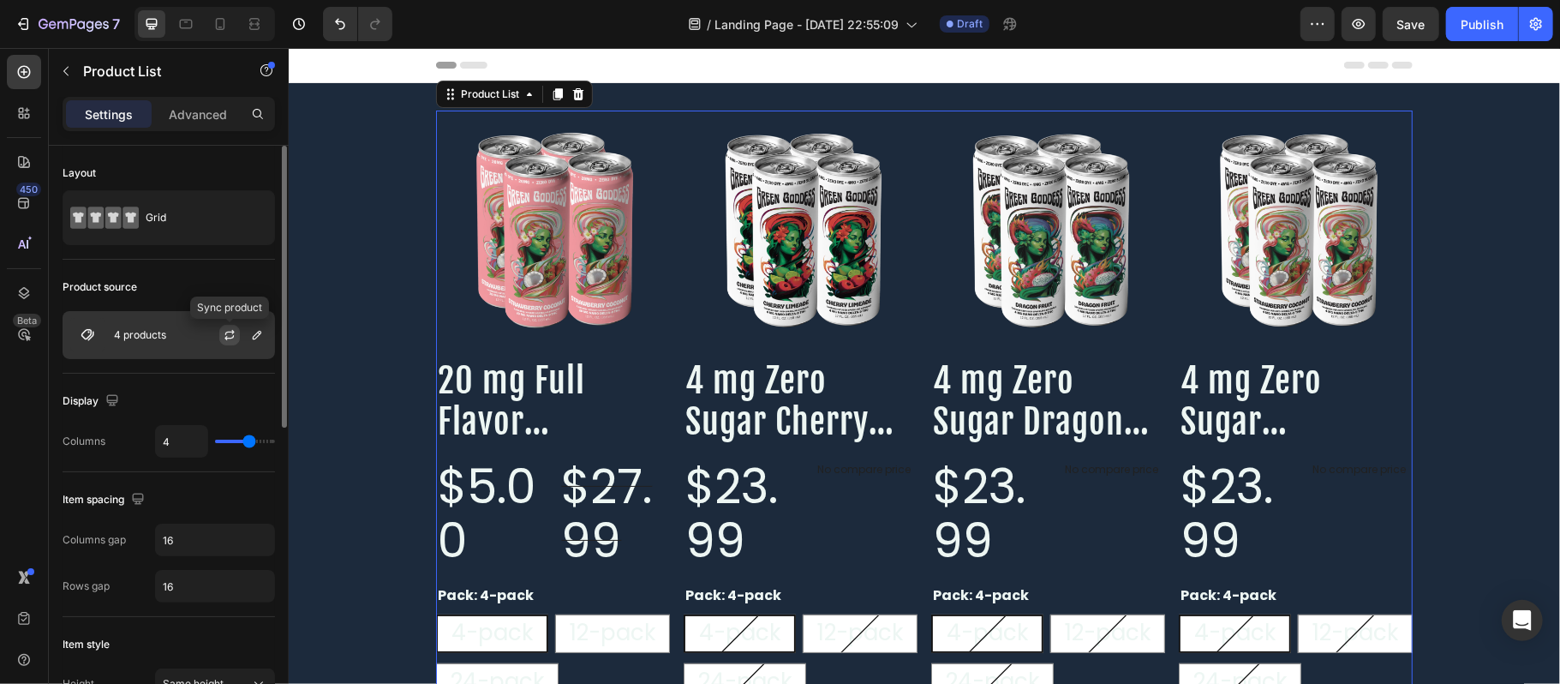
click at [233, 337] on icon "button" at bounding box center [228, 337] width 9 height 5
click at [259, 338] on icon "button" at bounding box center [257, 335] width 14 height 14
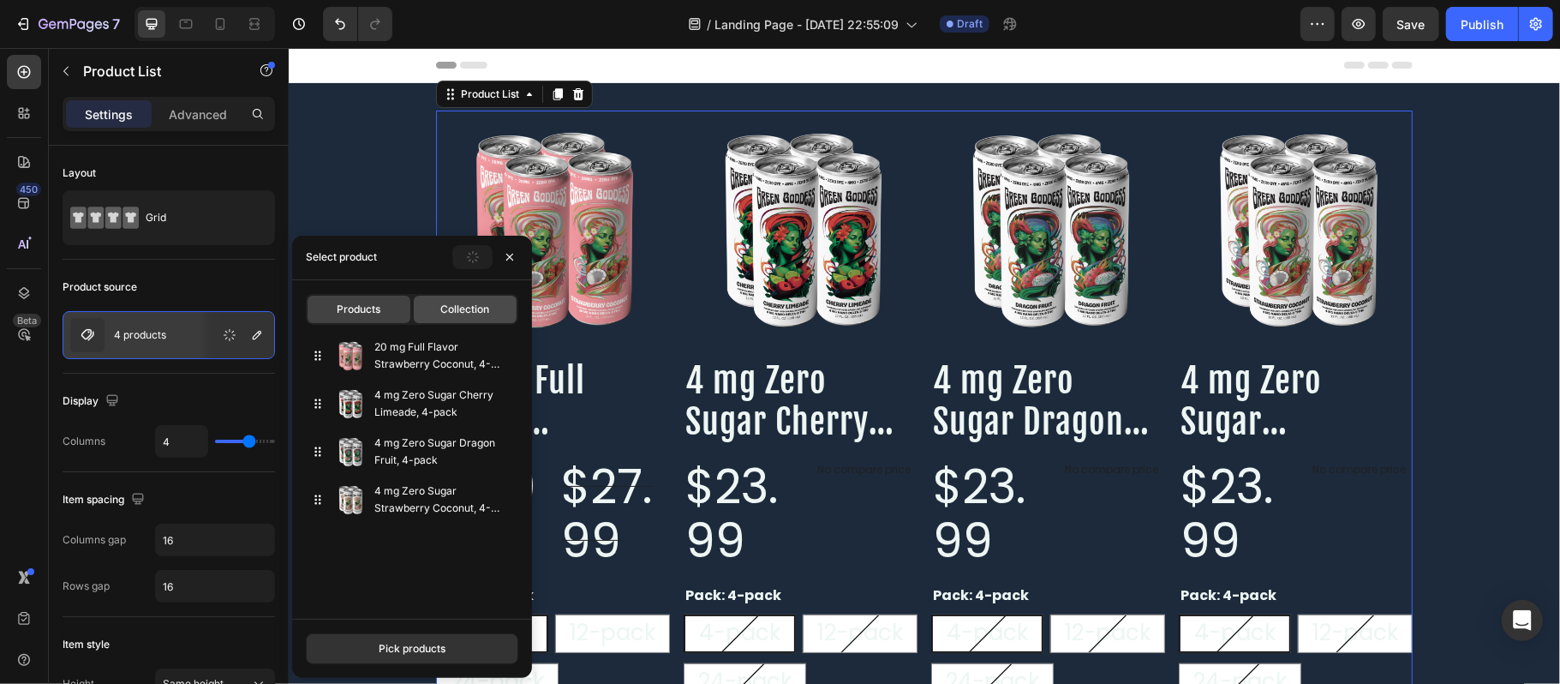
click at [471, 315] on div "Collection" at bounding box center [465, 309] width 103 height 27
type input "10"
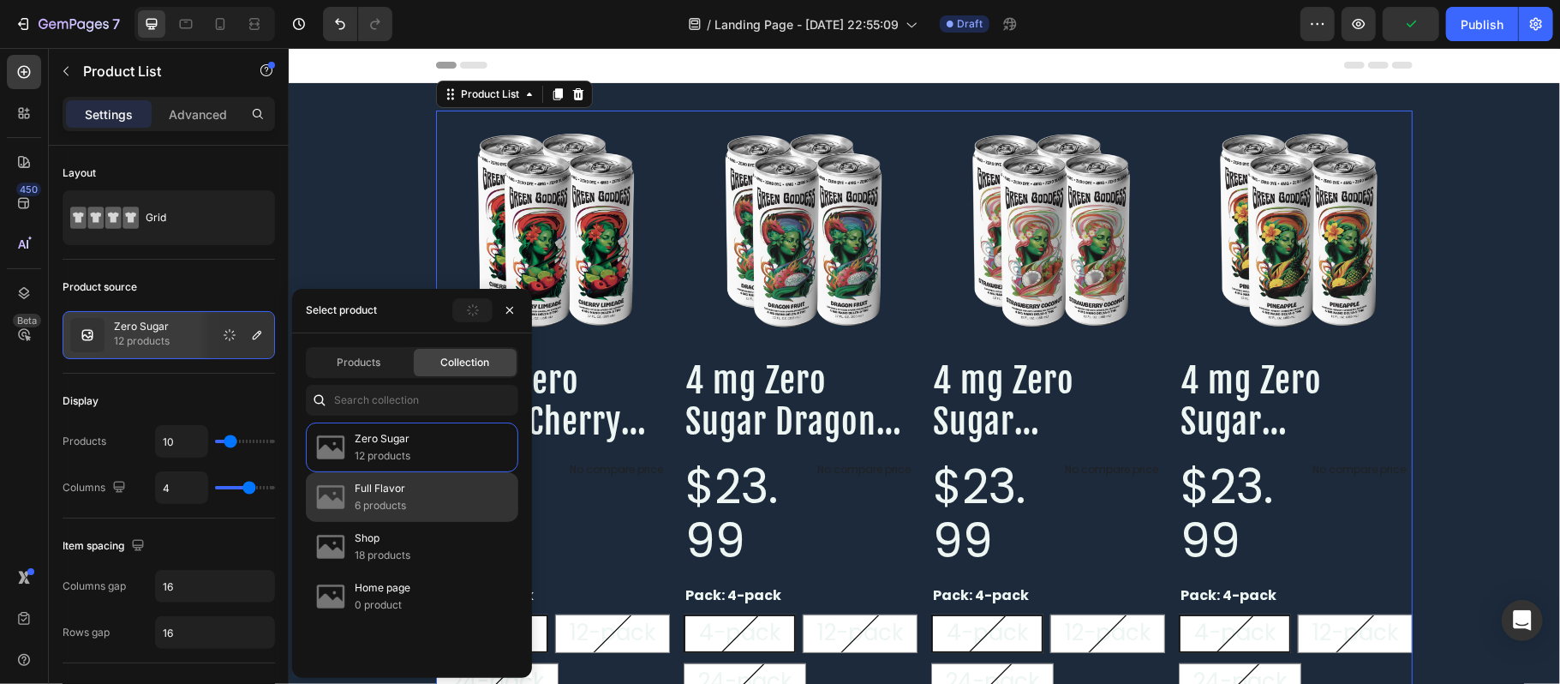
click at [425, 493] on div "Full Flavor 6 products" at bounding box center [412, 497] width 212 height 50
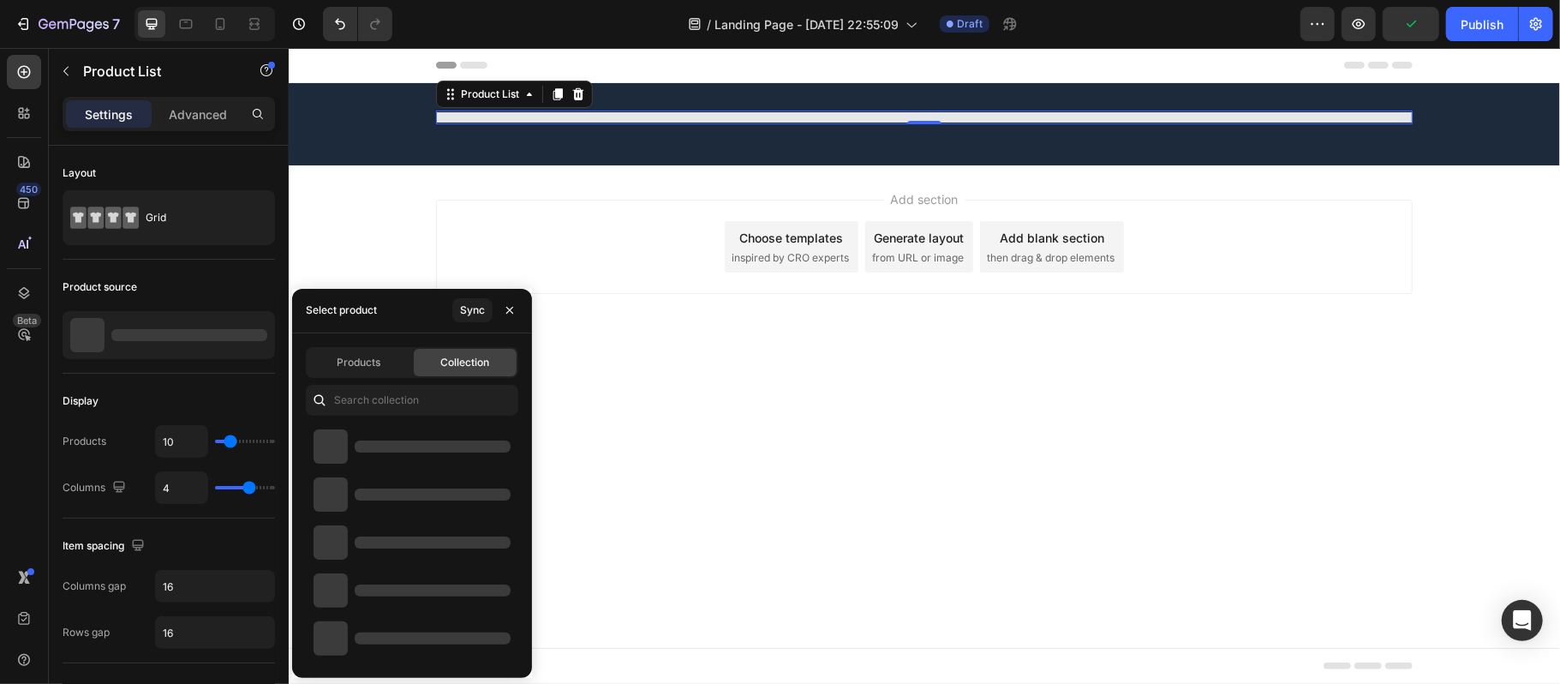
click at [435, 454] on div at bounding box center [412, 446] width 212 height 48
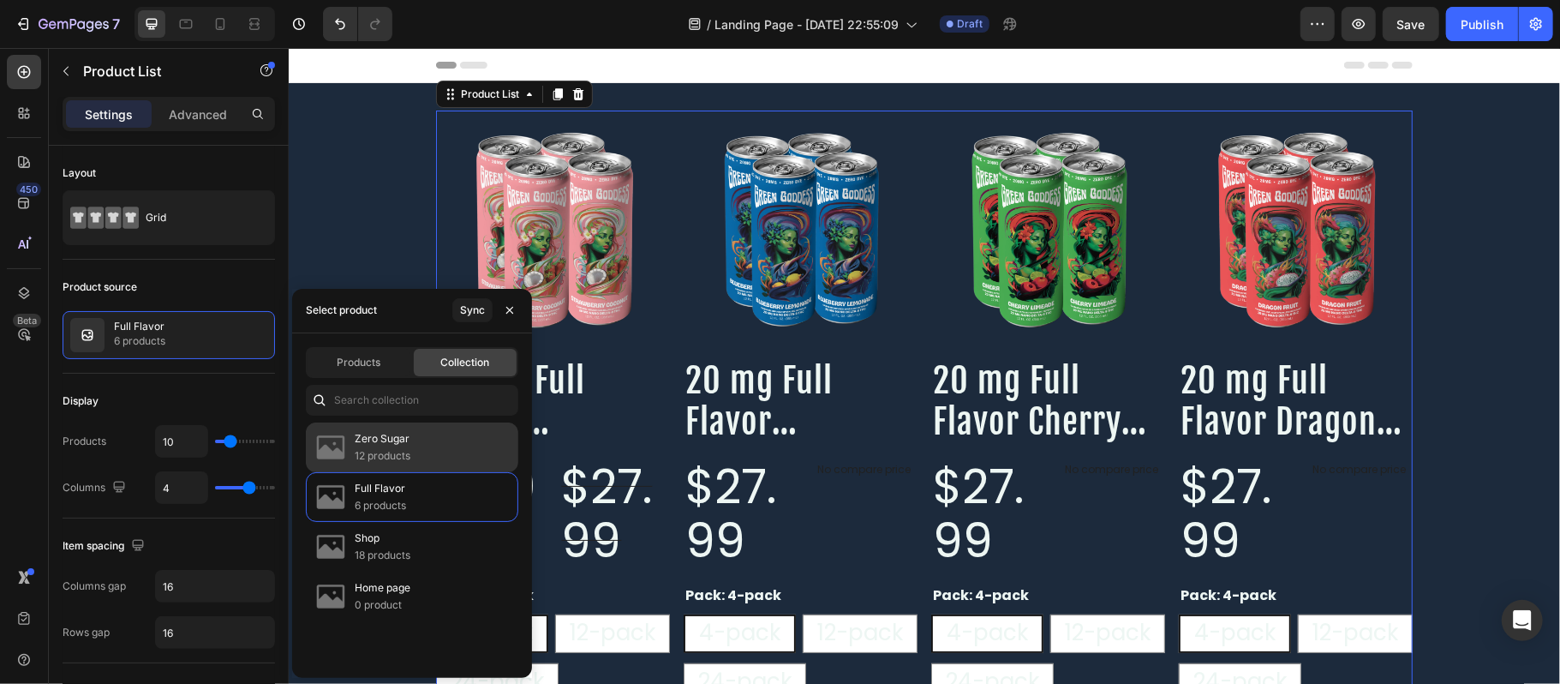
click at [450, 453] on div "Zero Sugar 12 products" at bounding box center [412, 447] width 212 height 50
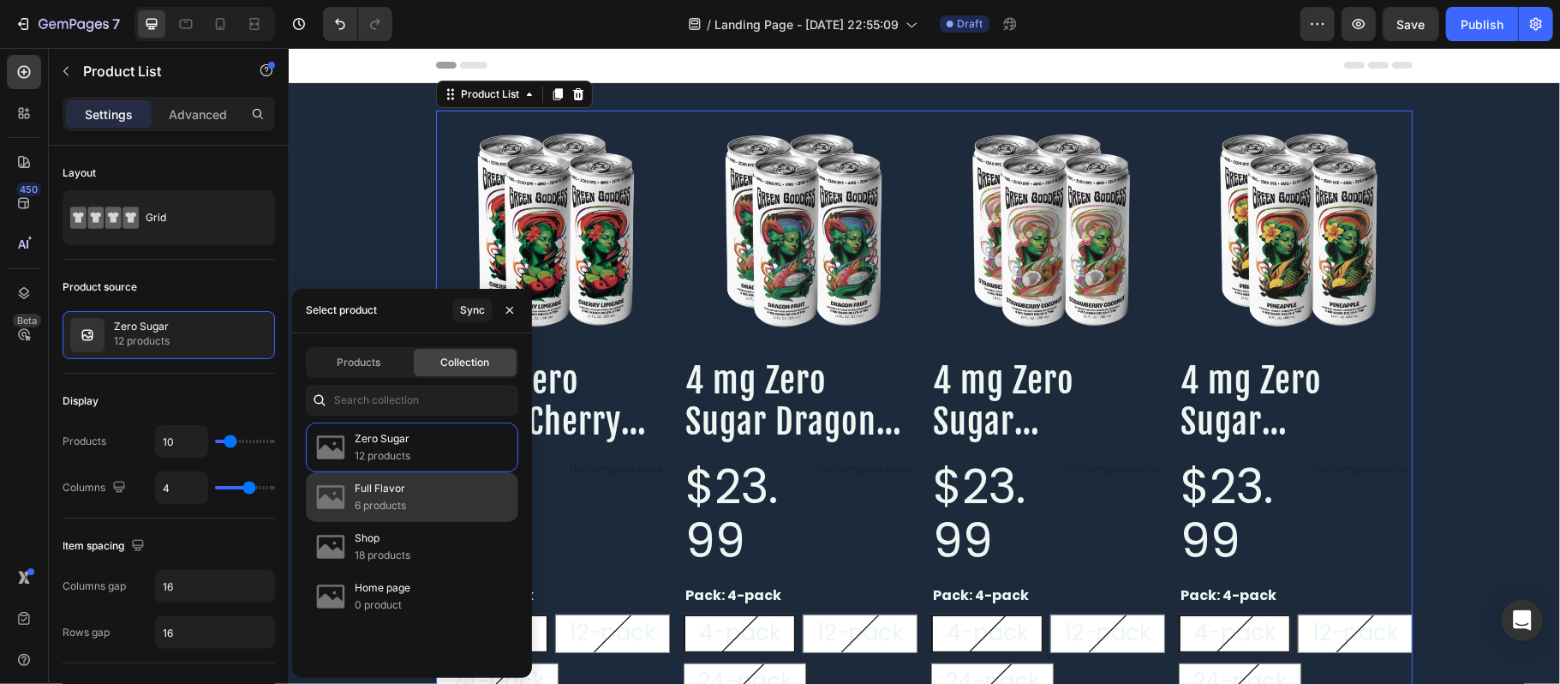
click at [429, 501] on div "Full Flavor 6 products" at bounding box center [412, 497] width 212 height 50
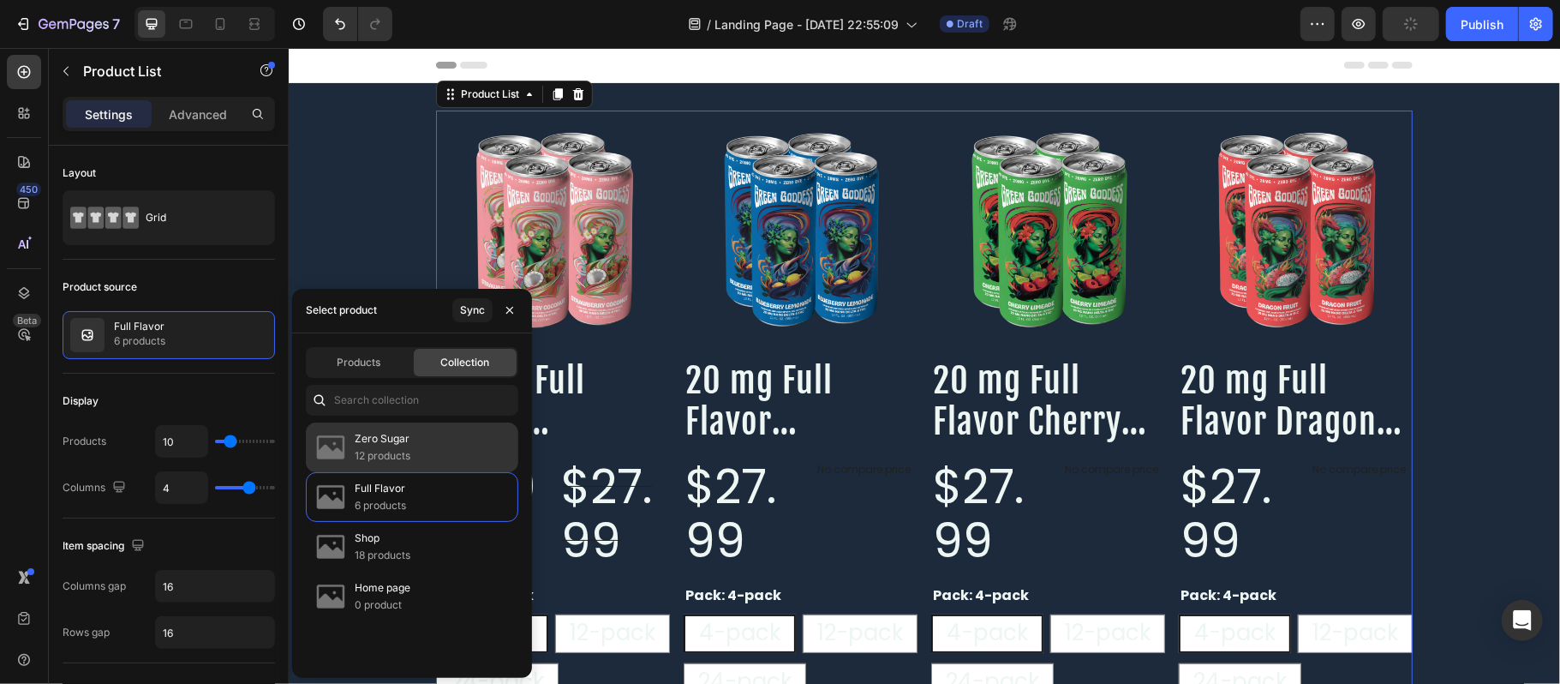
click at [419, 456] on div "Zero Sugar 12 products" at bounding box center [412, 447] width 212 height 50
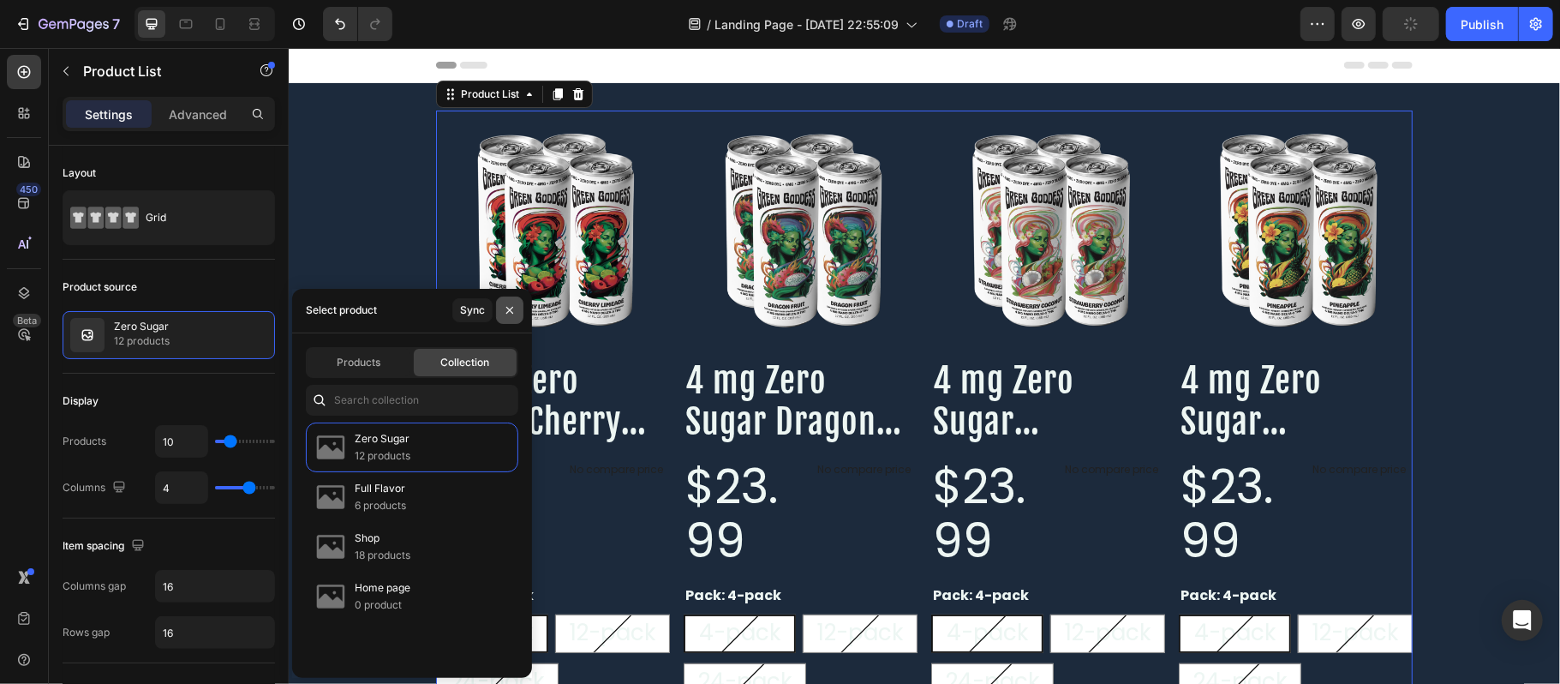
click at [505, 302] on button "button" at bounding box center [509, 309] width 27 height 27
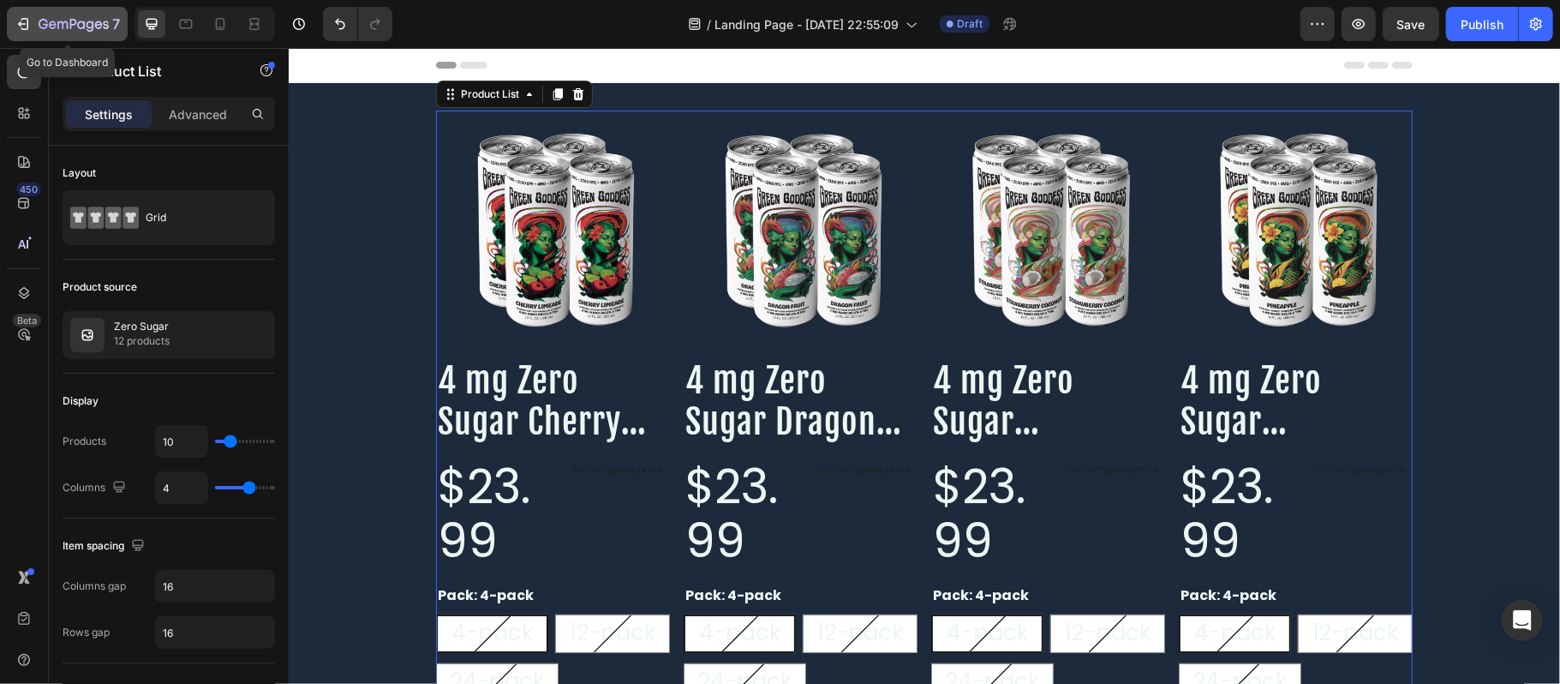
click at [33, 35] on button "7" at bounding box center [67, 24] width 121 height 34
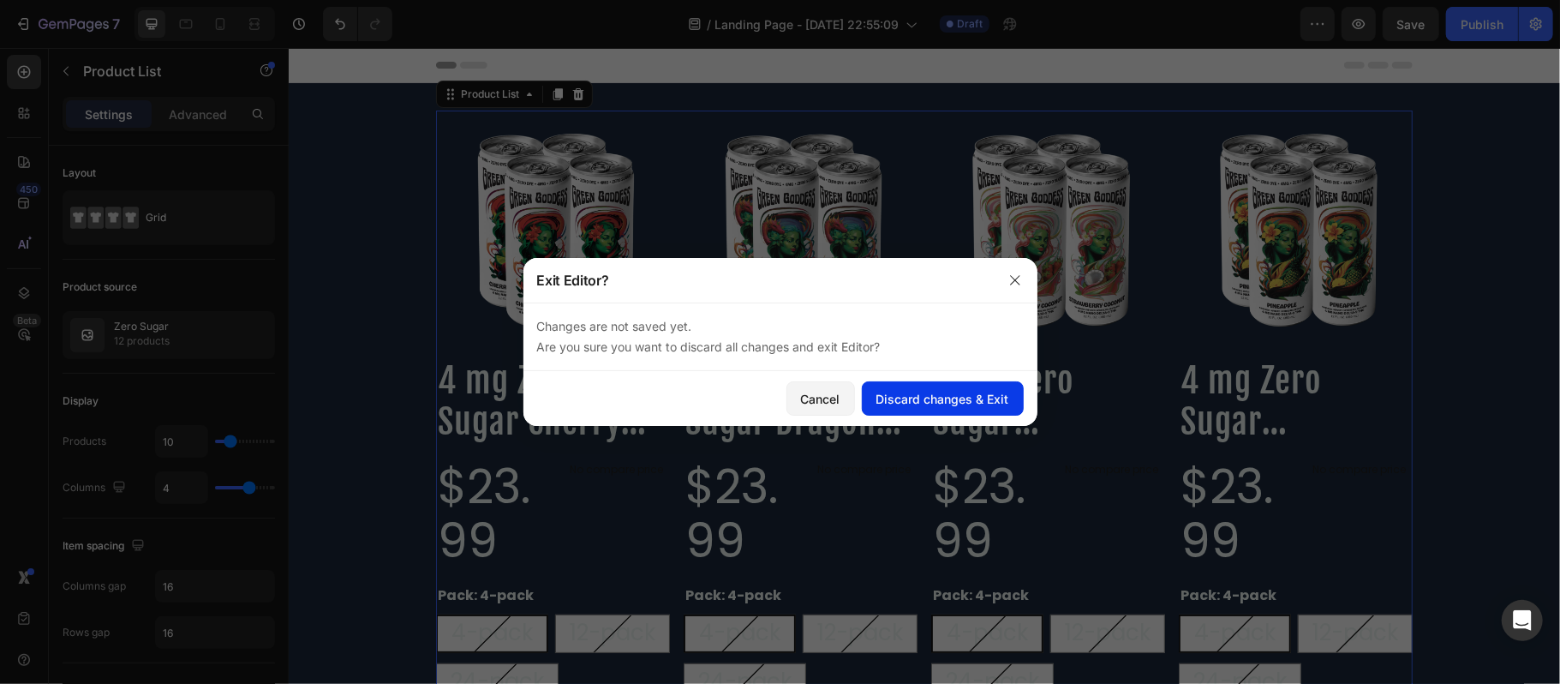
click at [913, 396] on div "Discard changes & Exit" at bounding box center [942, 399] width 133 height 18
